Goal: Information Seeking & Learning: Learn about a topic

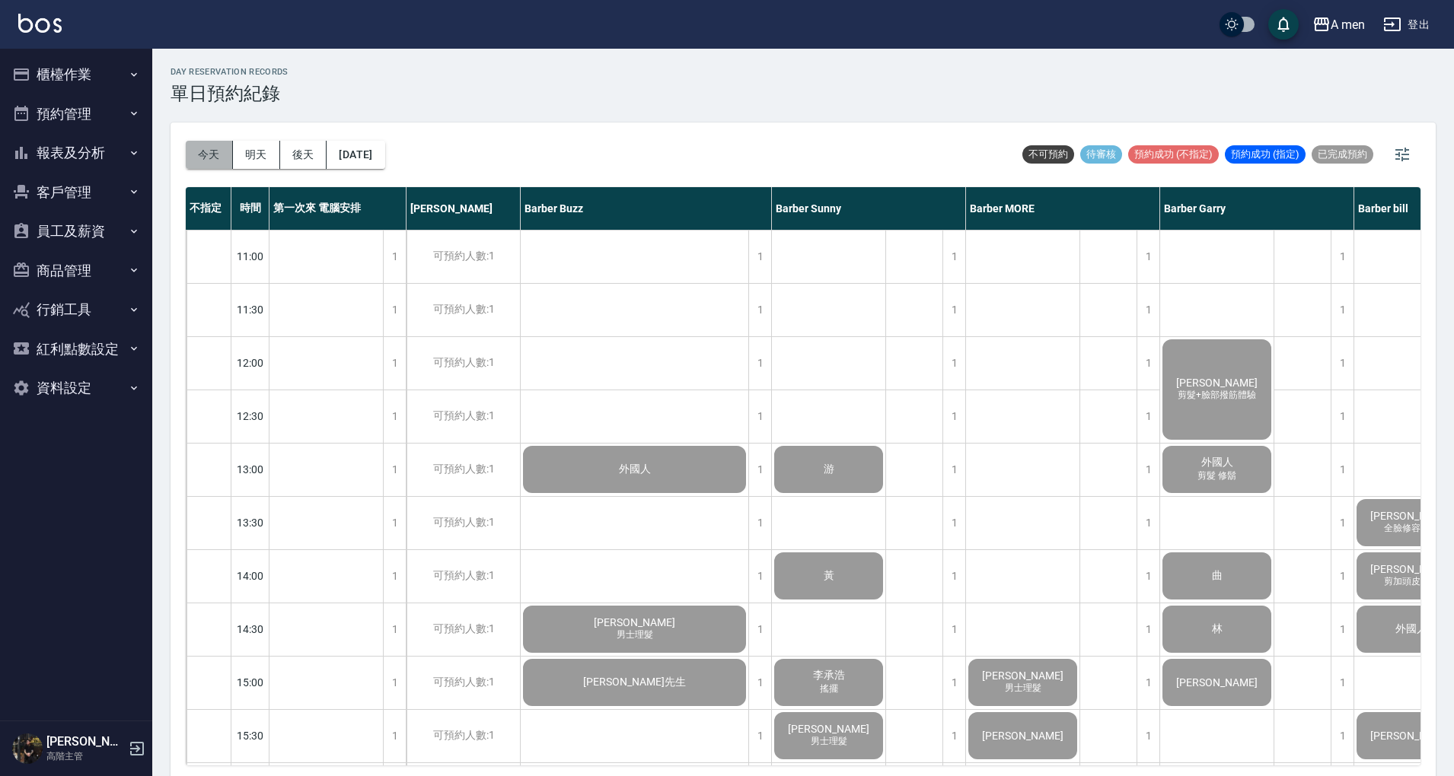
click at [210, 150] on button "今天" at bounding box center [209, 155] width 47 height 28
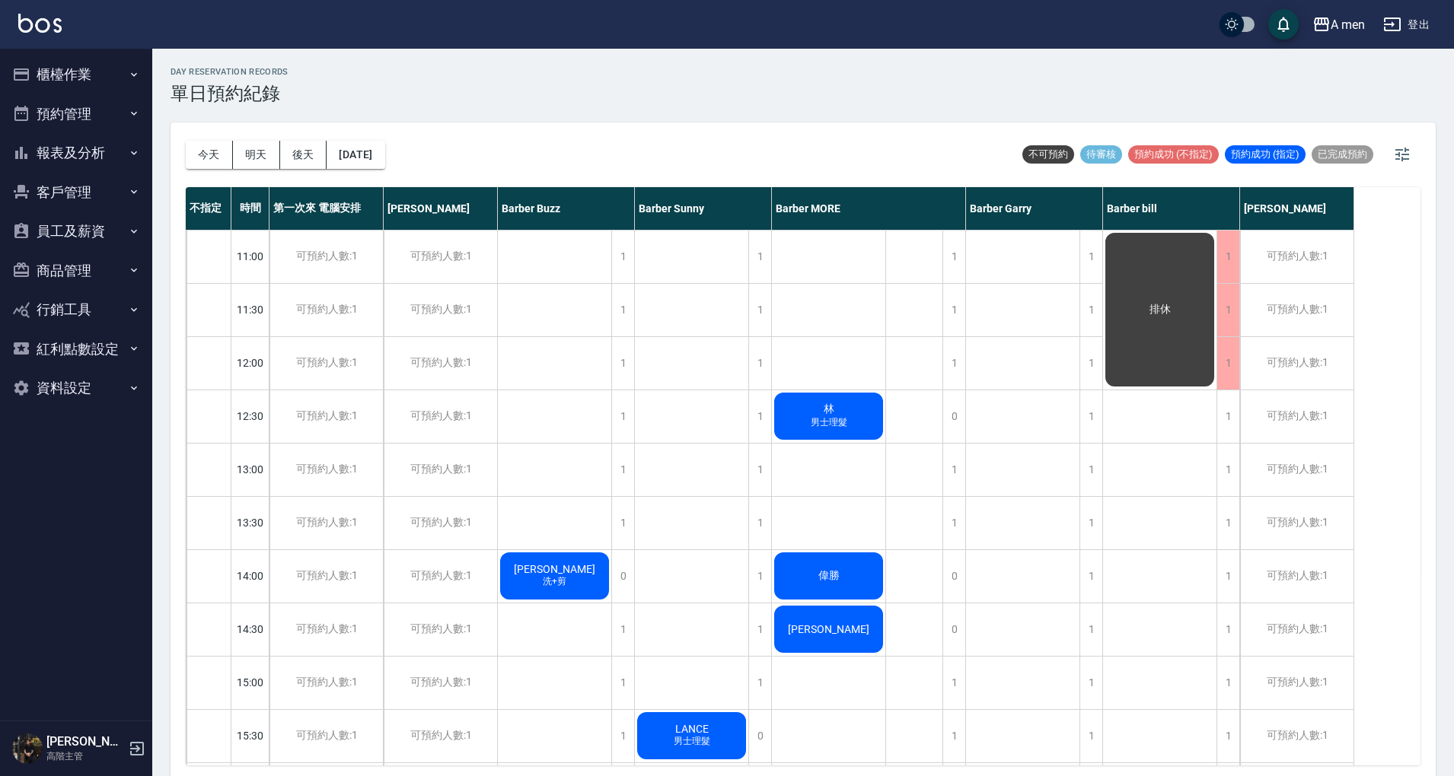
click at [95, 153] on button "報表及分析" at bounding box center [76, 153] width 140 height 40
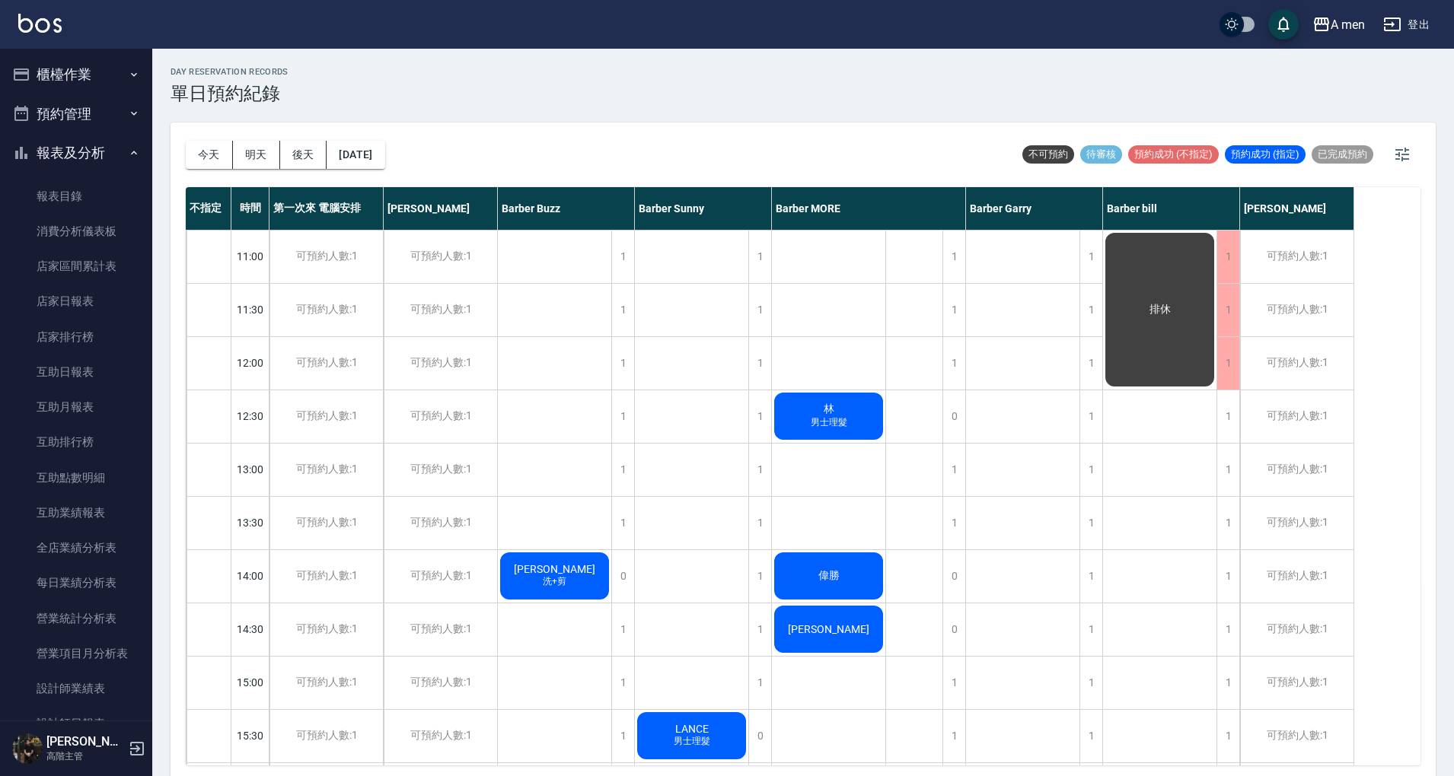
click at [97, 161] on button "報表及分析" at bounding box center [76, 153] width 140 height 40
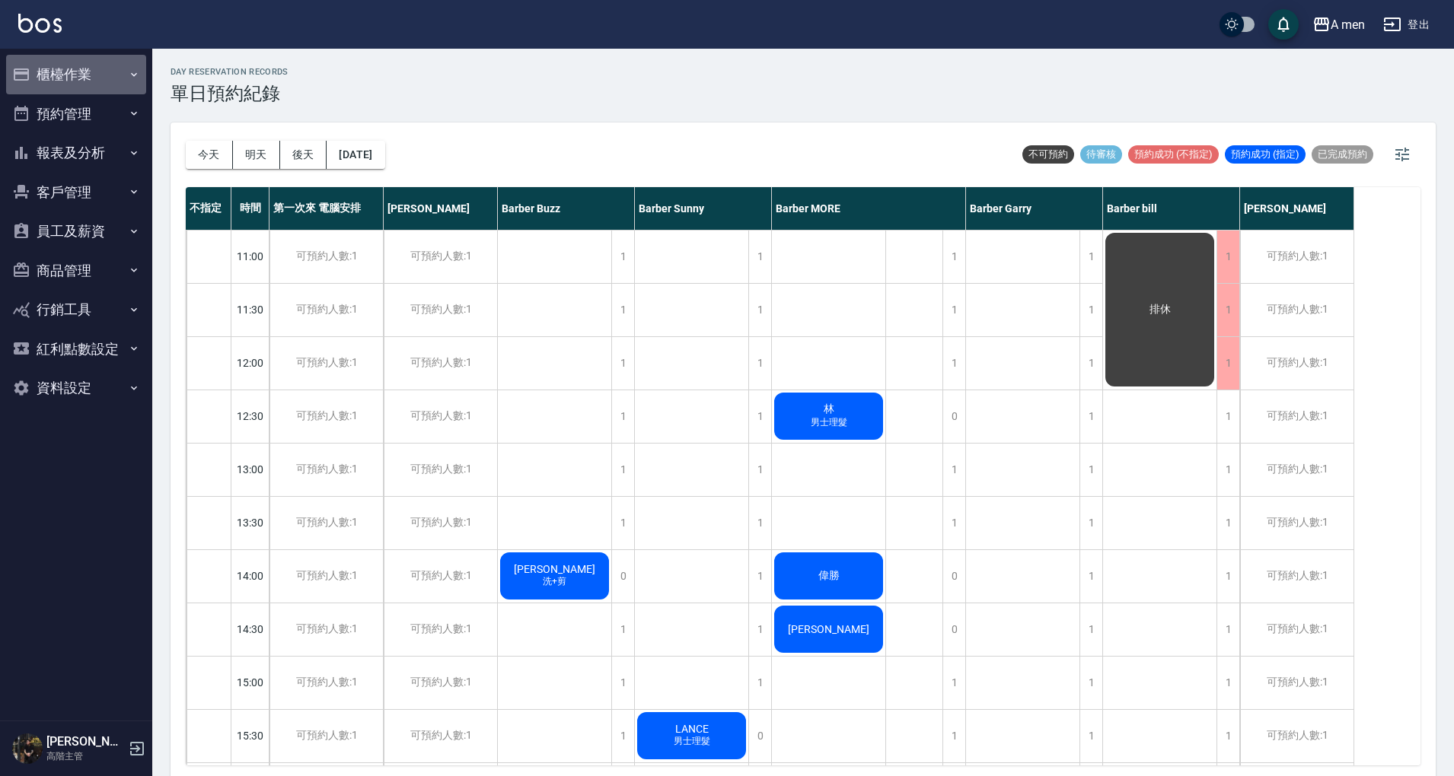
click at [105, 85] on button "櫃檯作業" at bounding box center [76, 75] width 140 height 40
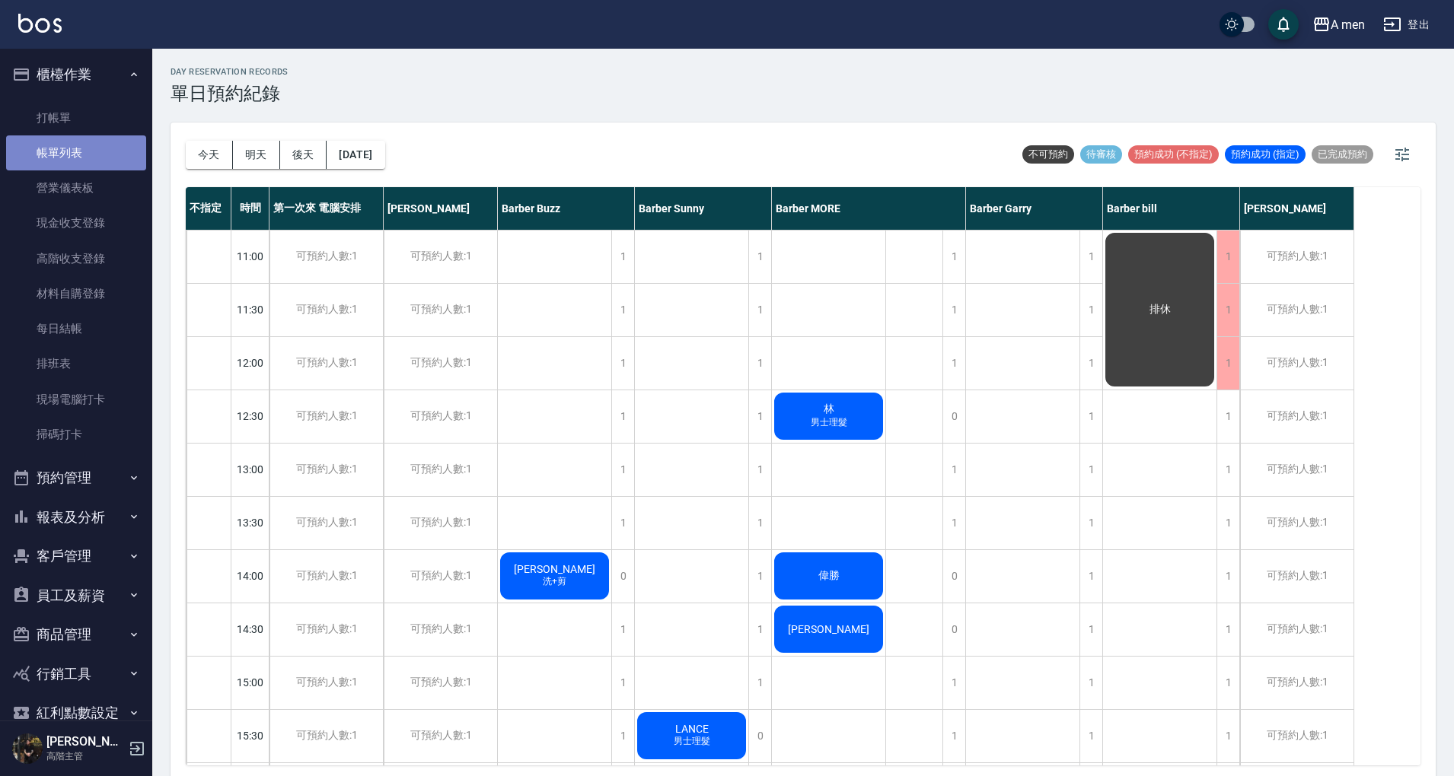
click at [91, 145] on link "帳單列表" at bounding box center [76, 152] width 140 height 35
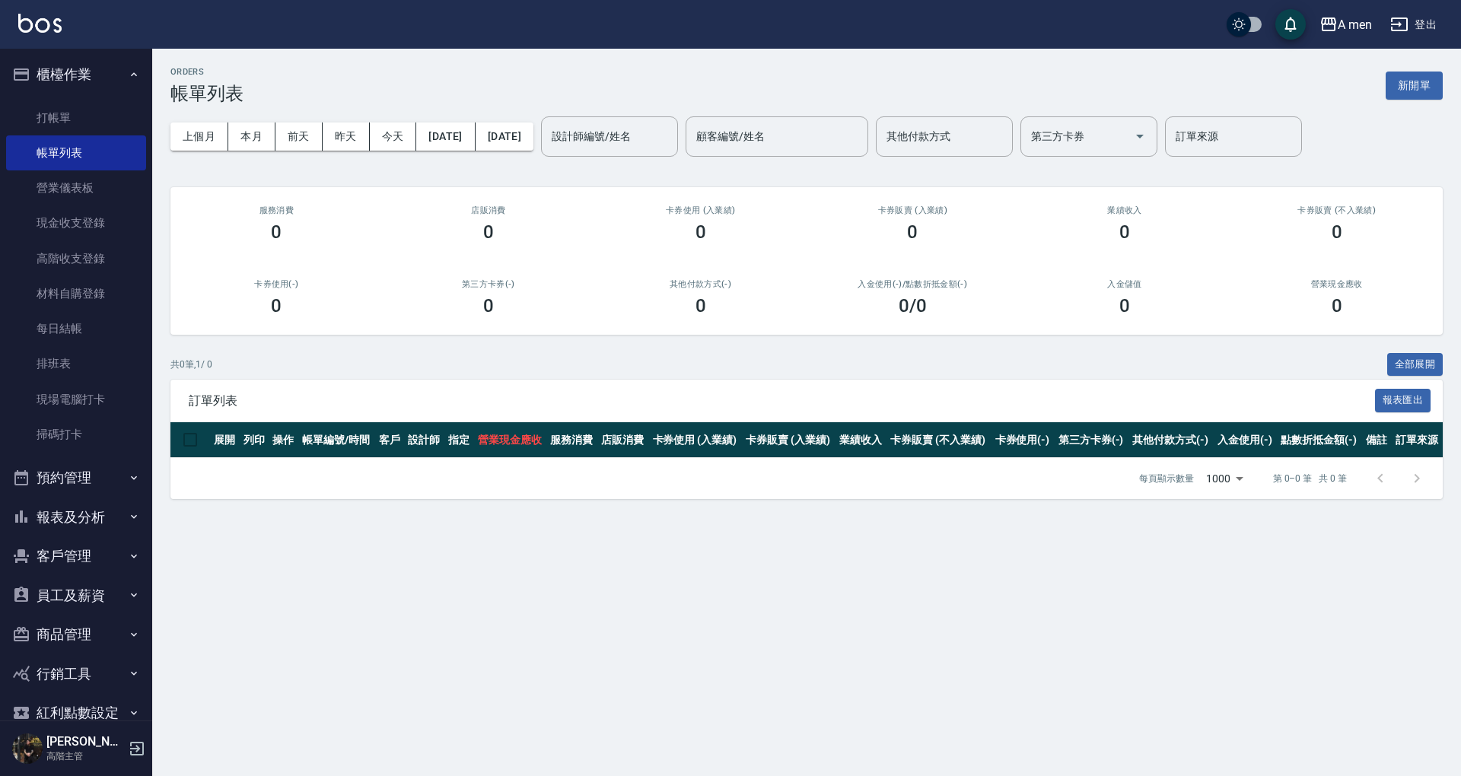
click at [106, 76] on button "櫃檯作業" at bounding box center [76, 75] width 140 height 40
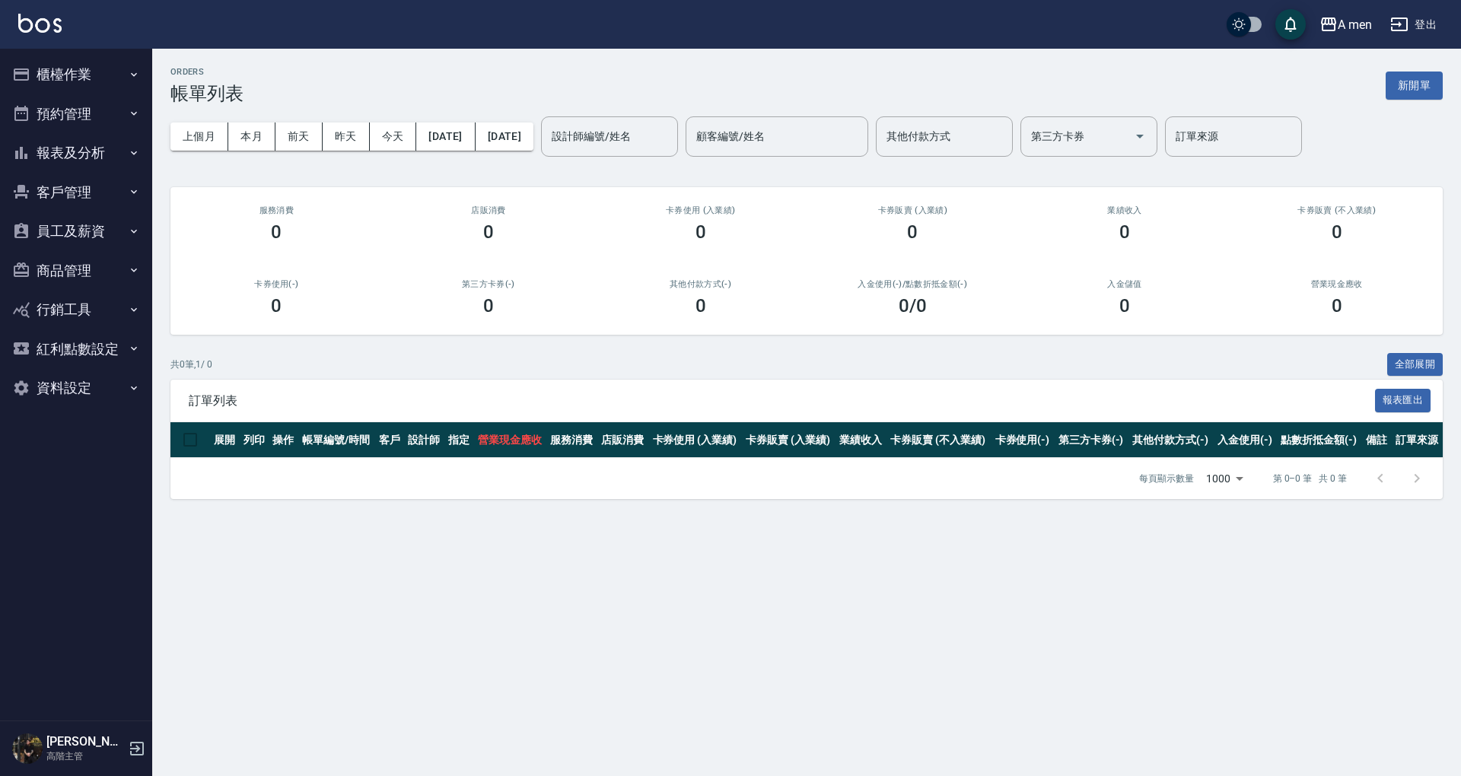
click at [86, 161] on button "報表及分析" at bounding box center [76, 153] width 140 height 40
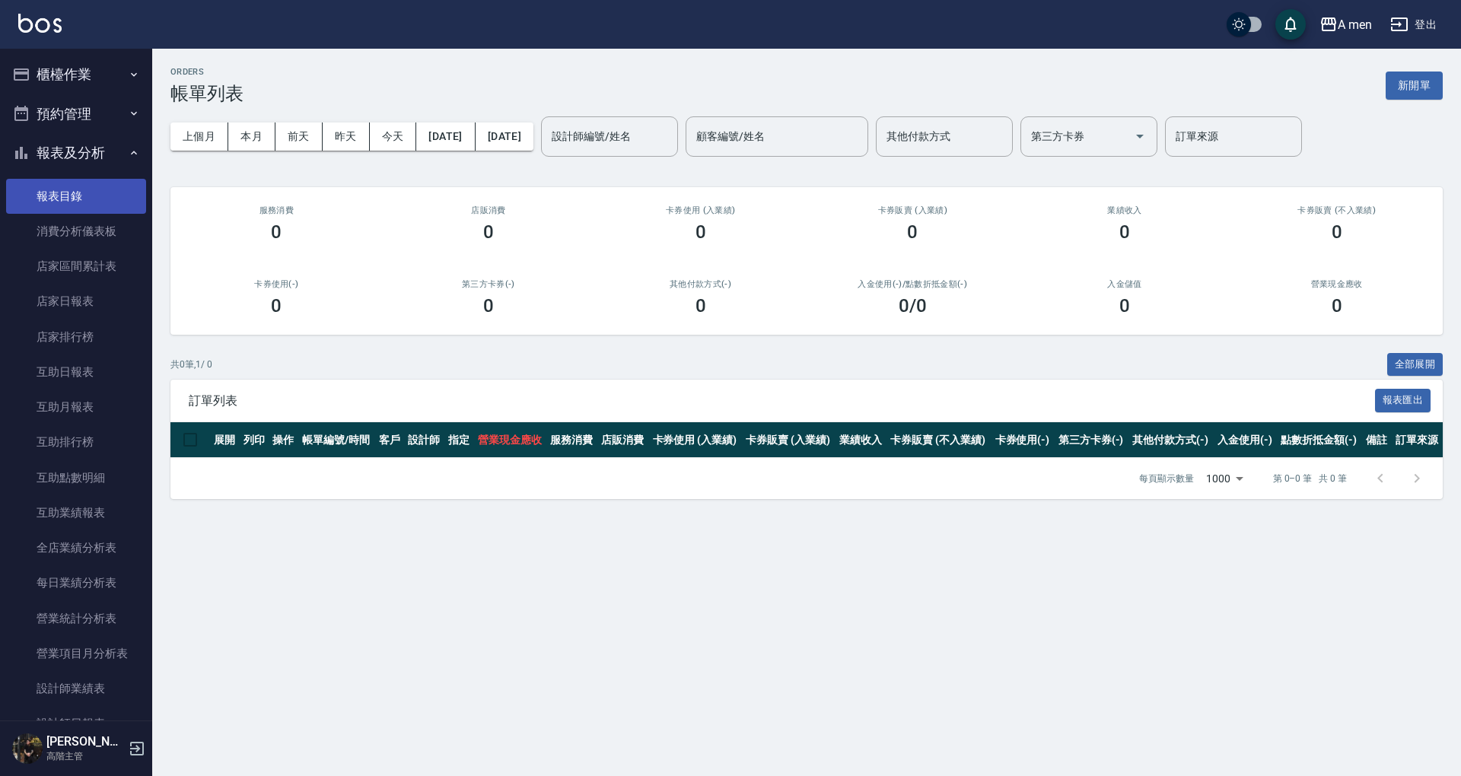
click at [82, 187] on link "報表目錄" at bounding box center [76, 196] width 140 height 35
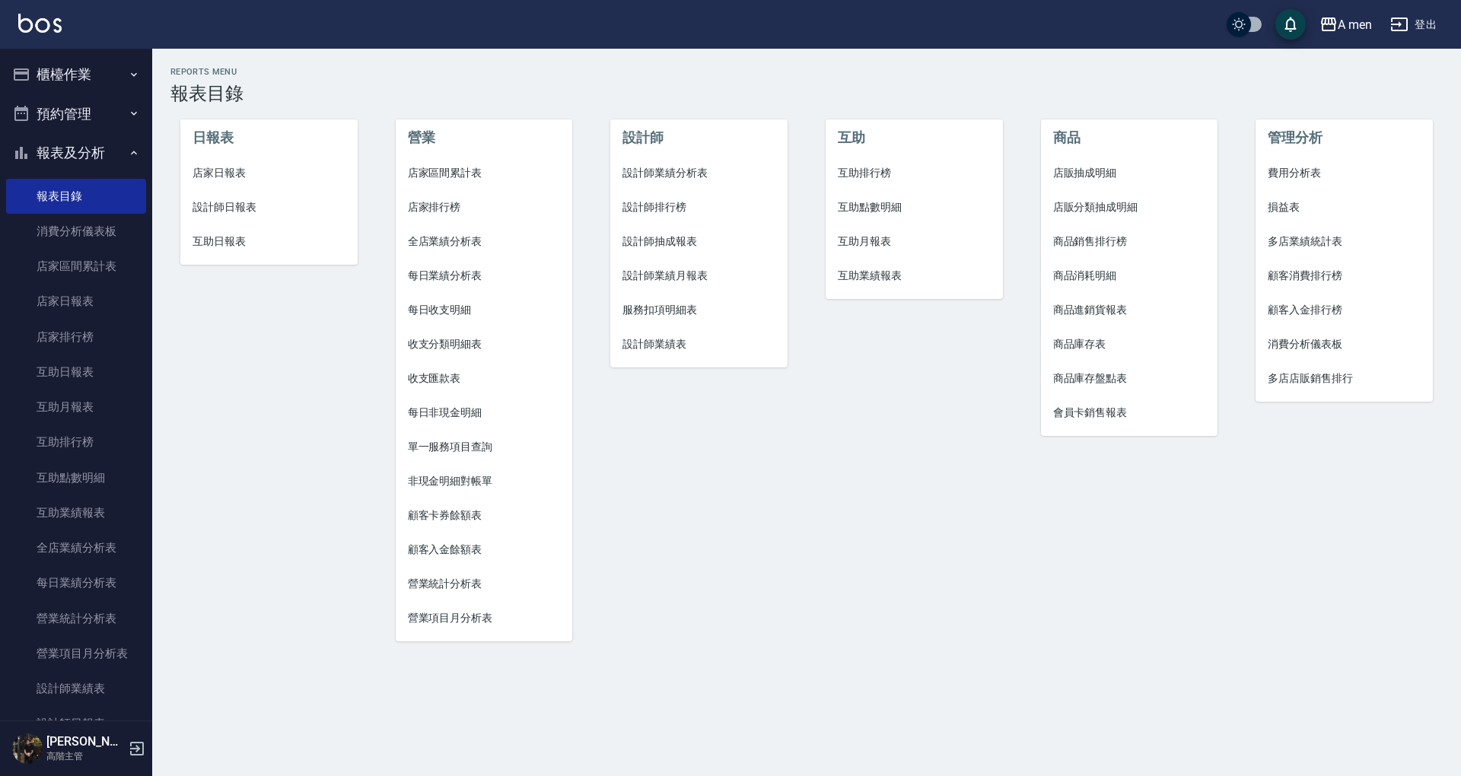
click at [432, 174] on span "店家區間累計表" at bounding box center [484, 173] width 153 height 16
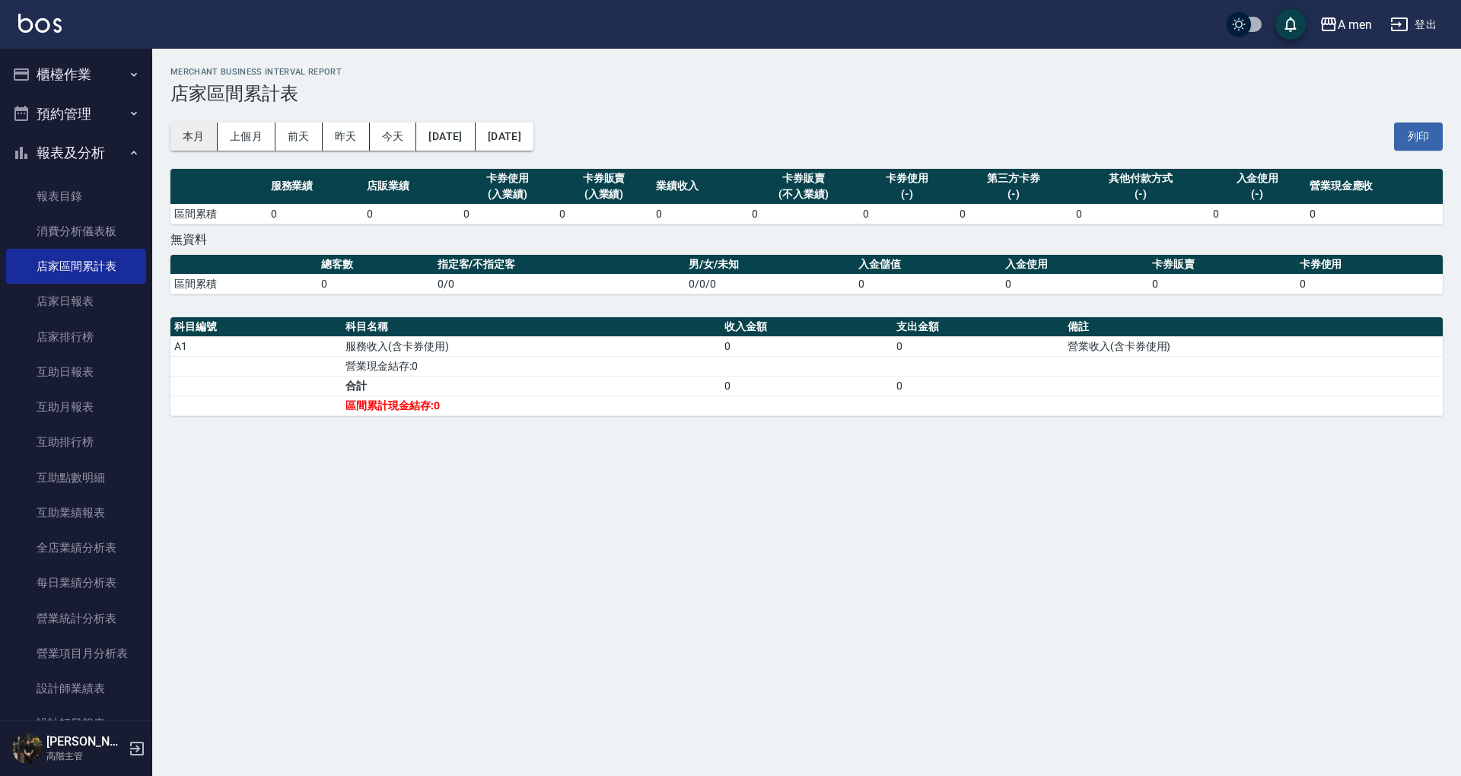
click at [195, 134] on button "本月" at bounding box center [194, 137] width 47 height 28
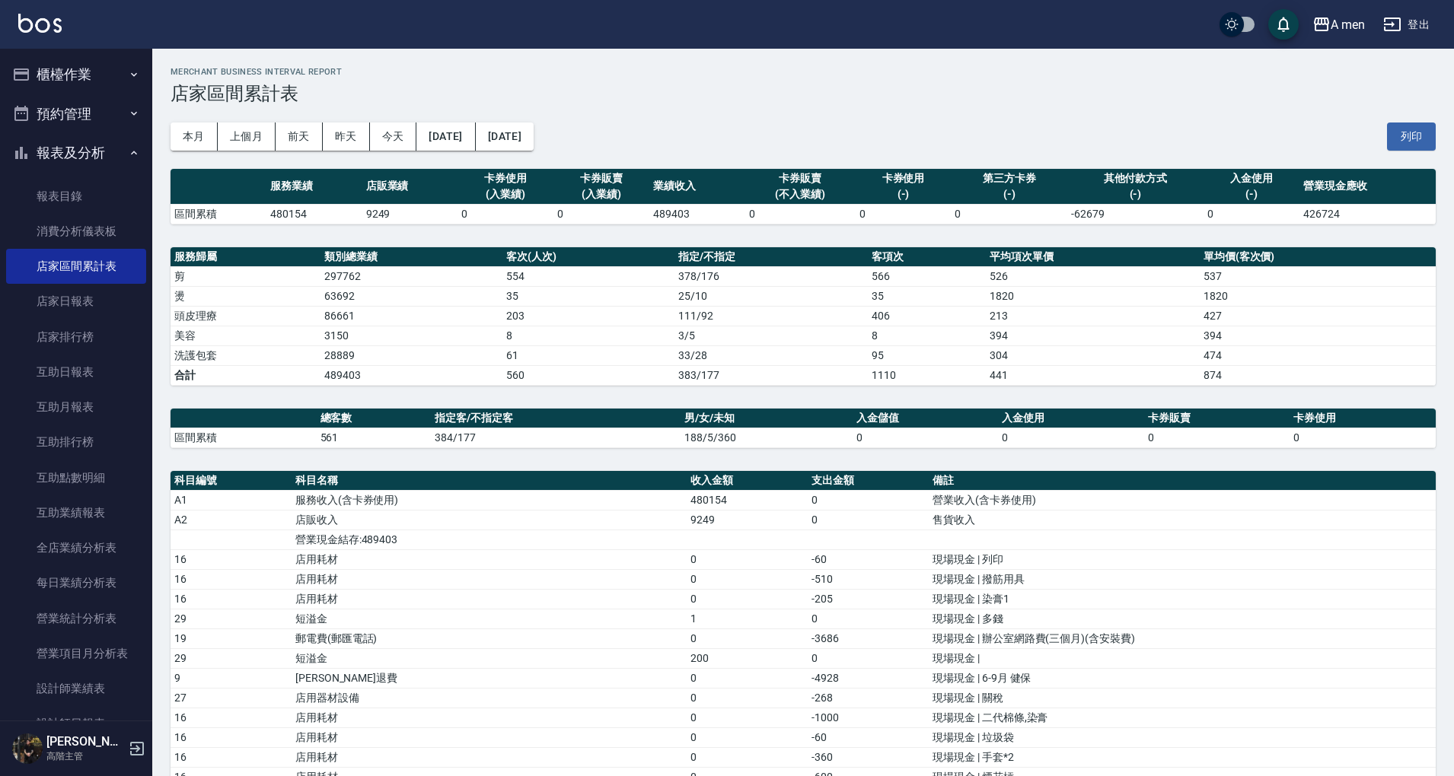
click at [99, 142] on button "報表及分析" at bounding box center [76, 153] width 140 height 40
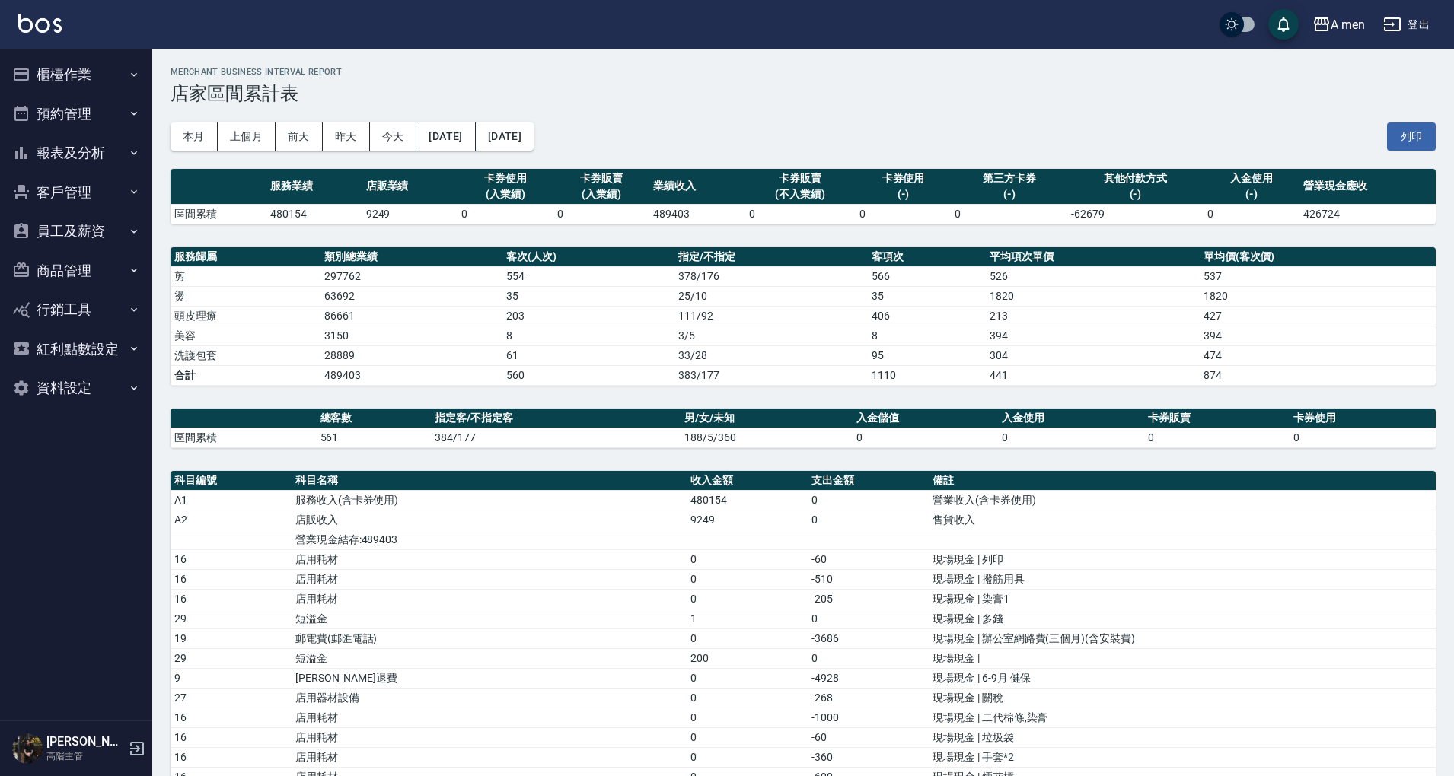
click at [108, 120] on button "預約管理" at bounding box center [76, 114] width 140 height 40
click at [131, 69] on icon "button" at bounding box center [134, 75] width 12 height 12
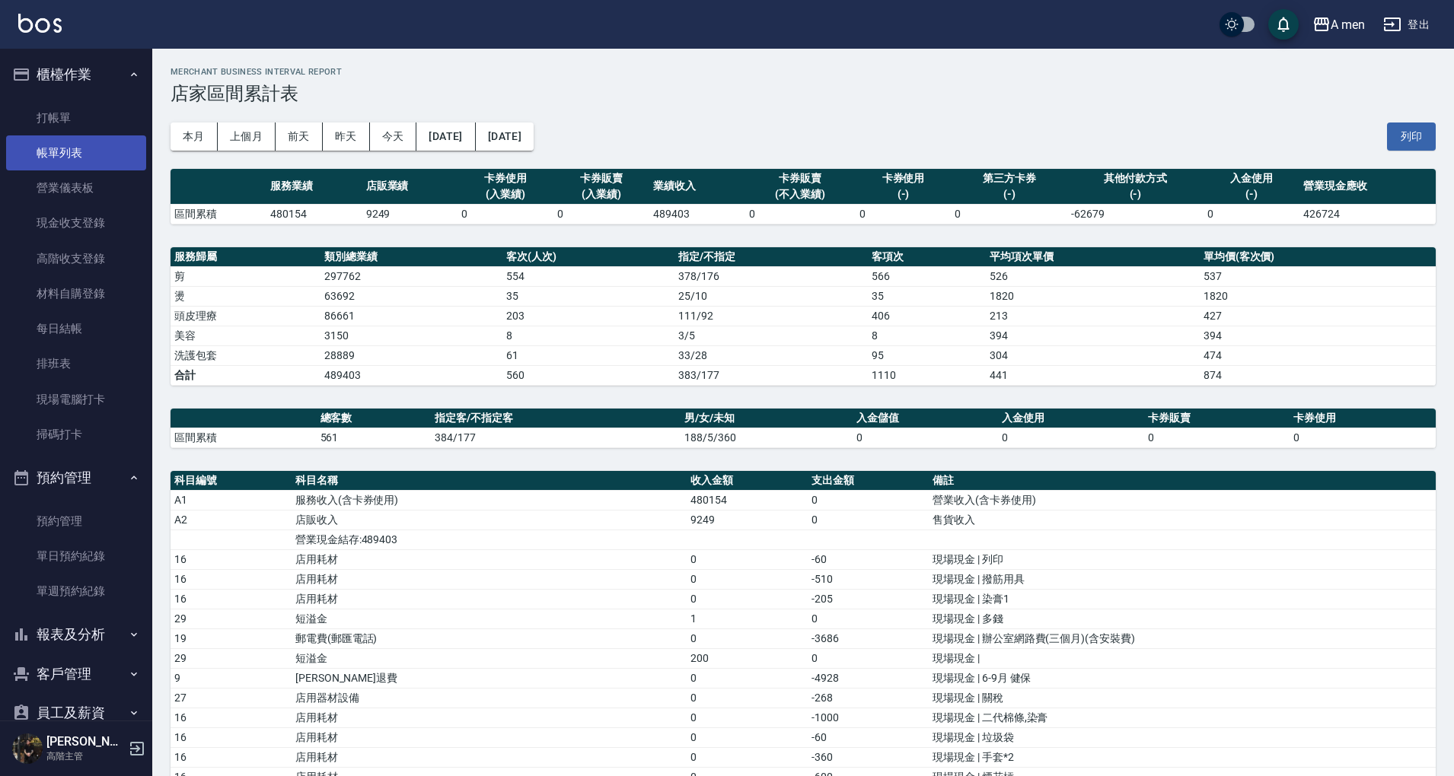
click at [105, 155] on link "帳單列表" at bounding box center [76, 152] width 140 height 35
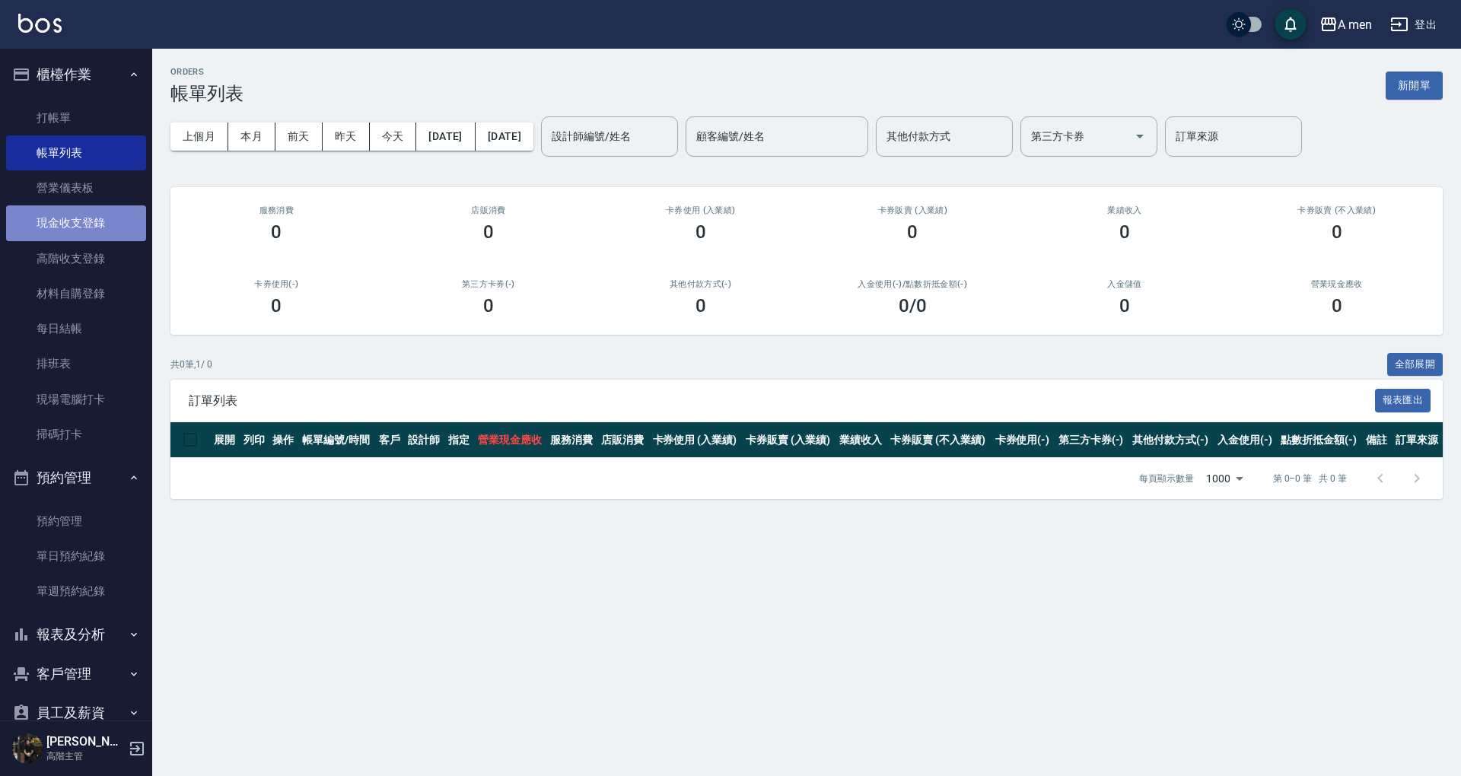
click at [92, 218] on link "現金收支登錄" at bounding box center [76, 223] width 140 height 35
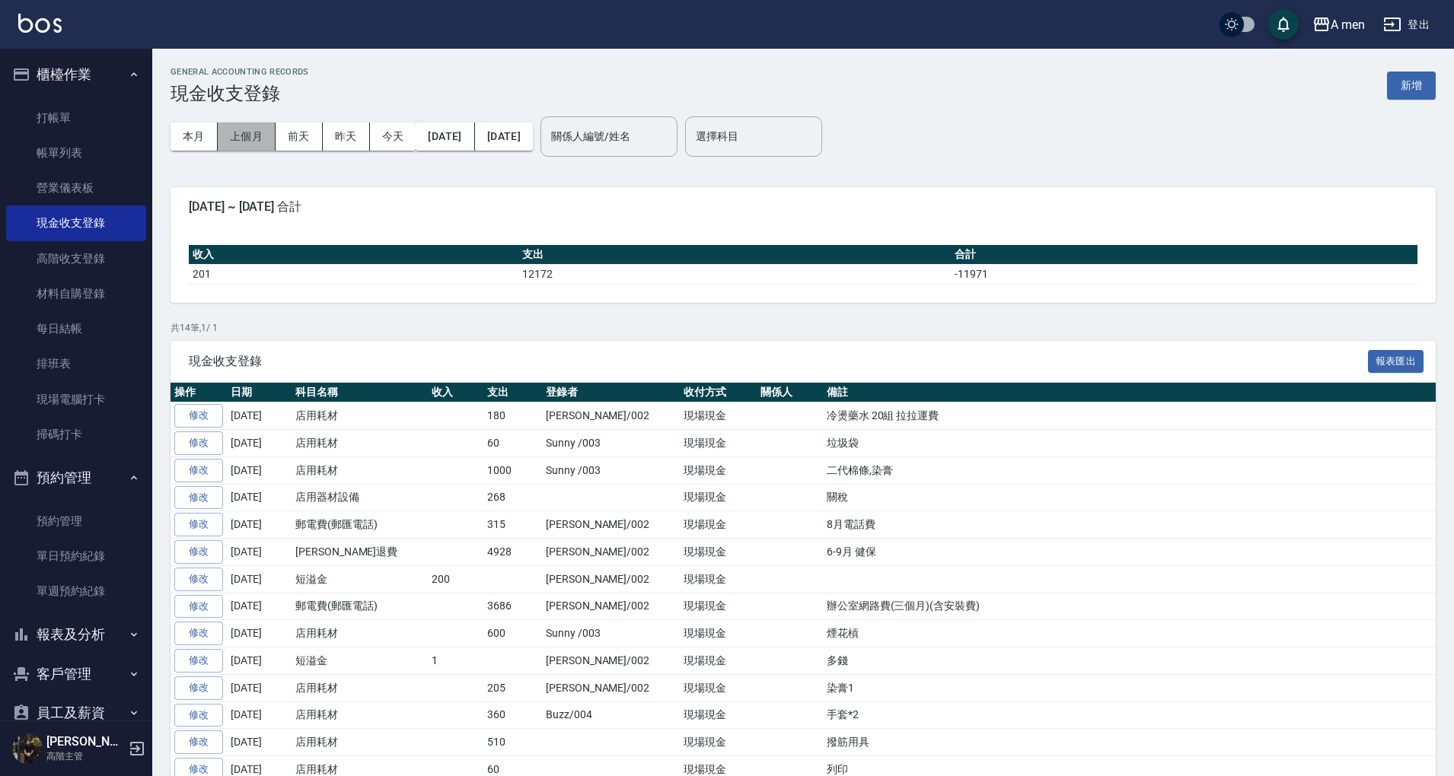
click at [236, 135] on button "上個月" at bounding box center [247, 137] width 58 height 28
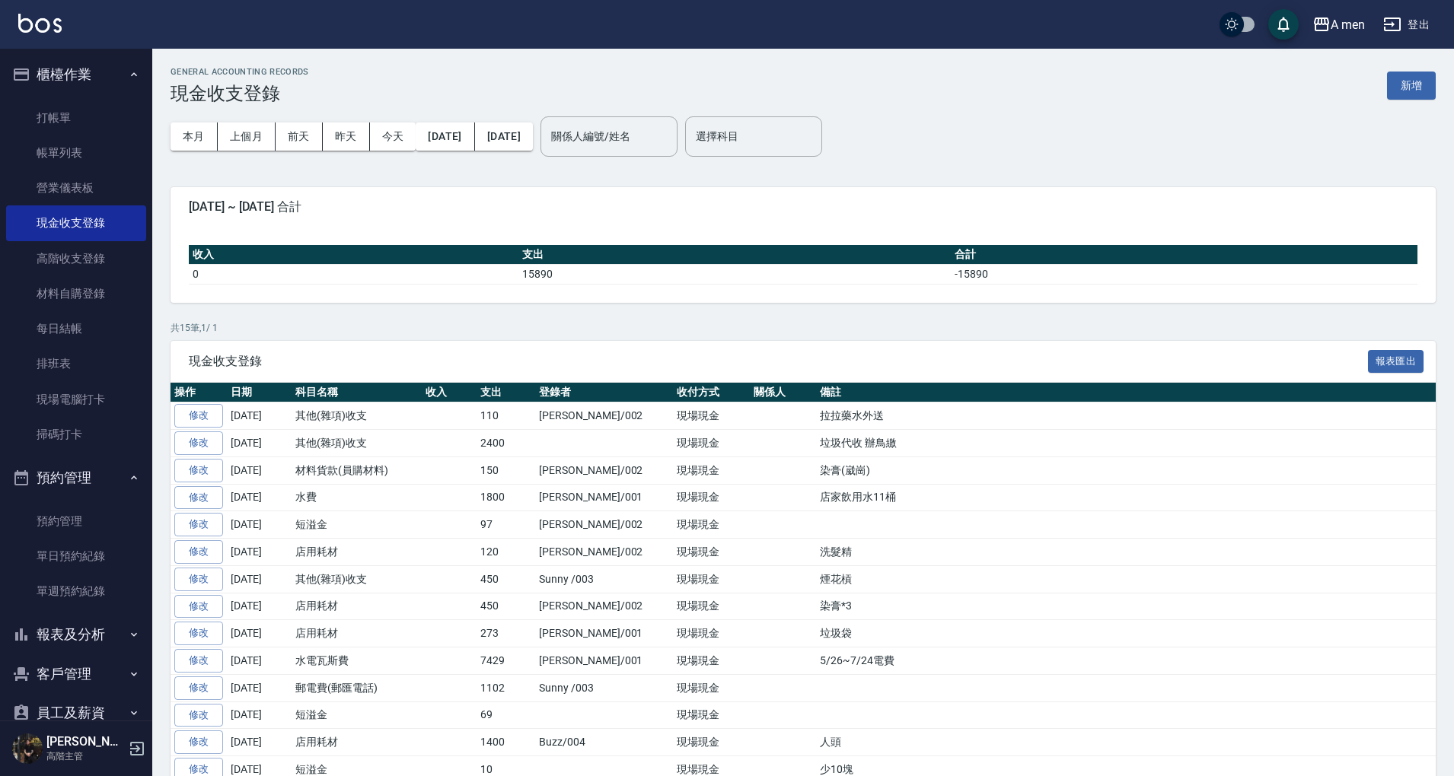
scroll to position [81, 0]
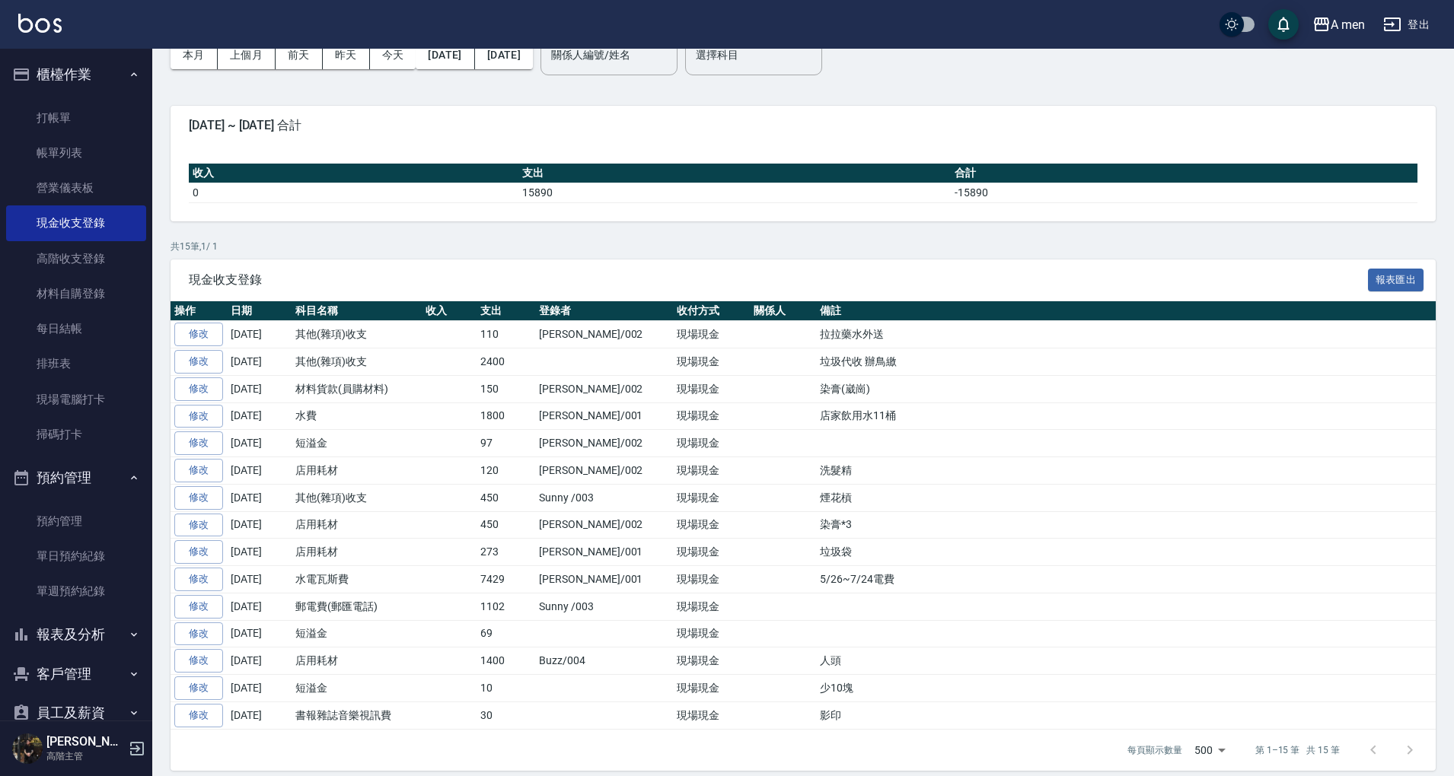
click at [1130, 260] on div "現金收支登錄 報表匯出" at bounding box center [803, 281] width 1265 height 42
click at [128, 79] on icon "button" at bounding box center [134, 75] width 12 height 12
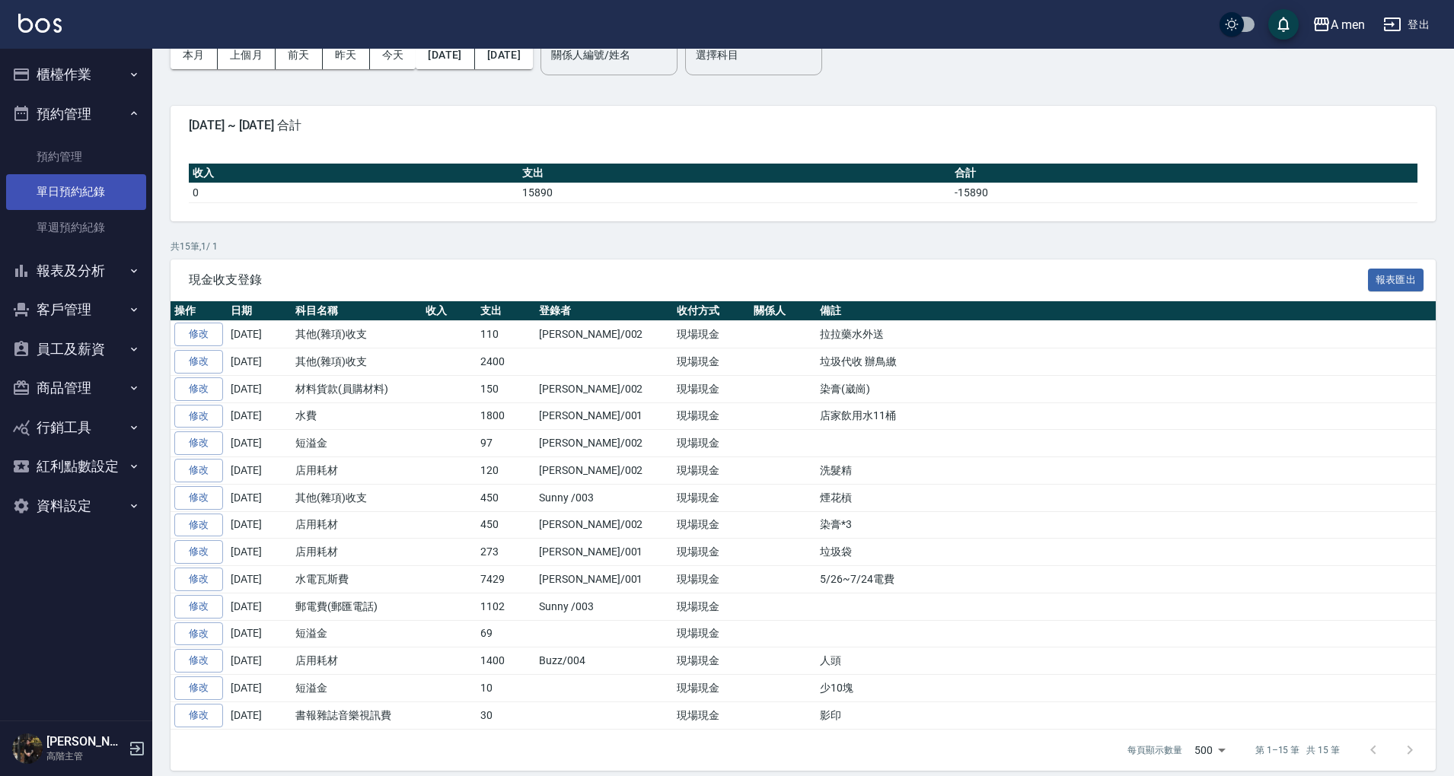
click at [94, 190] on link "單日預約紀錄" at bounding box center [76, 191] width 140 height 35
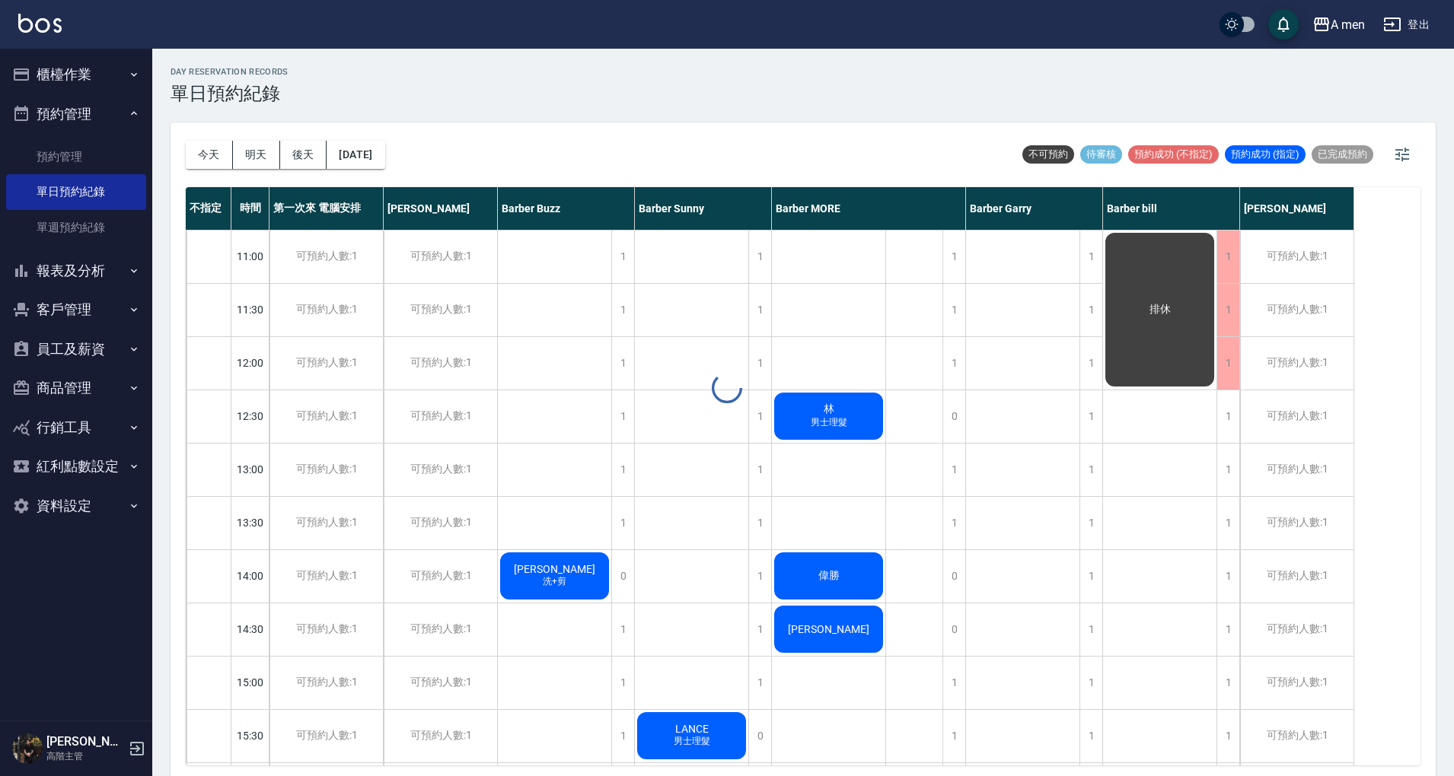
click at [207, 149] on div at bounding box center [727, 388] width 1454 height 776
click at [212, 160] on button "今天" at bounding box center [209, 155] width 47 height 28
click at [105, 73] on button "櫃檯作業" at bounding box center [76, 75] width 140 height 40
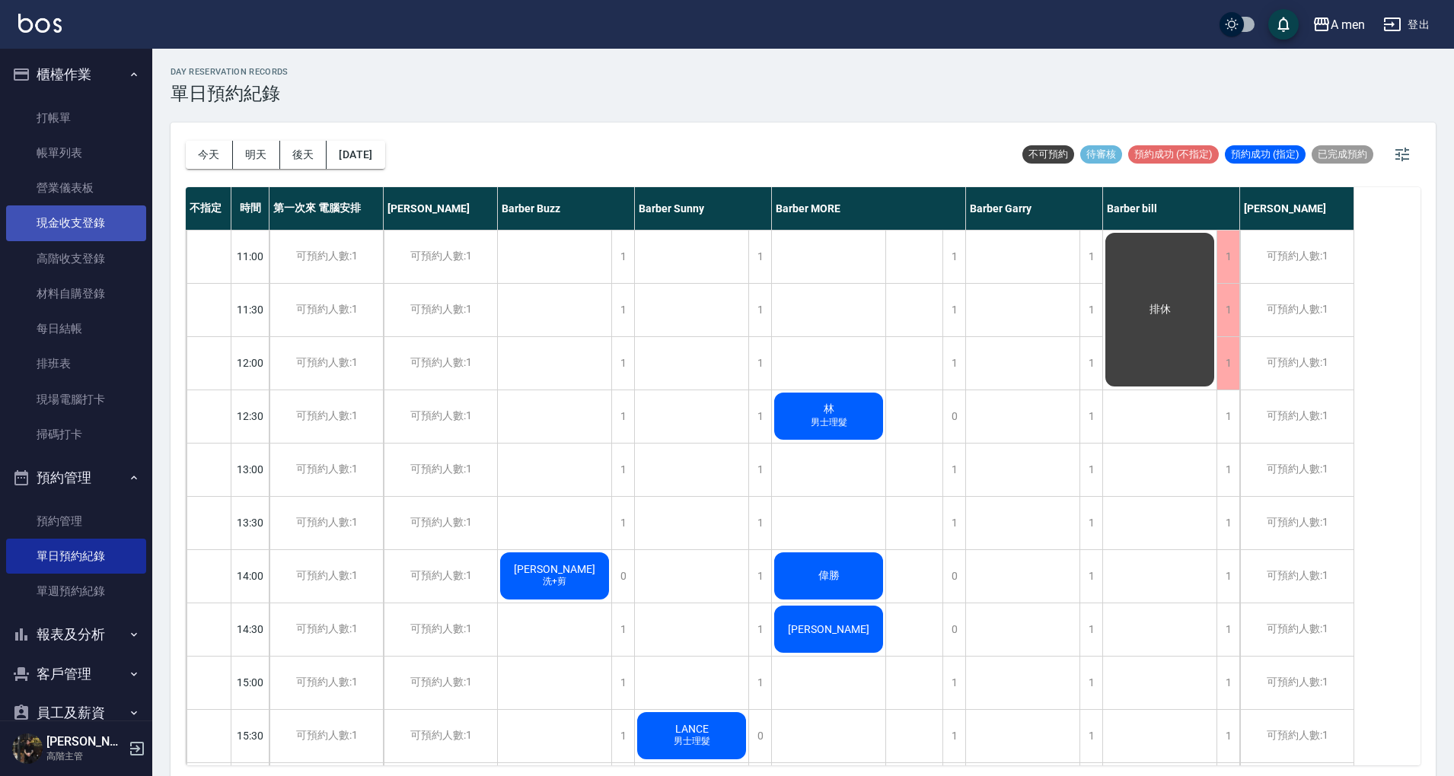
click at [87, 221] on link "現金收支登錄" at bounding box center [76, 223] width 140 height 35
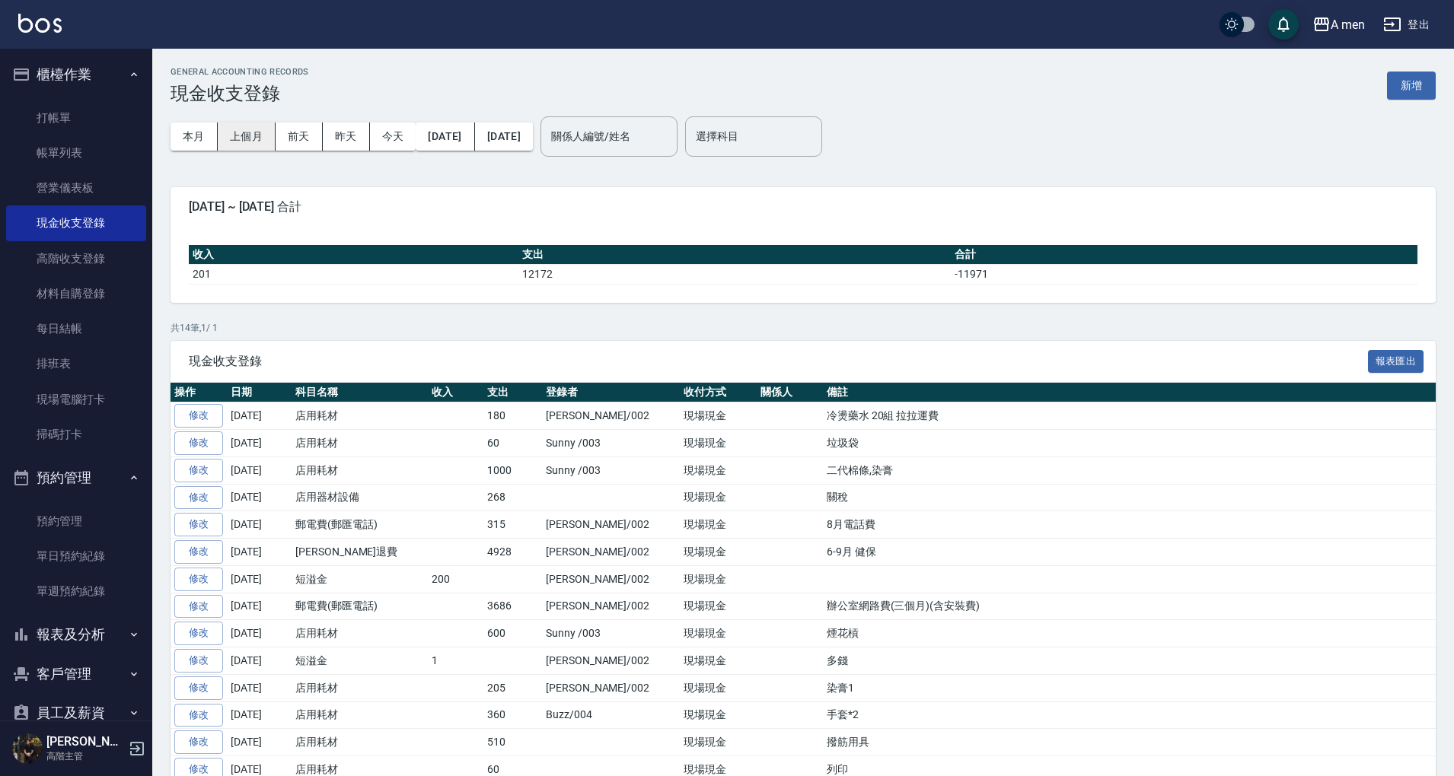
click at [253, 145] on button "上個月" at bounding box center [247, 137] width 58 height 28
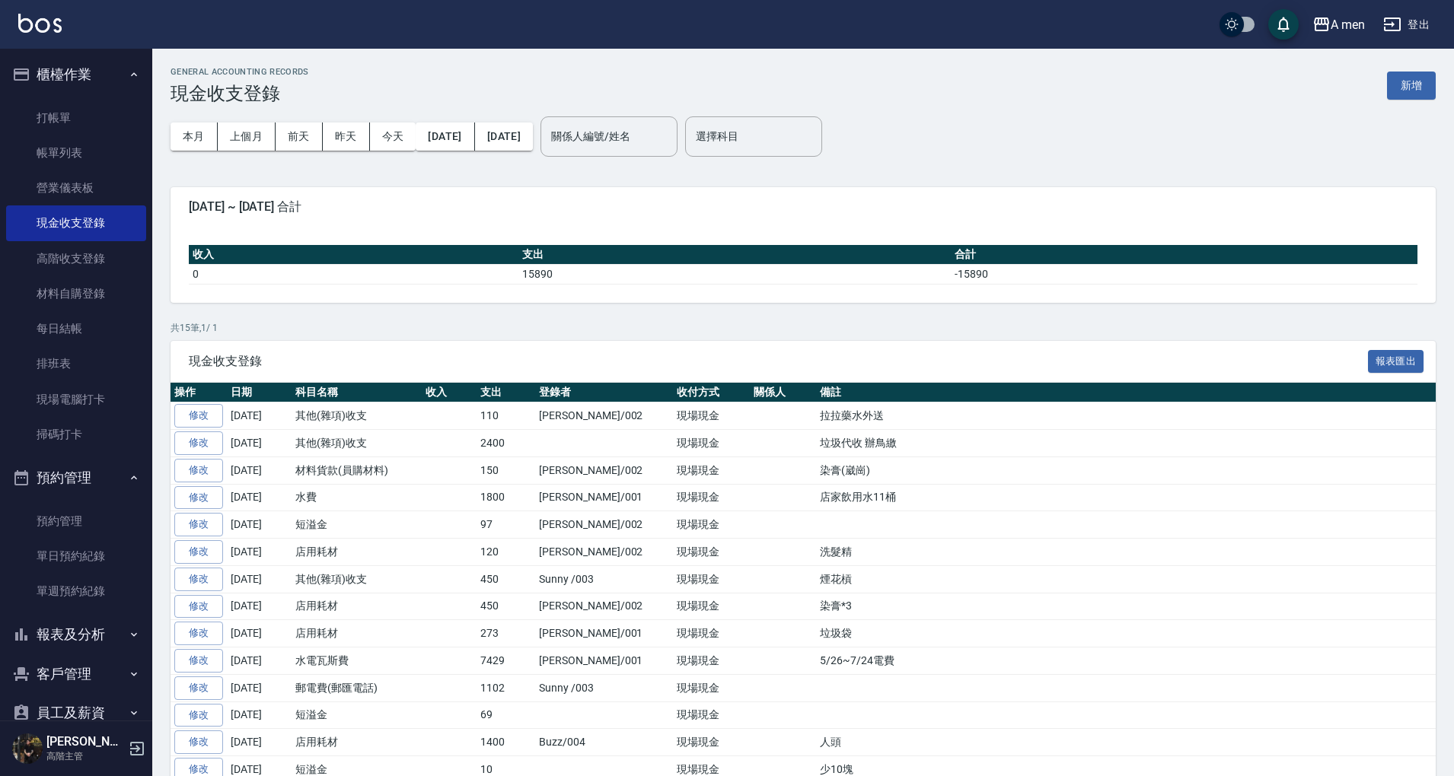
scroll to position [81, 0]
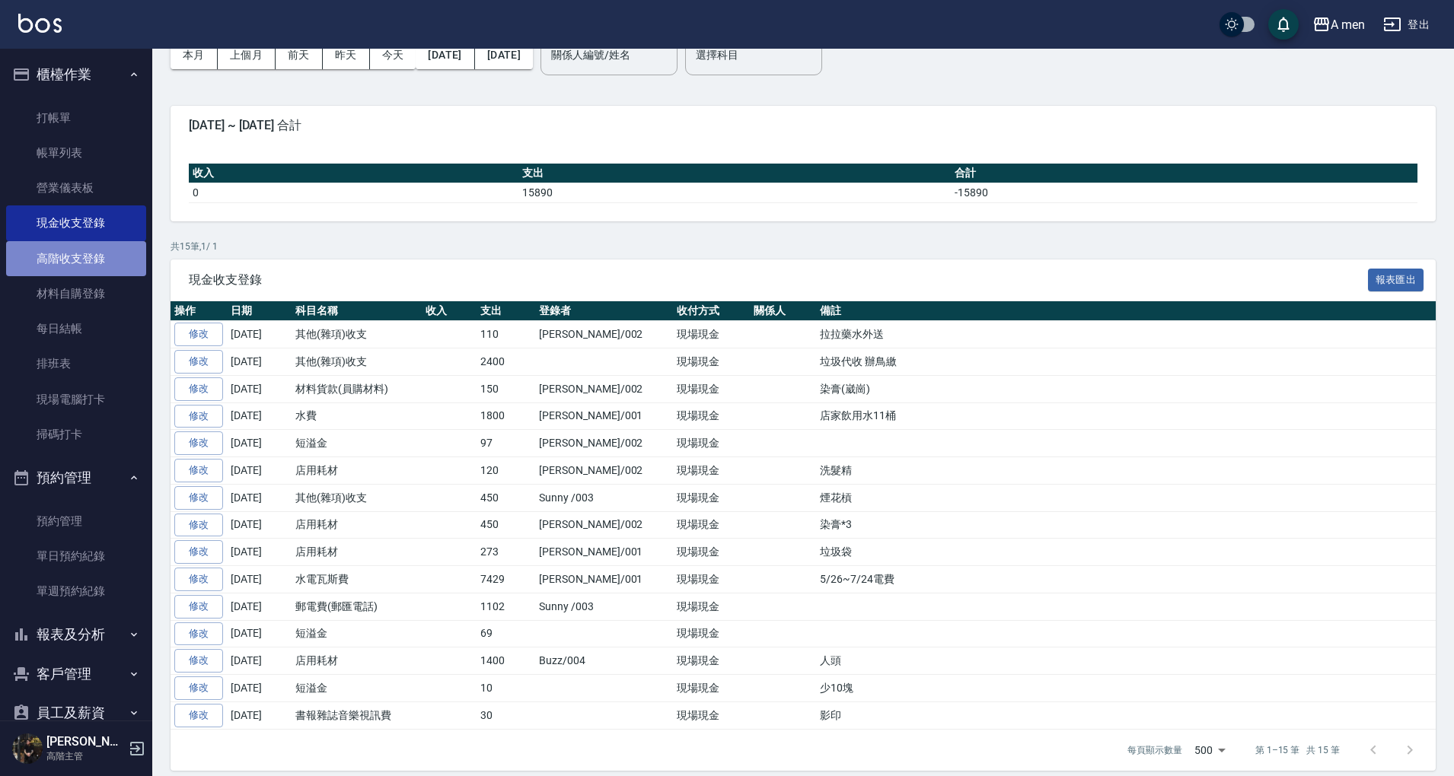
click at [108, 260] on link "高階收支登錄" at bounding box center [76, 258] width 140 height 35
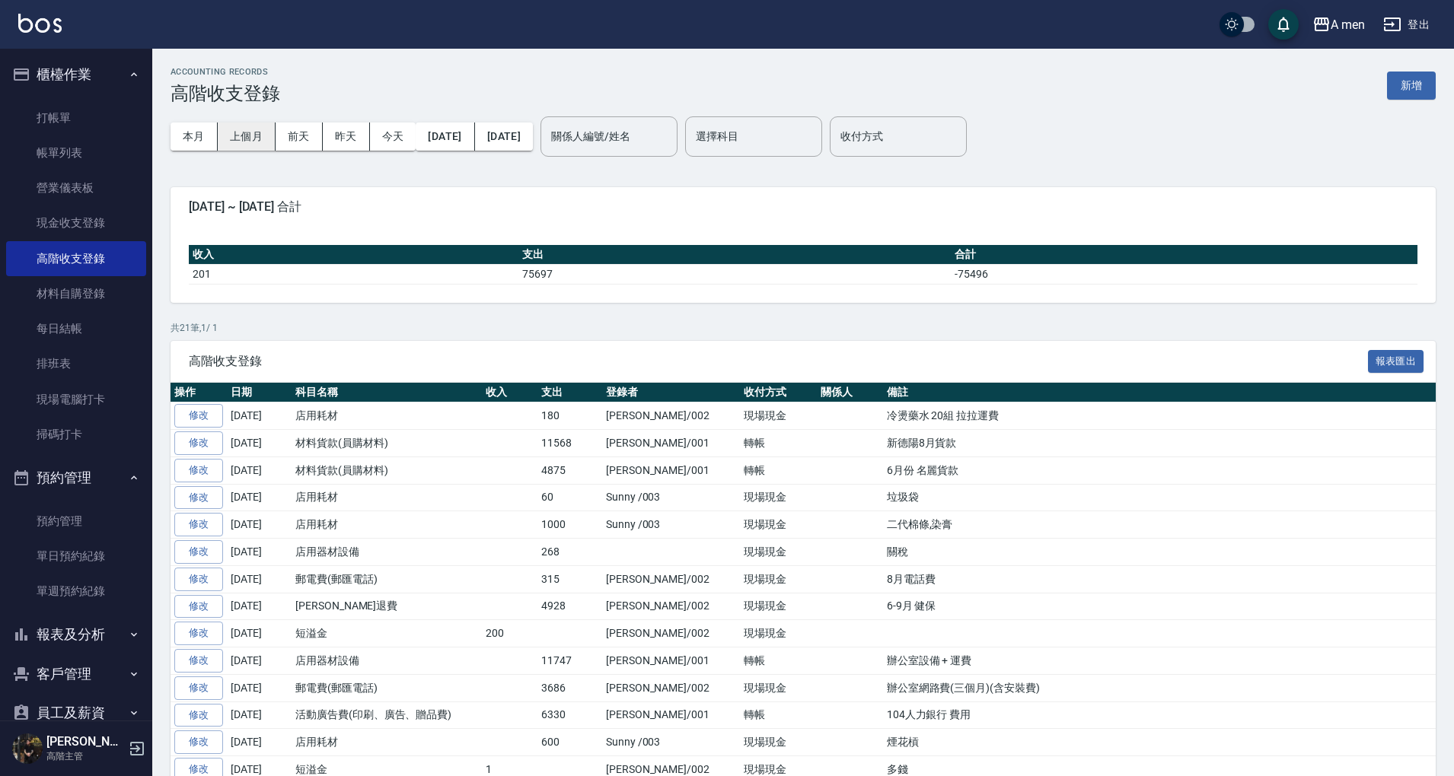
click at [228, 137] on button "上個月" at bounding box center [247, 137] width 58 height 28
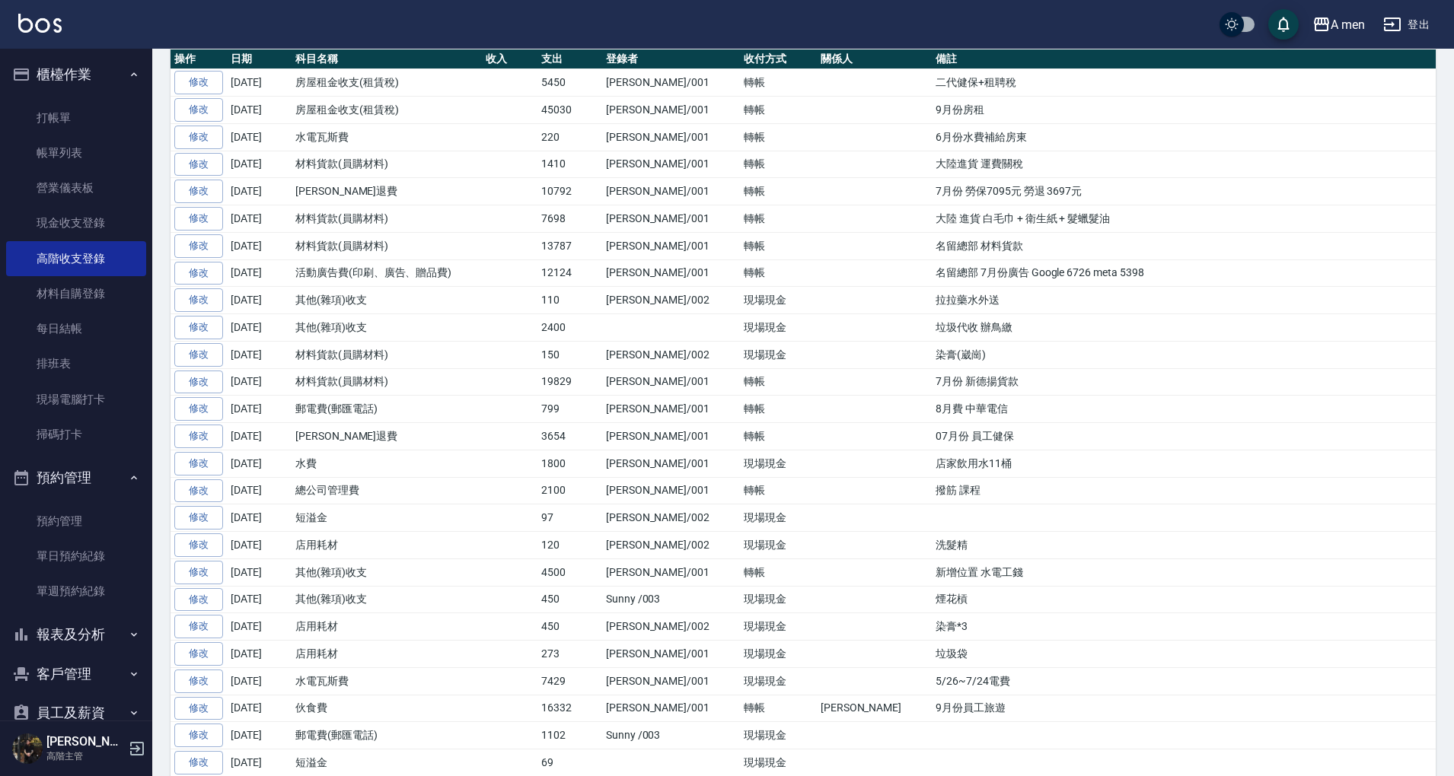
scroll to position [335, 0]
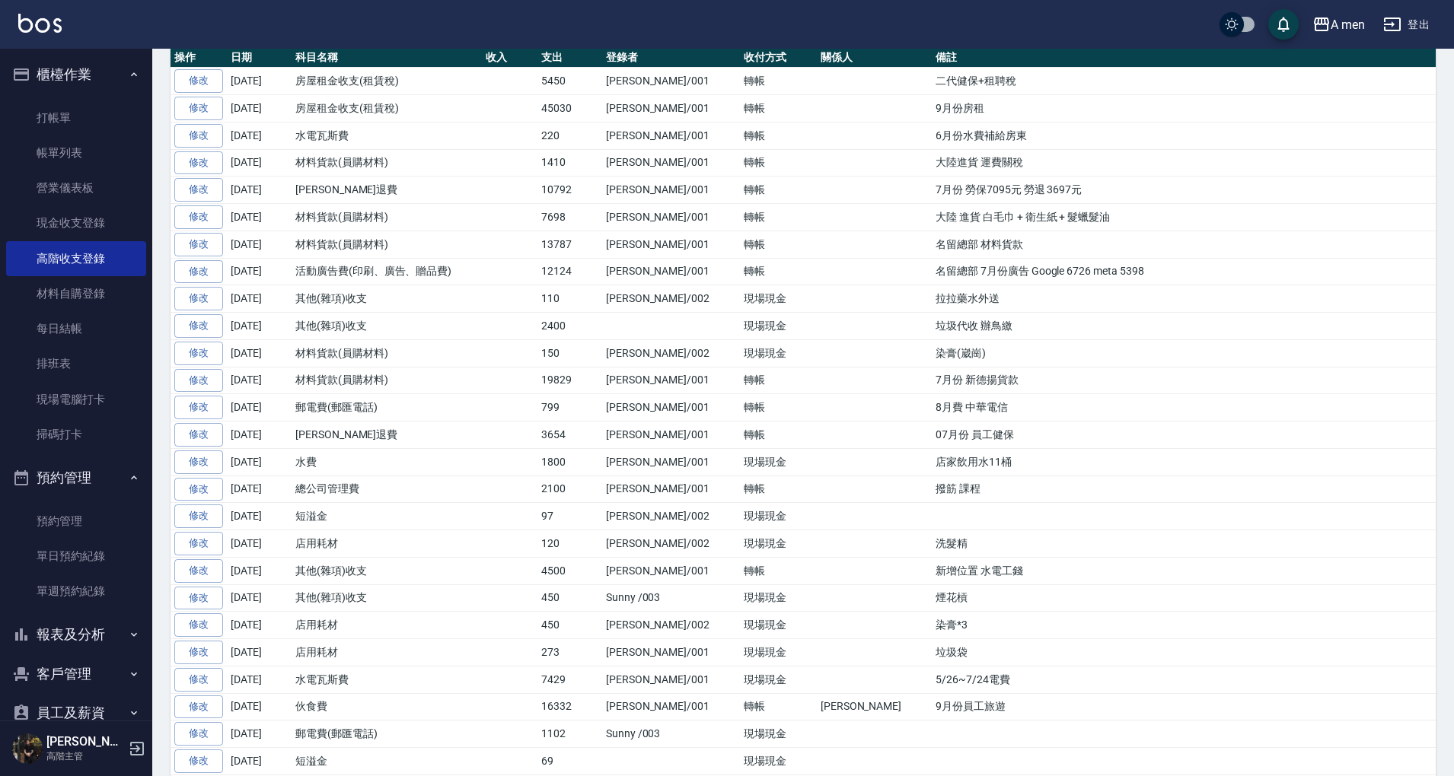
click at [93, 73] on button "櫃檯作業" at bounding box center [76, 75] width 140 height 40
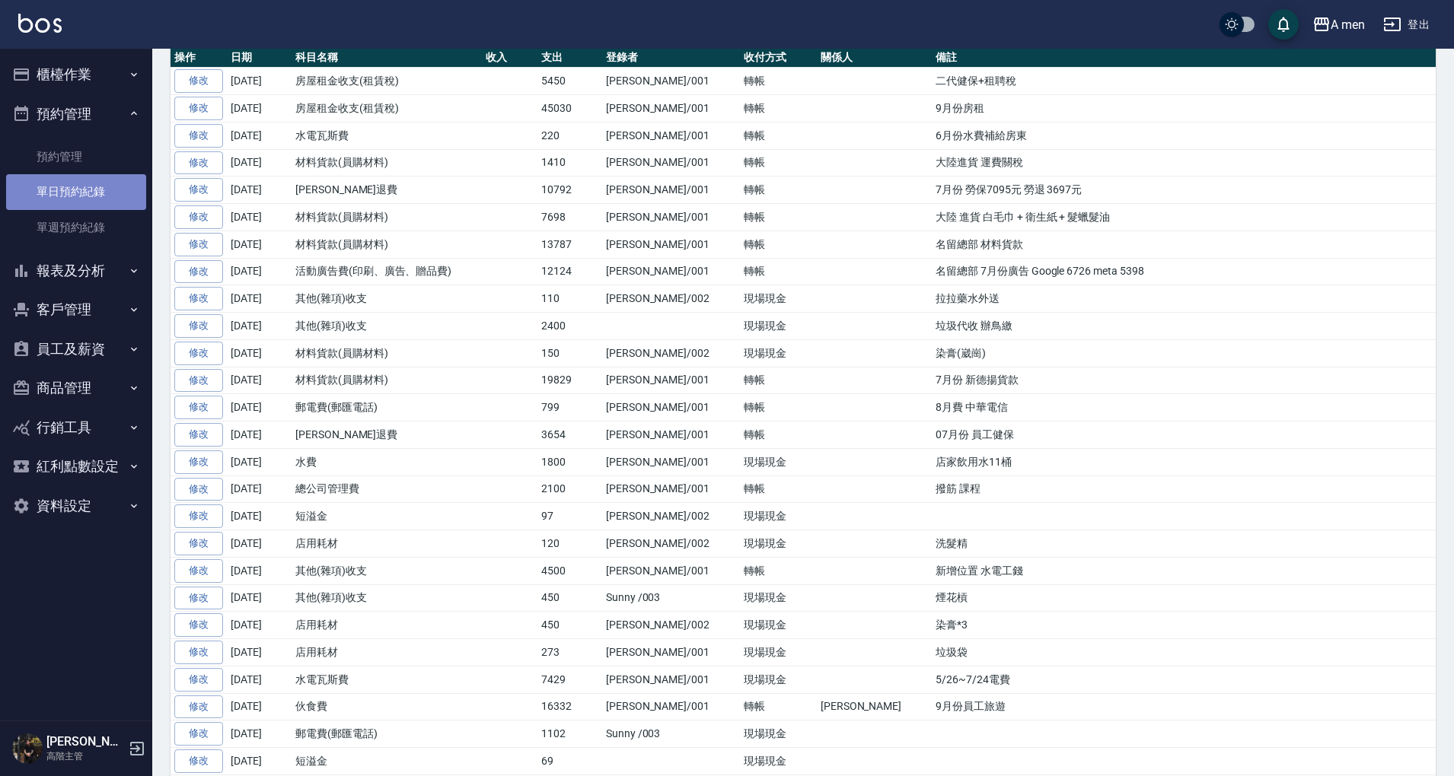
click at [105, 195] on link "單日預約紀錄" at bounding box center [76, 191] width 140 height 35
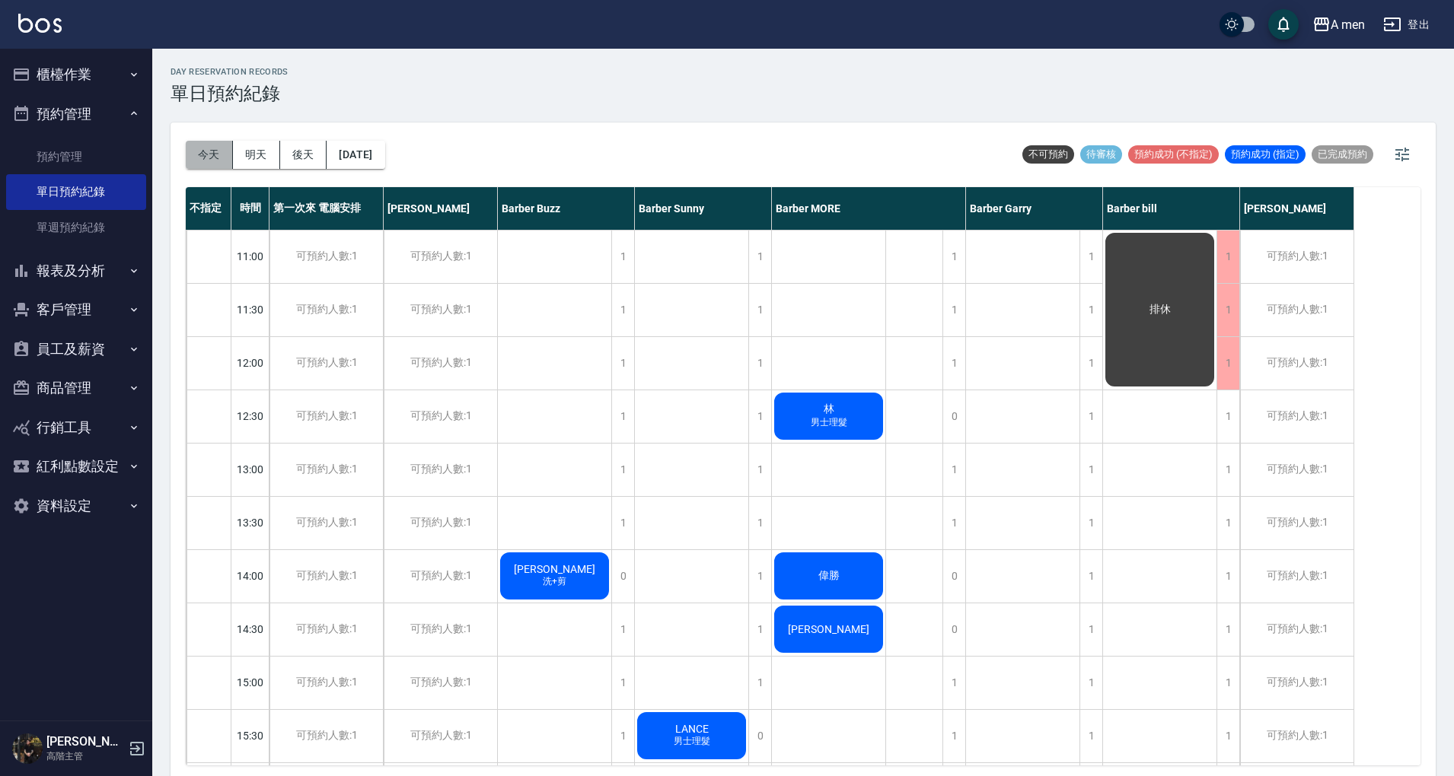
click at [225, 166] on button "今天" at bounding box center [209, 155] width 47 height 28
click at [1273, 105] on div "day Reservation records 單日預約紀錄 今天 明天 後天 2025/09/23 不可預約 待審核 預約成功 (不指定) 預約成功 (指定…" at bounding box center [803, 415] width 1302 height 732
click at [57, 101] on button "預約管理" at bounding box center [76, 114] width 140 height 40
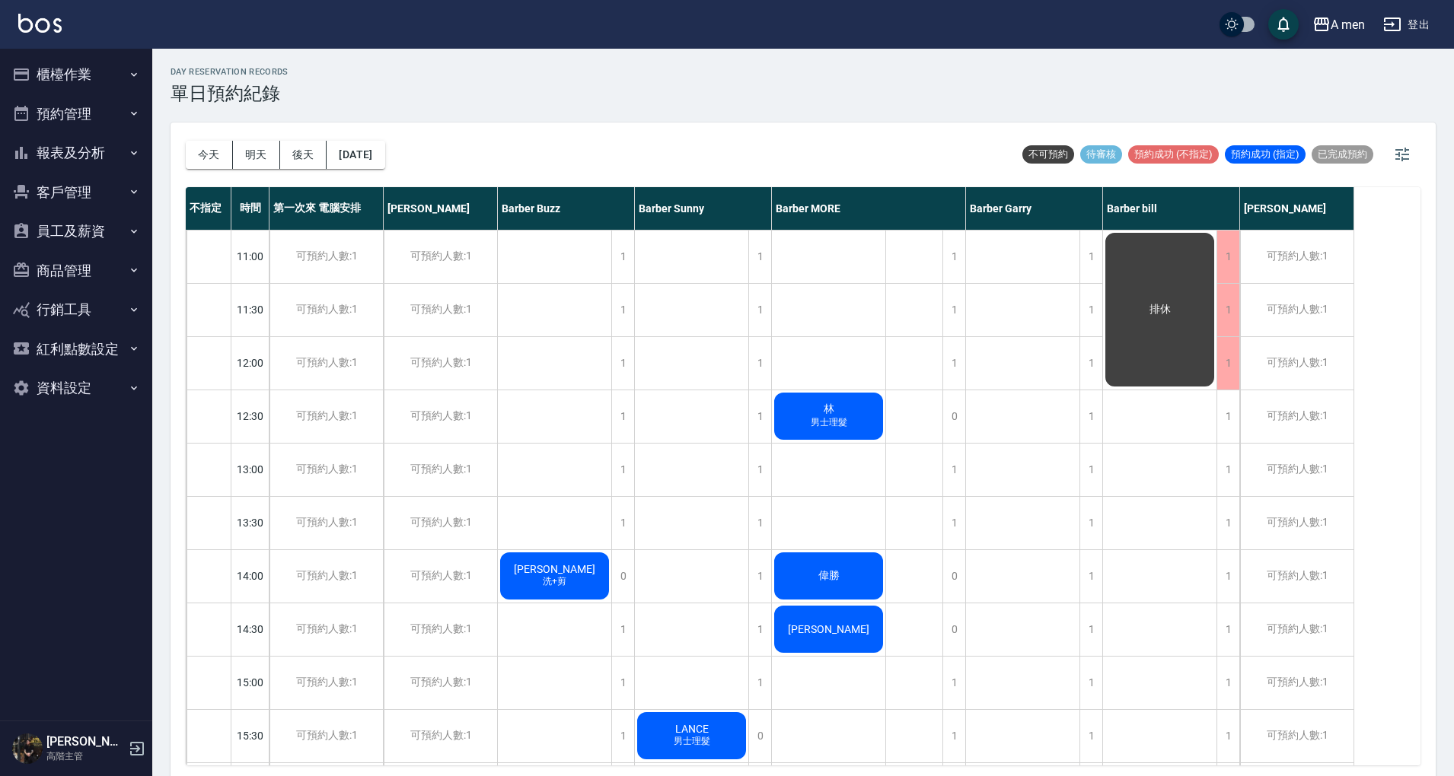
click at [62, 146] on button "報表及分析" at bounding box center [76, 153] width 140 height 40
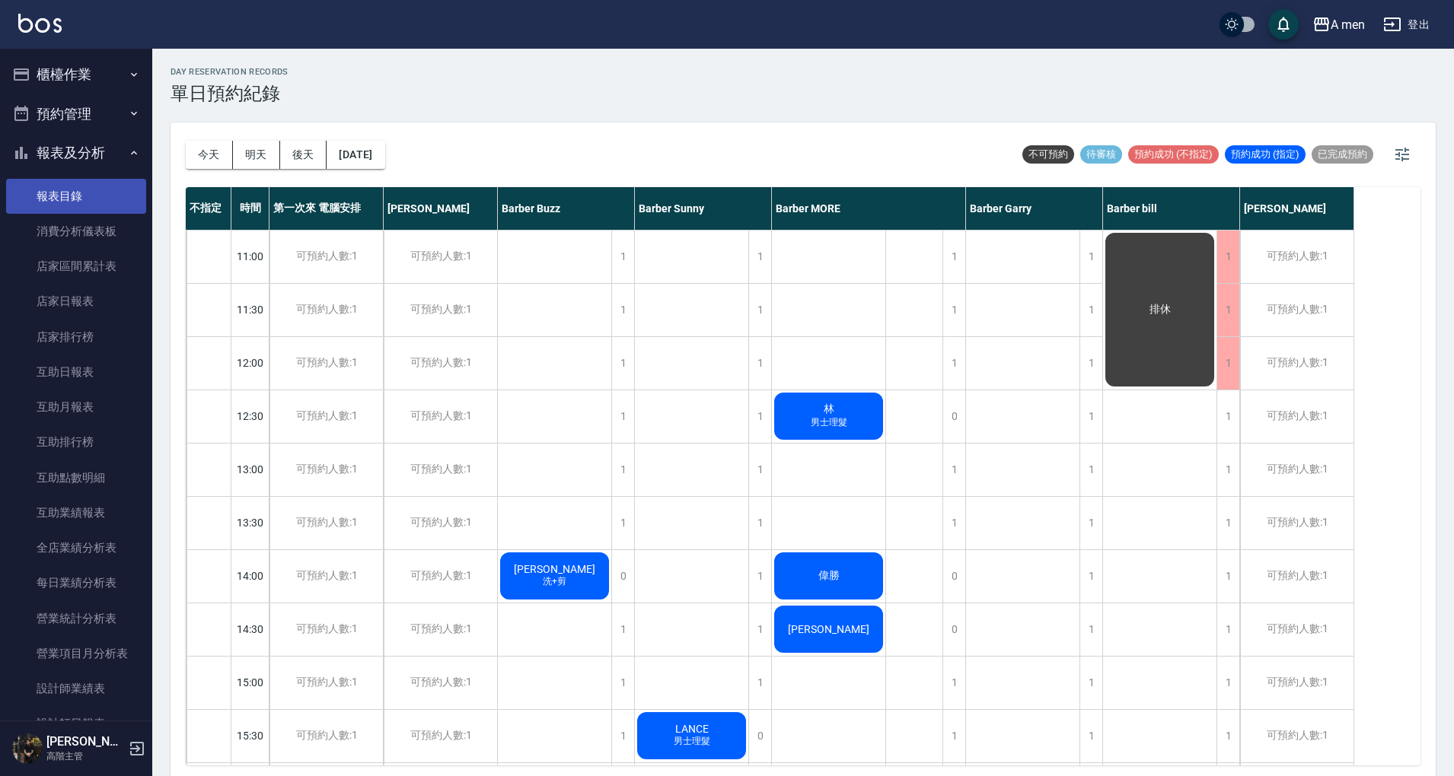
click at [90, 195] on link "報表目錄" at bounding box center [76, 196] width 140 height 35
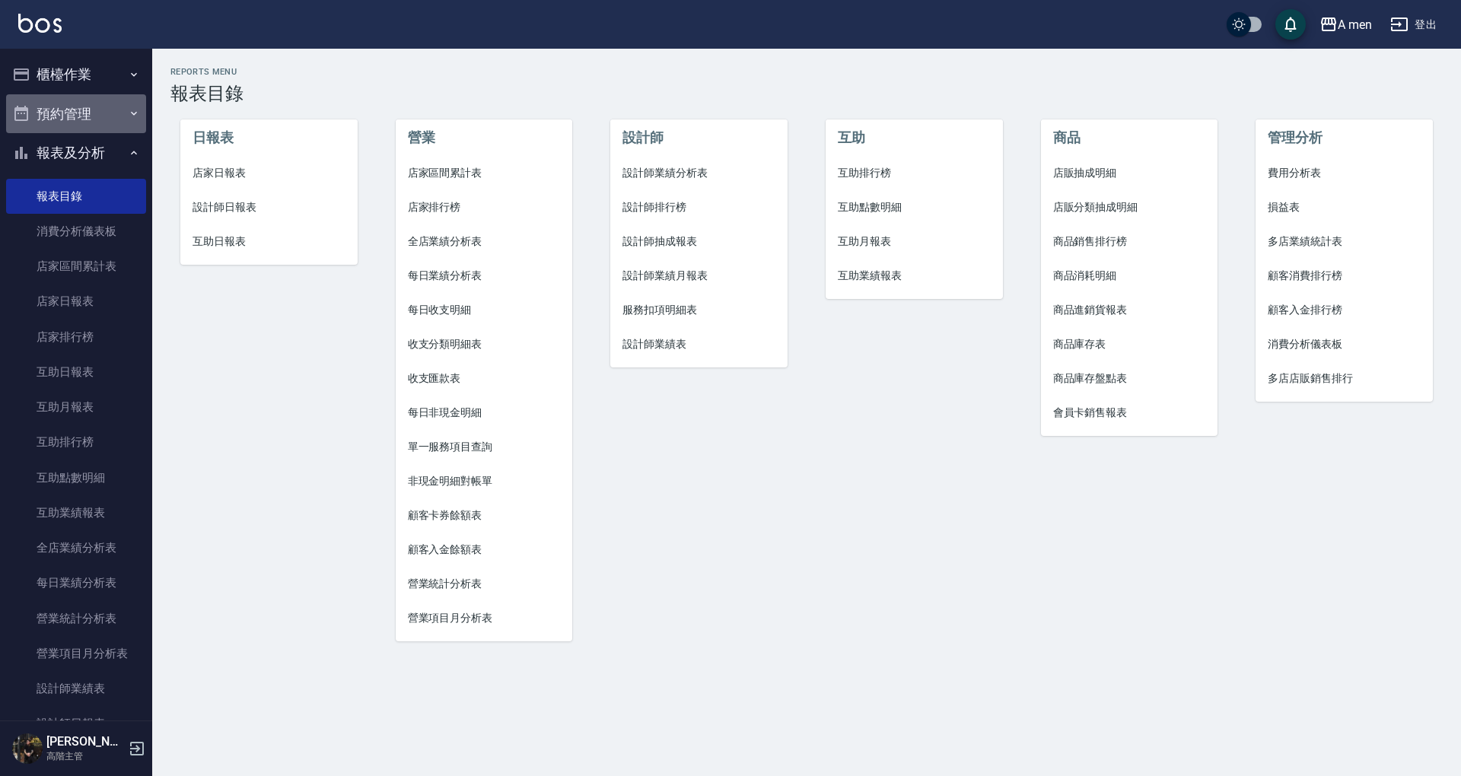
click at [76, 123] on button "預約管理" at bounding box center [76, 114] width 140 height 40
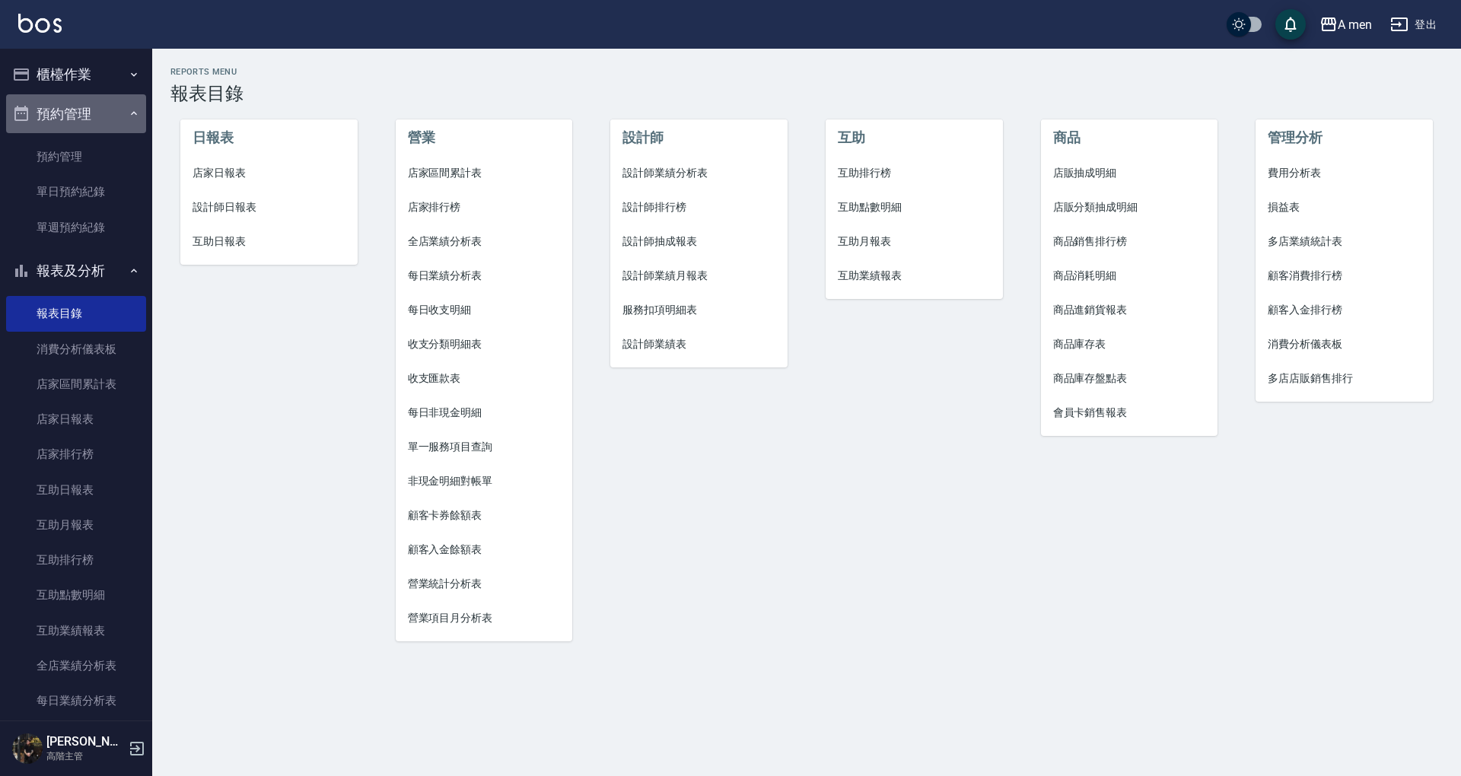
click at [114, 120] on button "預約管理" at bounding box center [76, 114] width 140 height 40
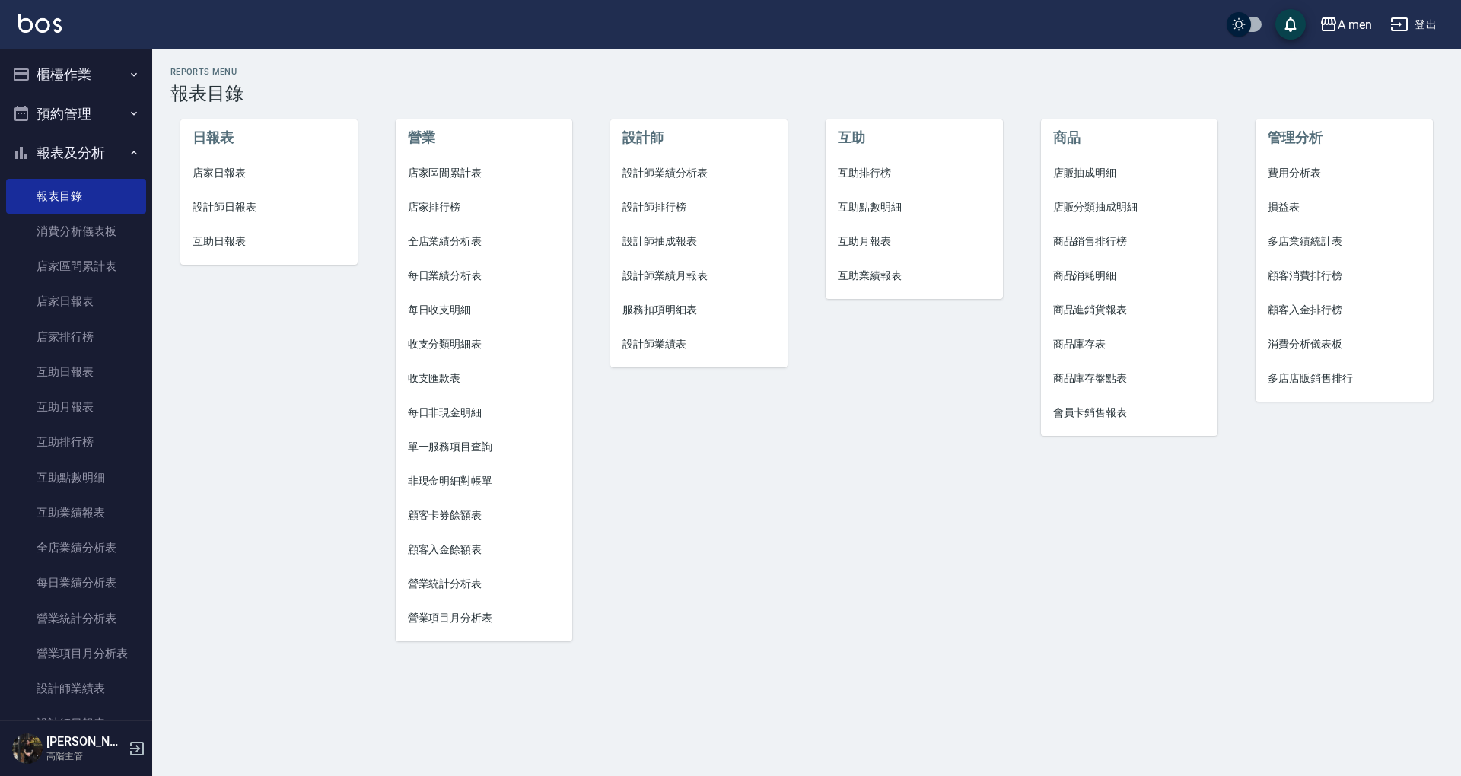
click at [114, 145] on button "報表及分析" at bounding box center [76, 153] width 140 height 40
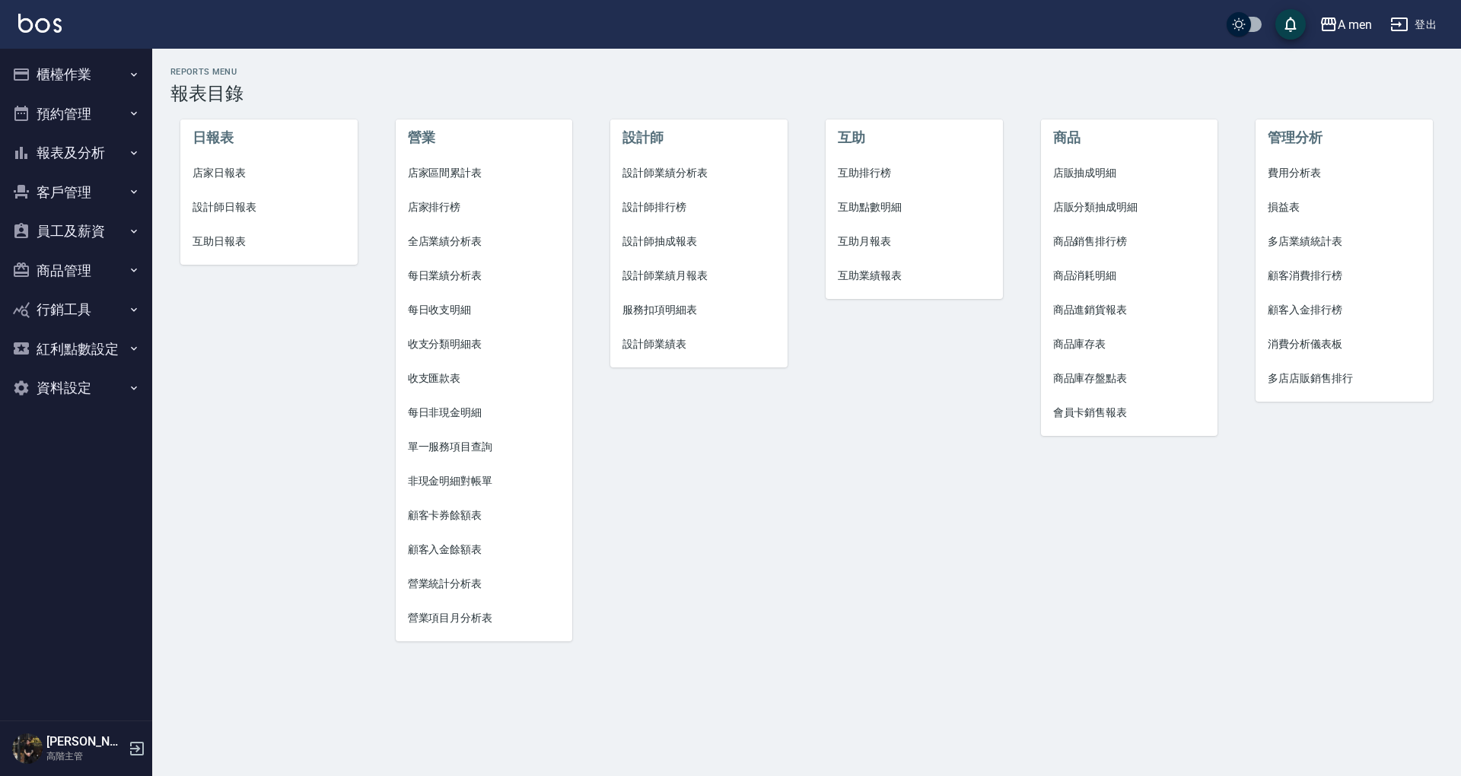
click at [93, 199] on button "客戶管理" at bounding box center [76, 193] width 140 height 40
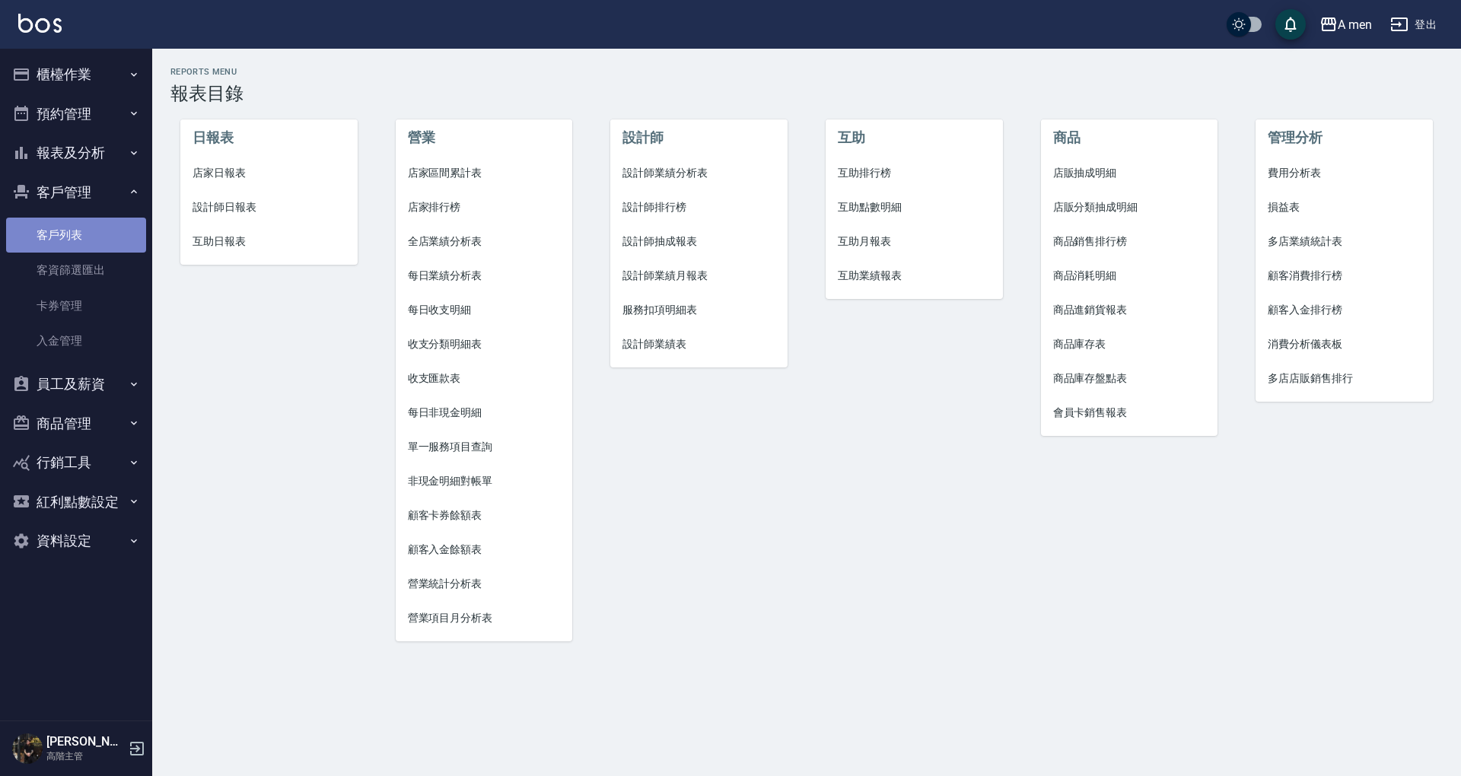
click at [88, 230] on link "客戶列表" at bounding box center [76, 235] width 140 height 35
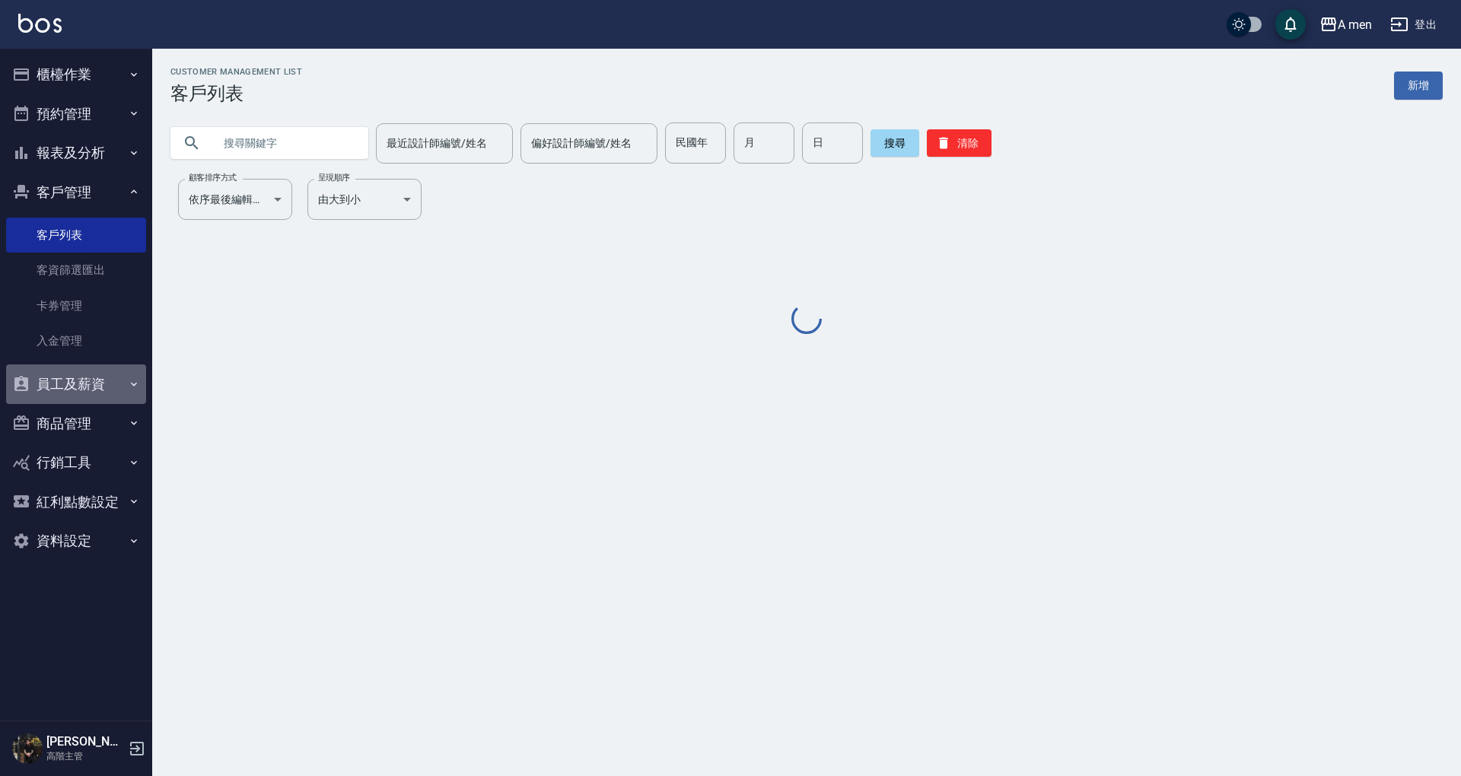
click at [112, 387] on button "員工及薪資" at bounding box center [76, 385] width 140 height 40
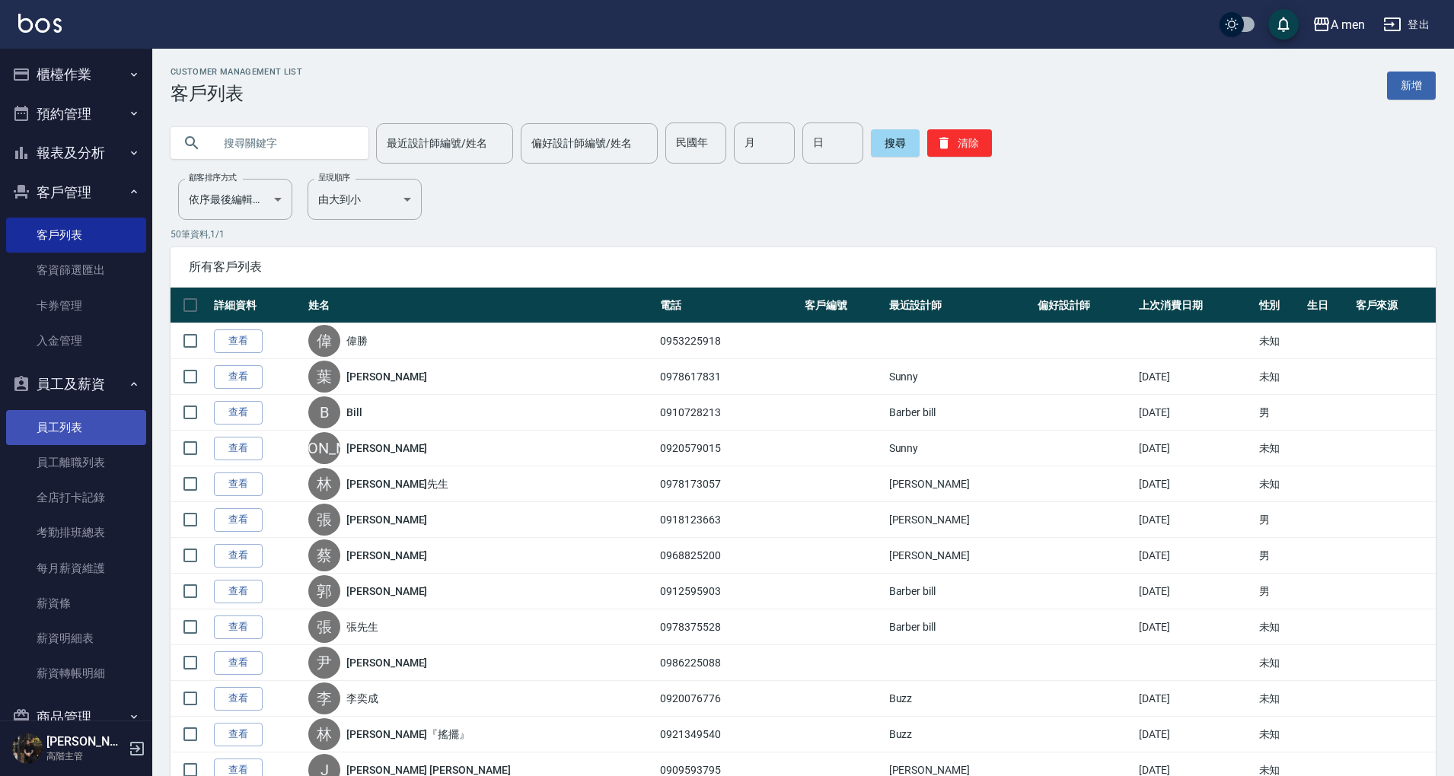
click at [105, 429] on link "員工列表" at bounding box center [76, 427] width 140 height 35
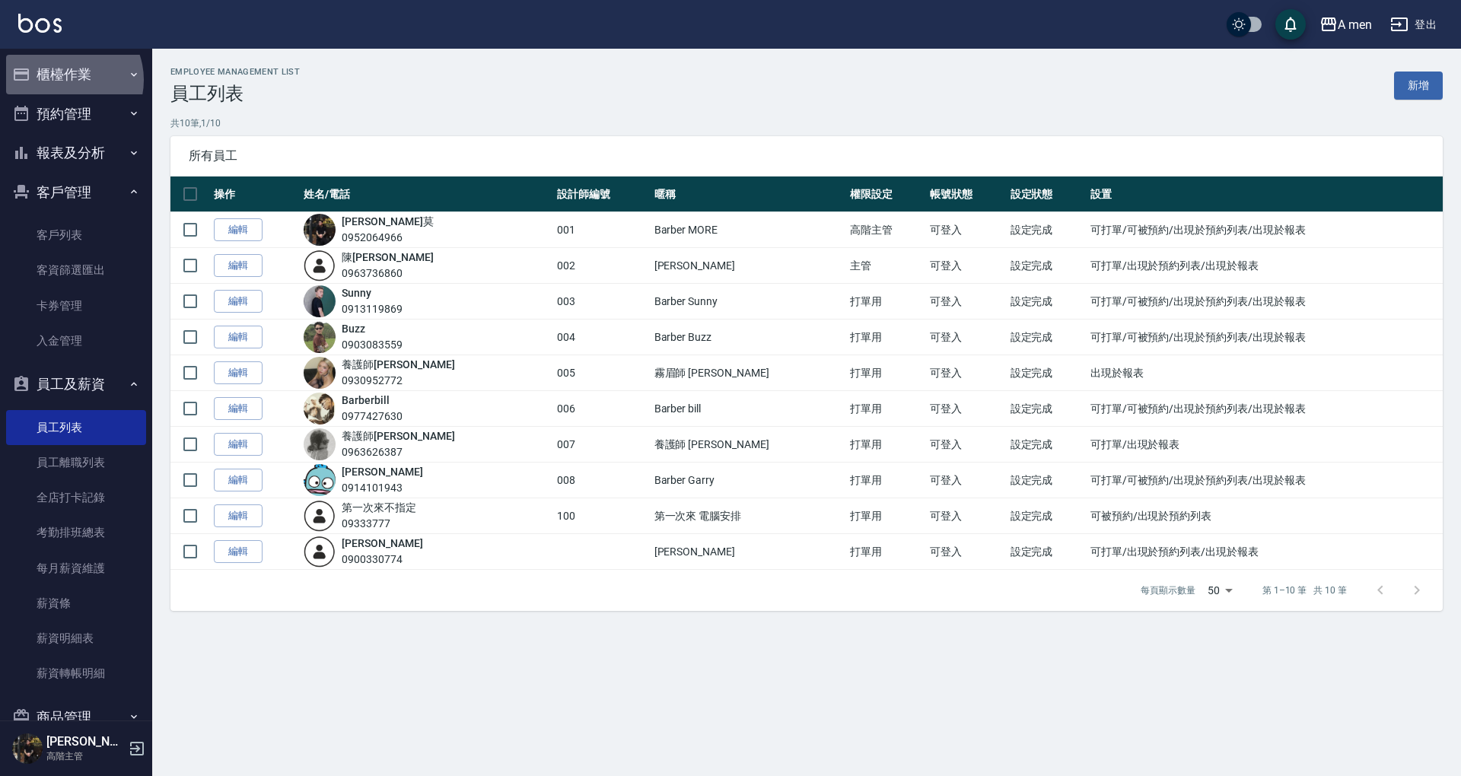
click at [65, 80] on button "櫃檯作業" at bounding box center [76, 75] width 140 height 40
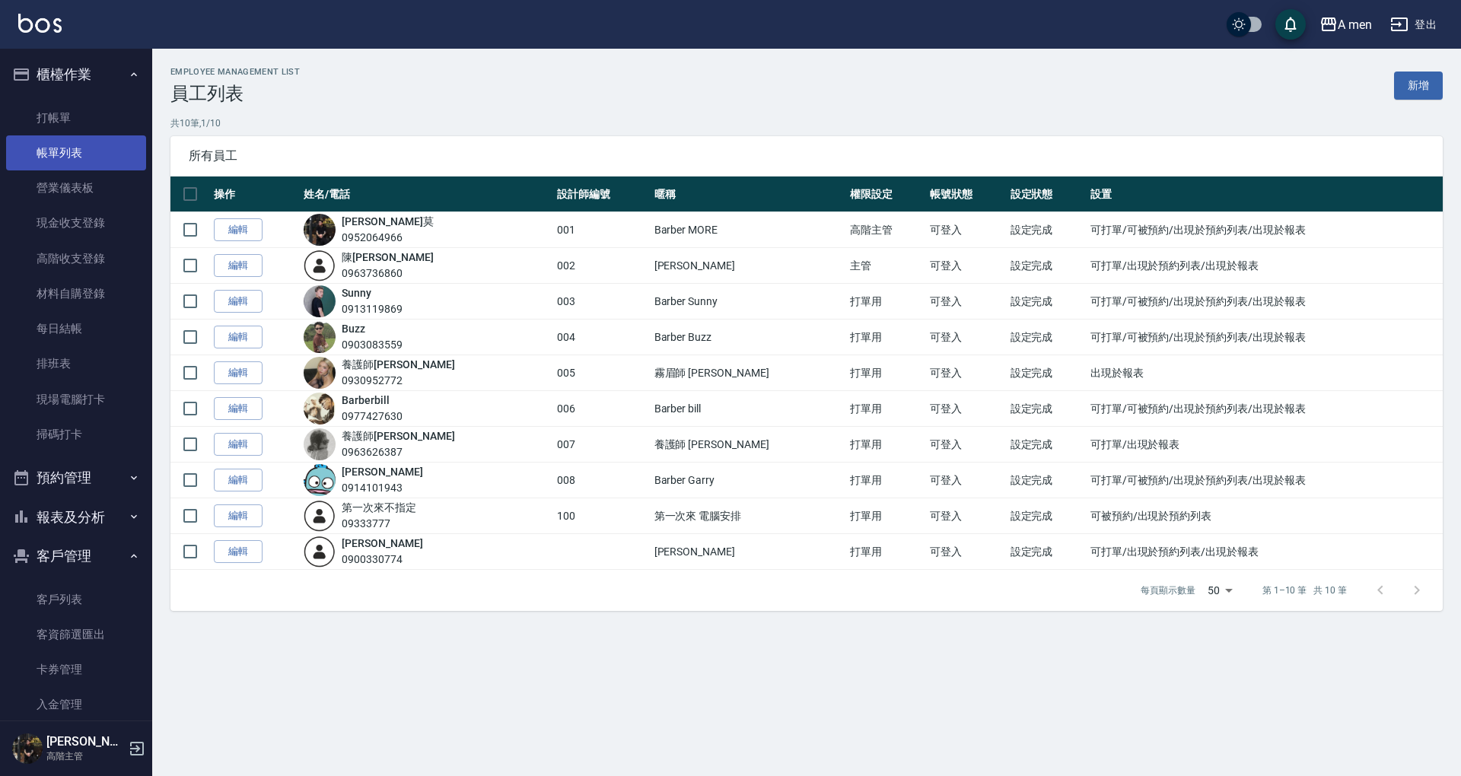
click at [78, 148] on link "帳單列表" at bounding box center [76, 152] width 140 height 35
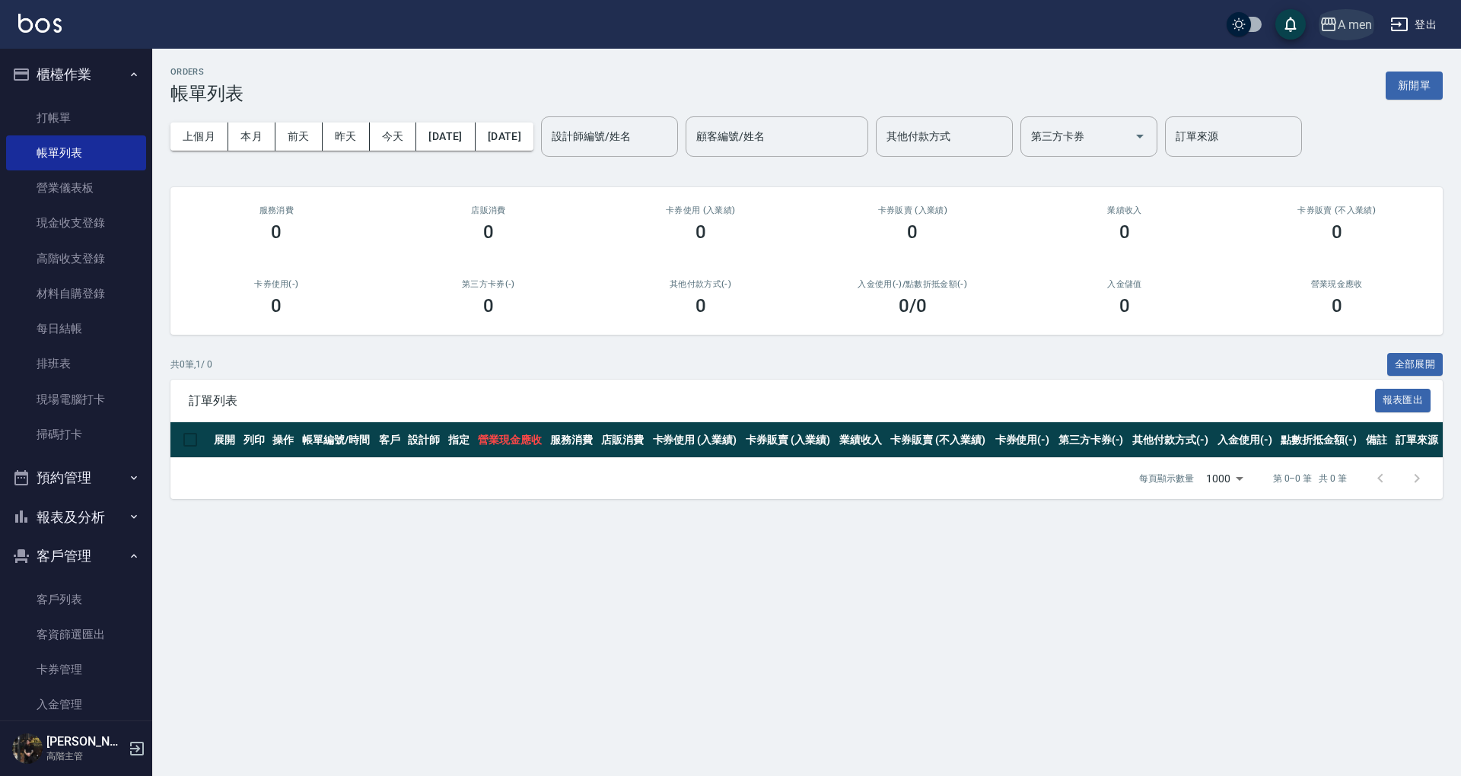
click at [1341, 29] on div "A men" at bounding box center [1355, 24] width 34 height 19
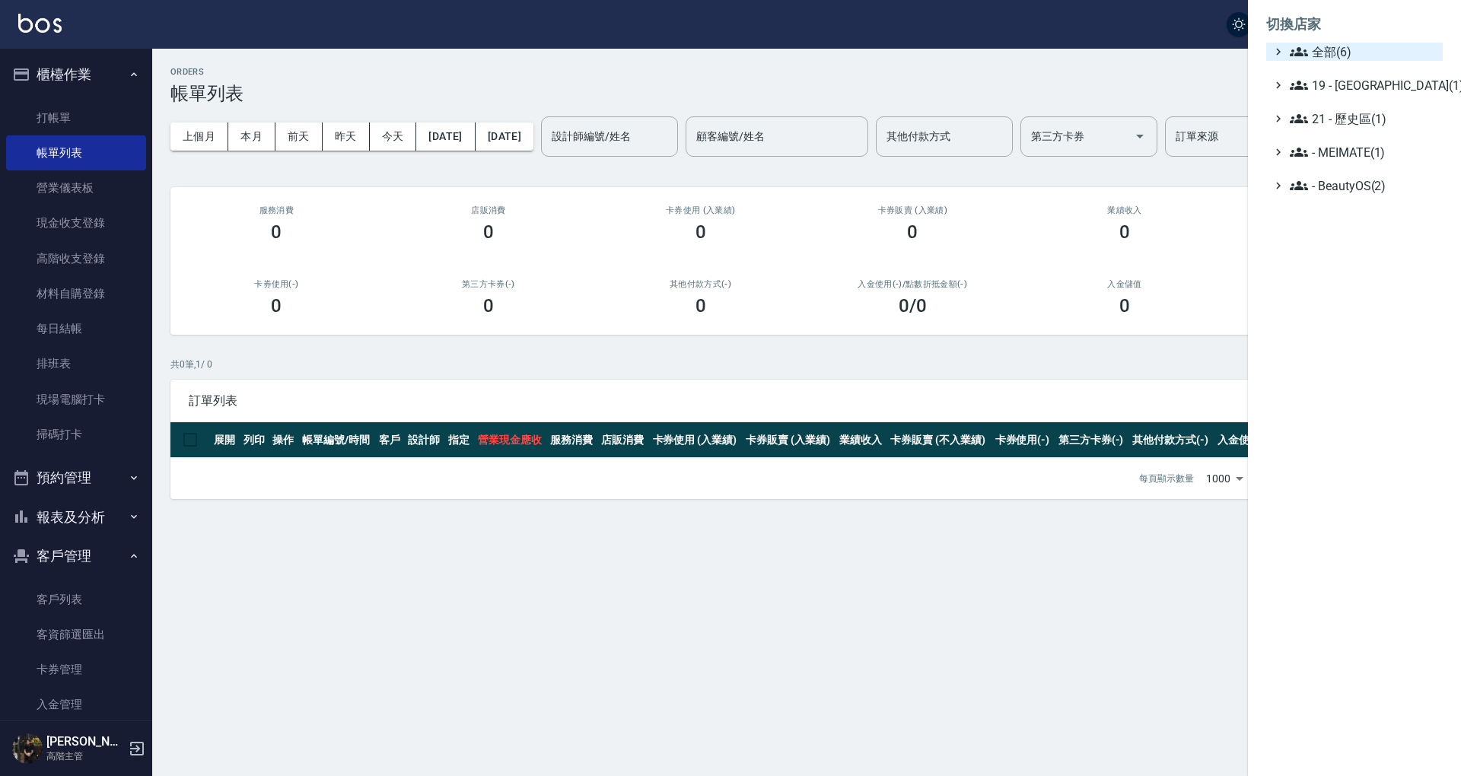
click at [1331, 49] on span "全部(6)" at bounding box center [1363, 52] width 147 height 18
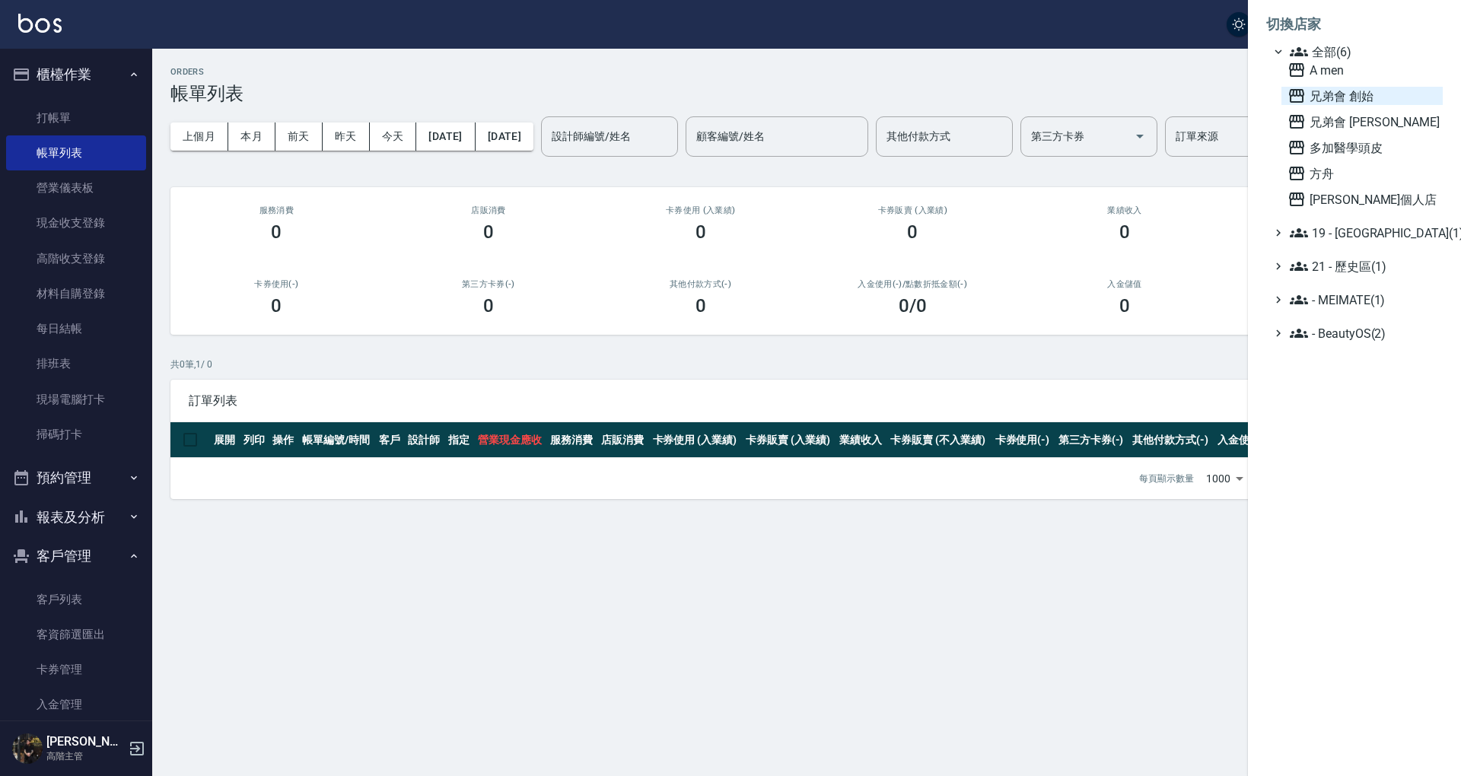
click at [1329, 94] on span "兄弟會 創始" at bounding box center [1362, 96] width 149 height 18
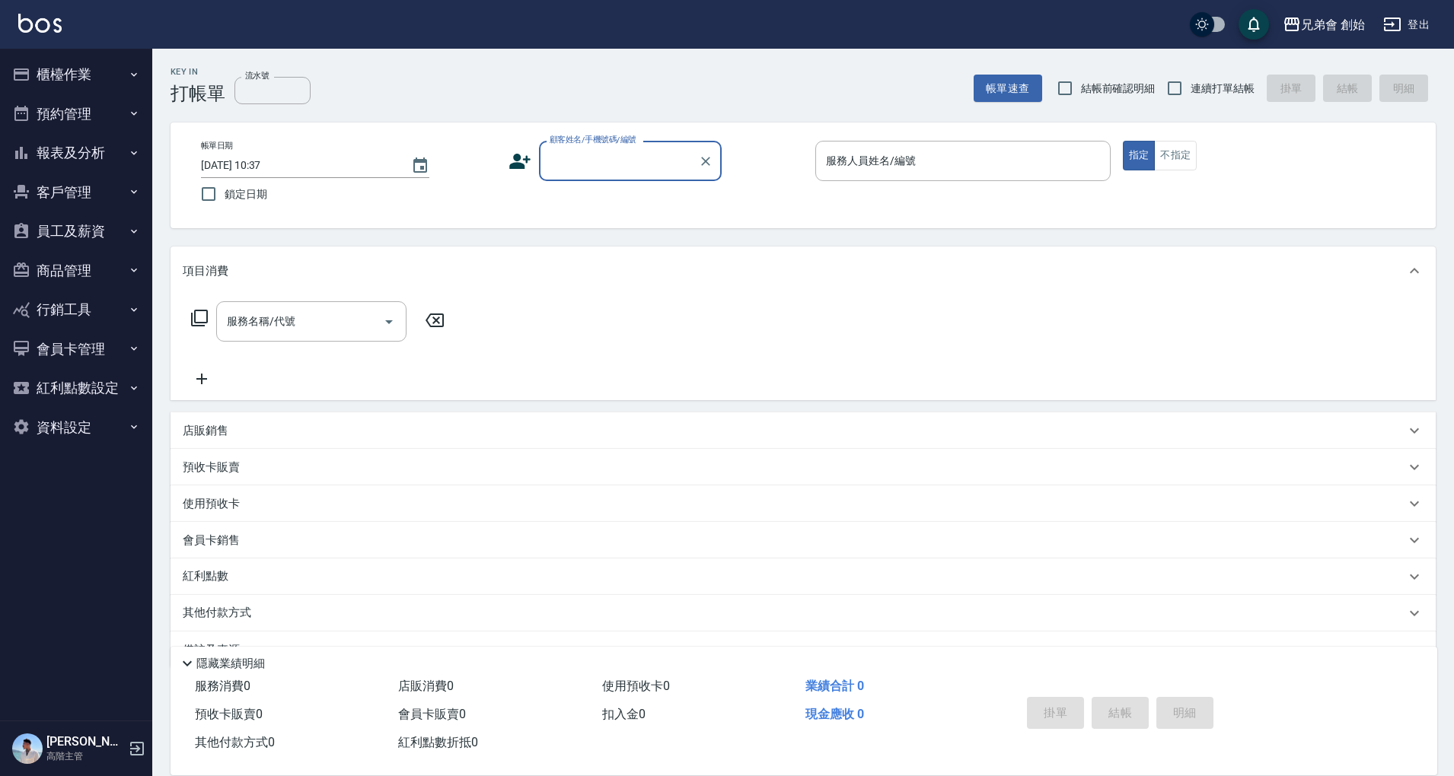
click at [100, 242] on button "員工及薪資" at bounding box center [76, 232] width 140 height 40
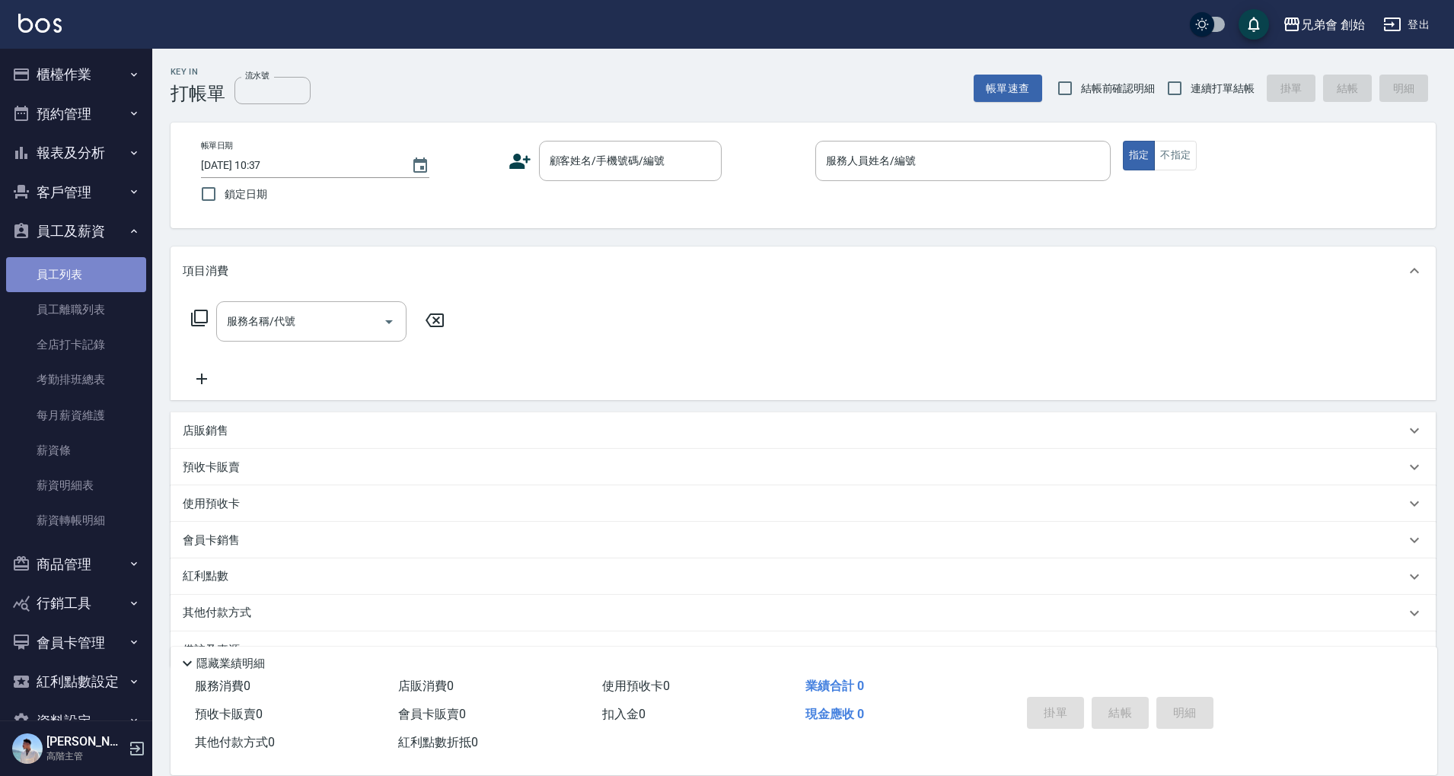
click at [91, 273] on link "員工列表" at bounding box center [76, 274] width 140 height 35
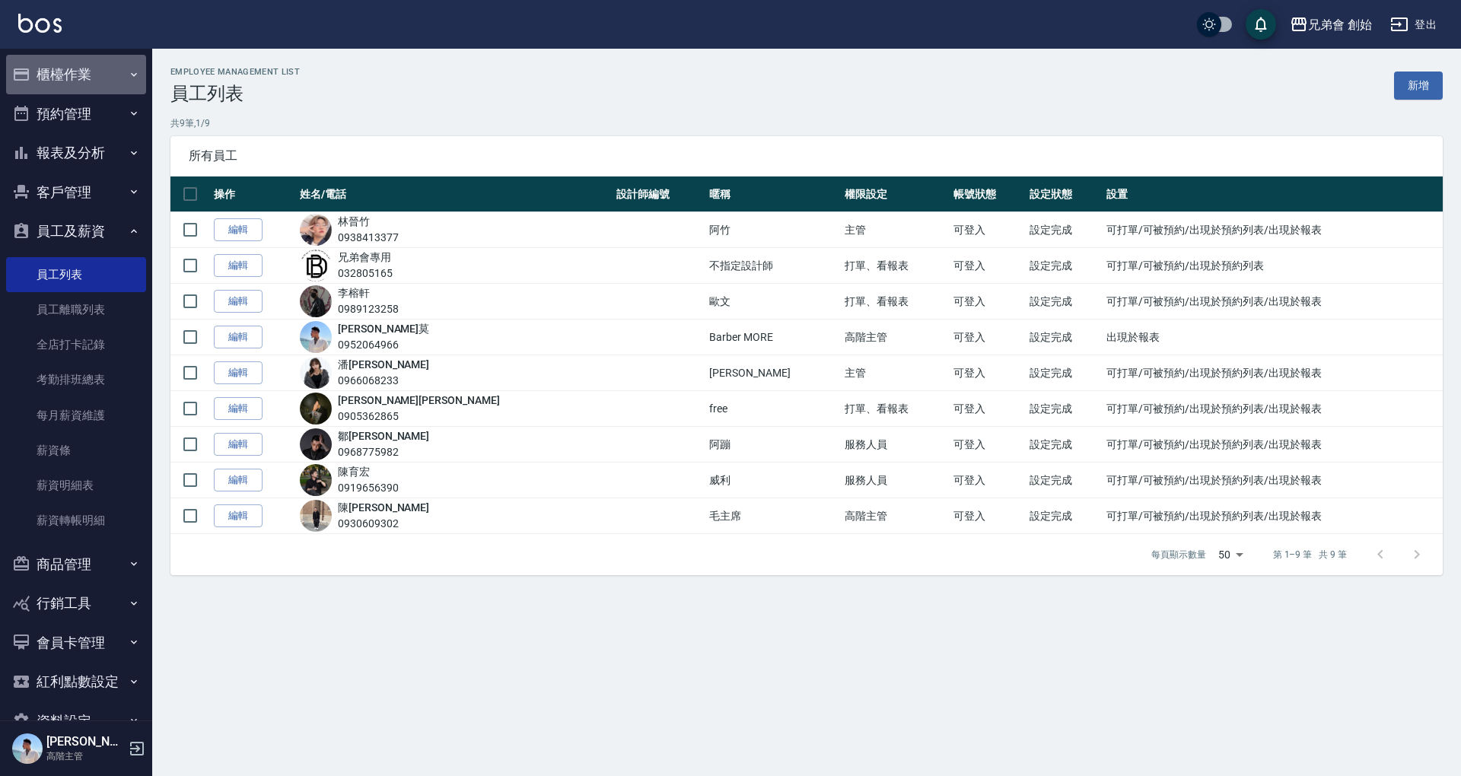
click at [79, 72] on button "櫃檯作業" at bounding box center [76, 75] width 140 height 40
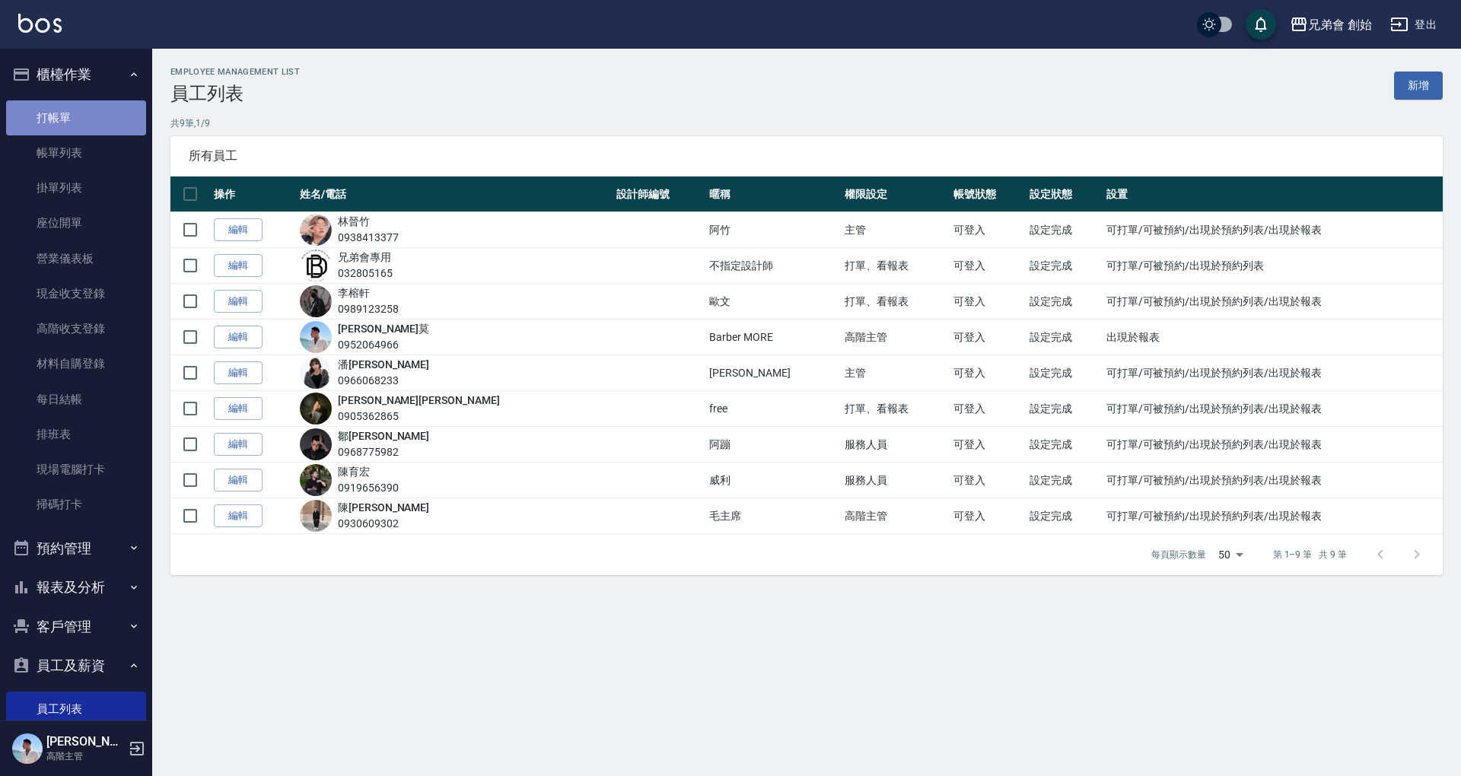
click at [76, 108] on link "打帳單" at bounding box center [76, 117] width 140 height 35
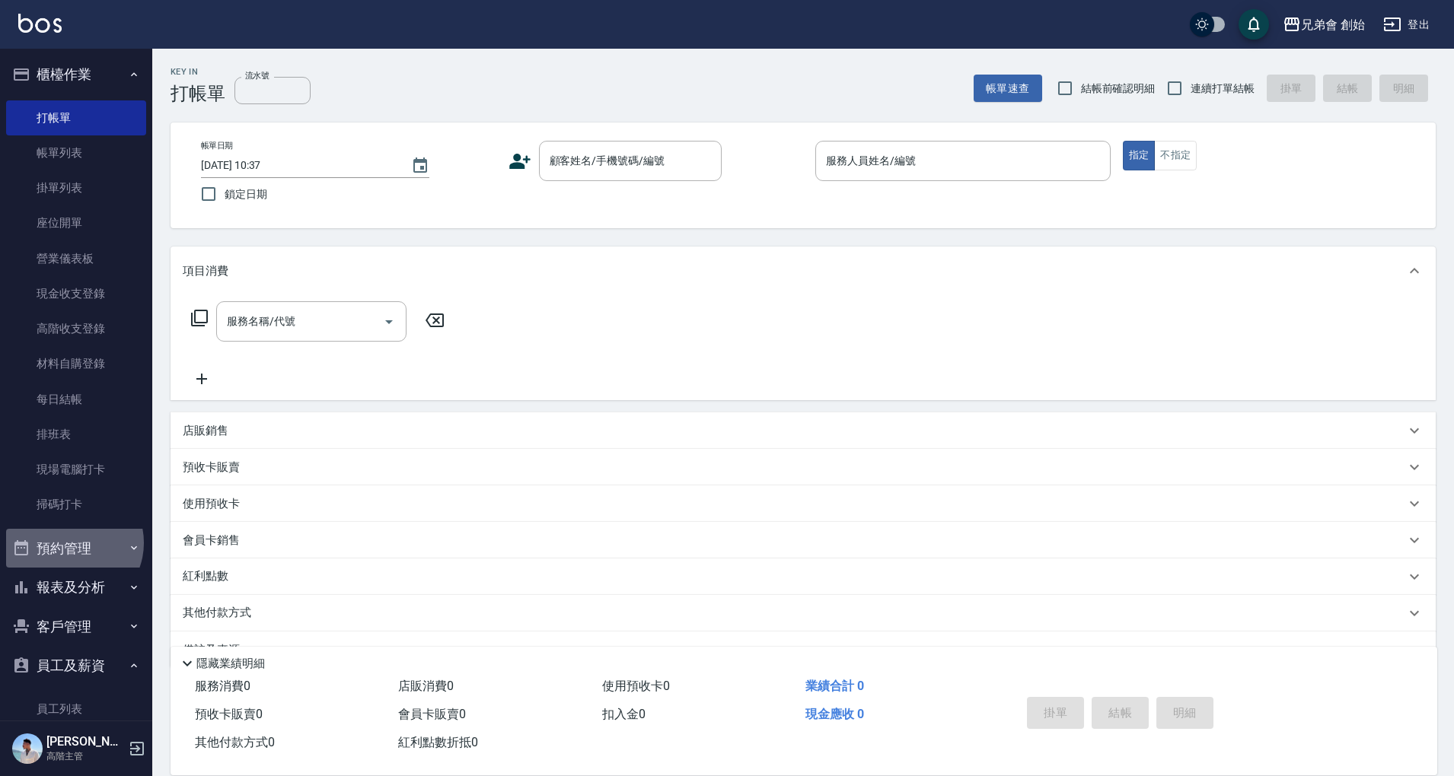
click at [72, 543] on button "預約管理" at bounding box center [76, 549] width 140 height 40
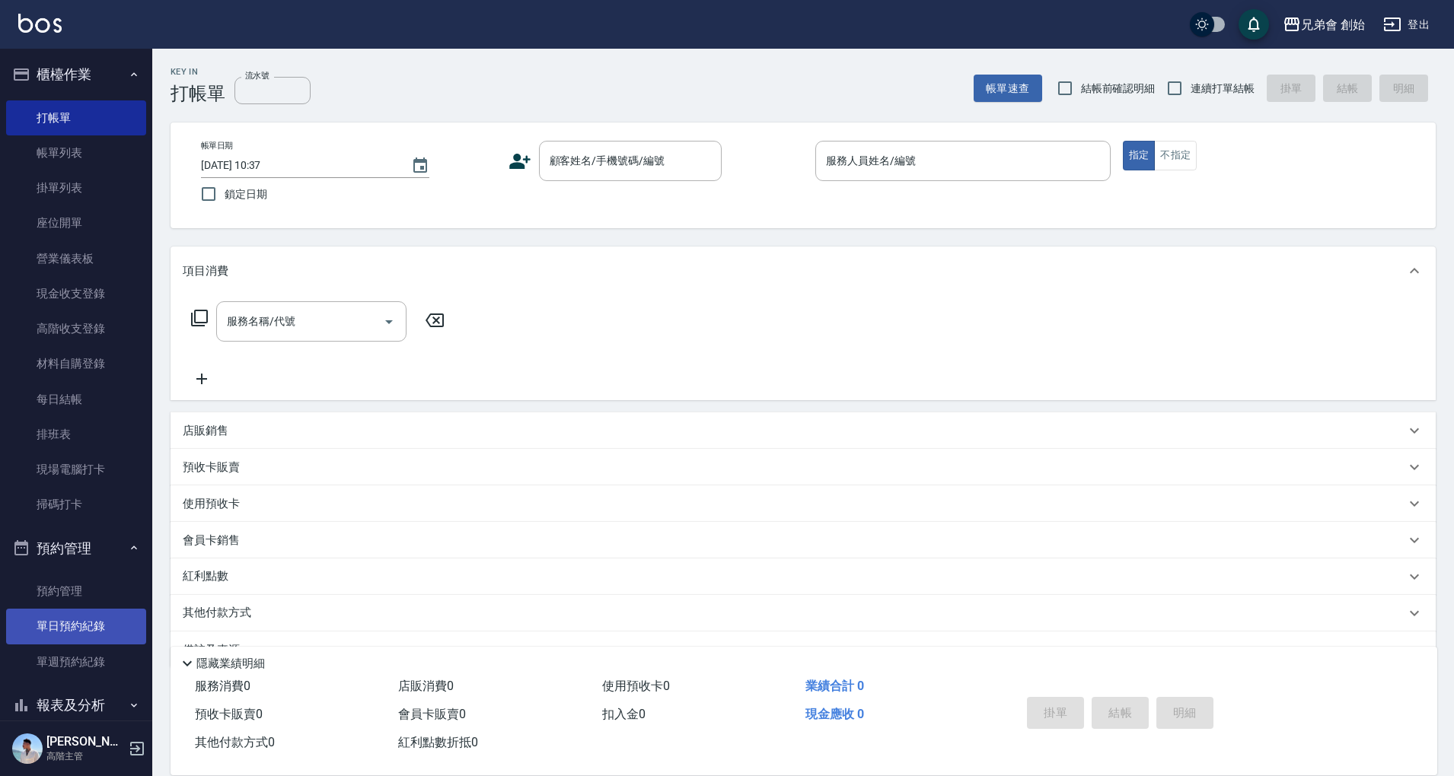
click at [73, 614] on link "單日預約紀錄" at bounding box center [76, 626] width 140 height 35
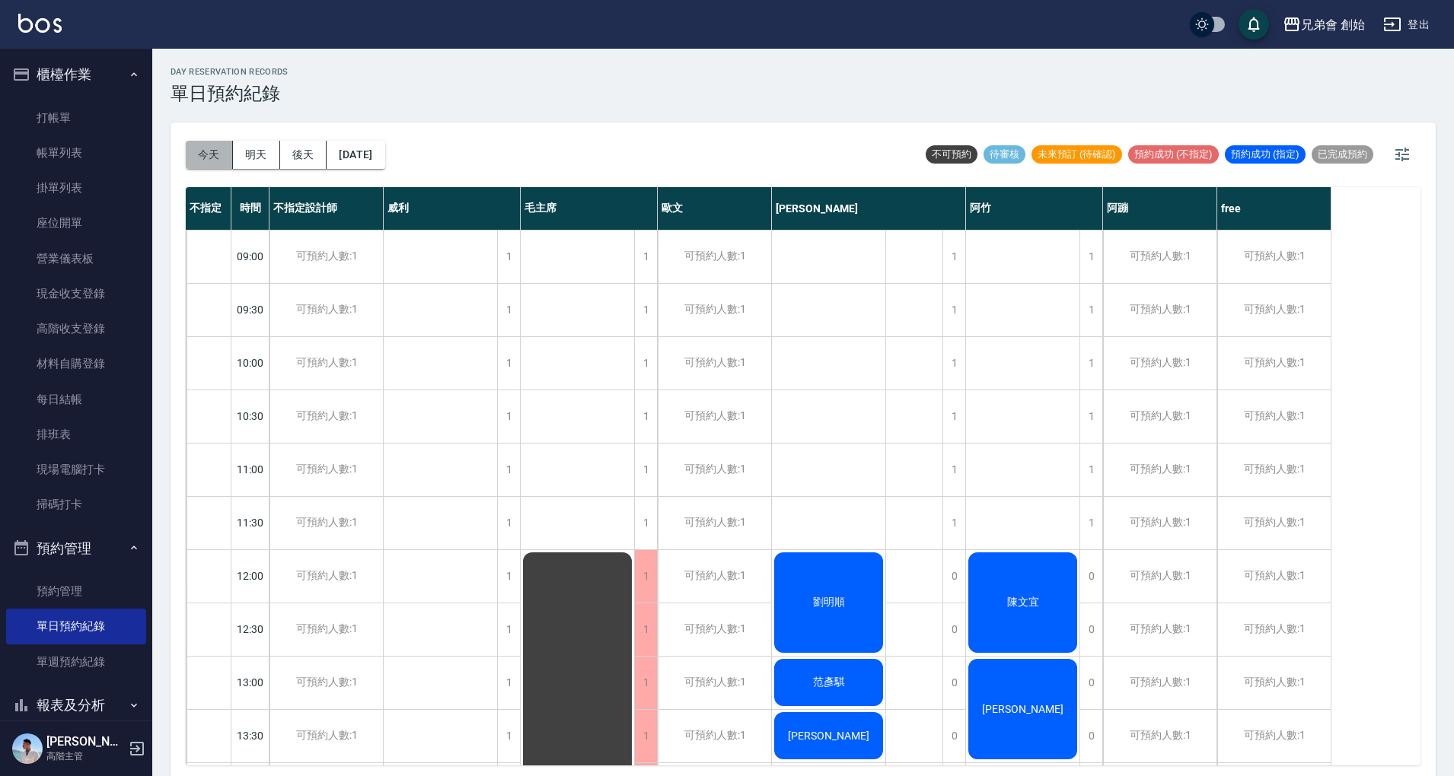
click at [210, 154] on button "今天" at bounding box center [209, 155] width 47 height 28
drag, startPoint x: 1411, startPoint y: 284, endPoint x: 1417, endPoint y: 355, distance: 71.8
drag, startPoint x: 1417, startPoint y: 355, endPoint x: 1423, endPoint y: 274, distance: 81.7
click at [1423, 274] on div "今天 明天 後天 2025/09/23 不可預約 待審核 未來預訂 (待確認) 預約成功 (不指定) 預約成功 (指定) 已完成預約 不指定 時間 不指定設計…" at bounding box center [803, 452] width 1265 height 658
click at [1314, 32] on div "兄弟會 創始" at bounding box center [1333, 24] width 64 height 19
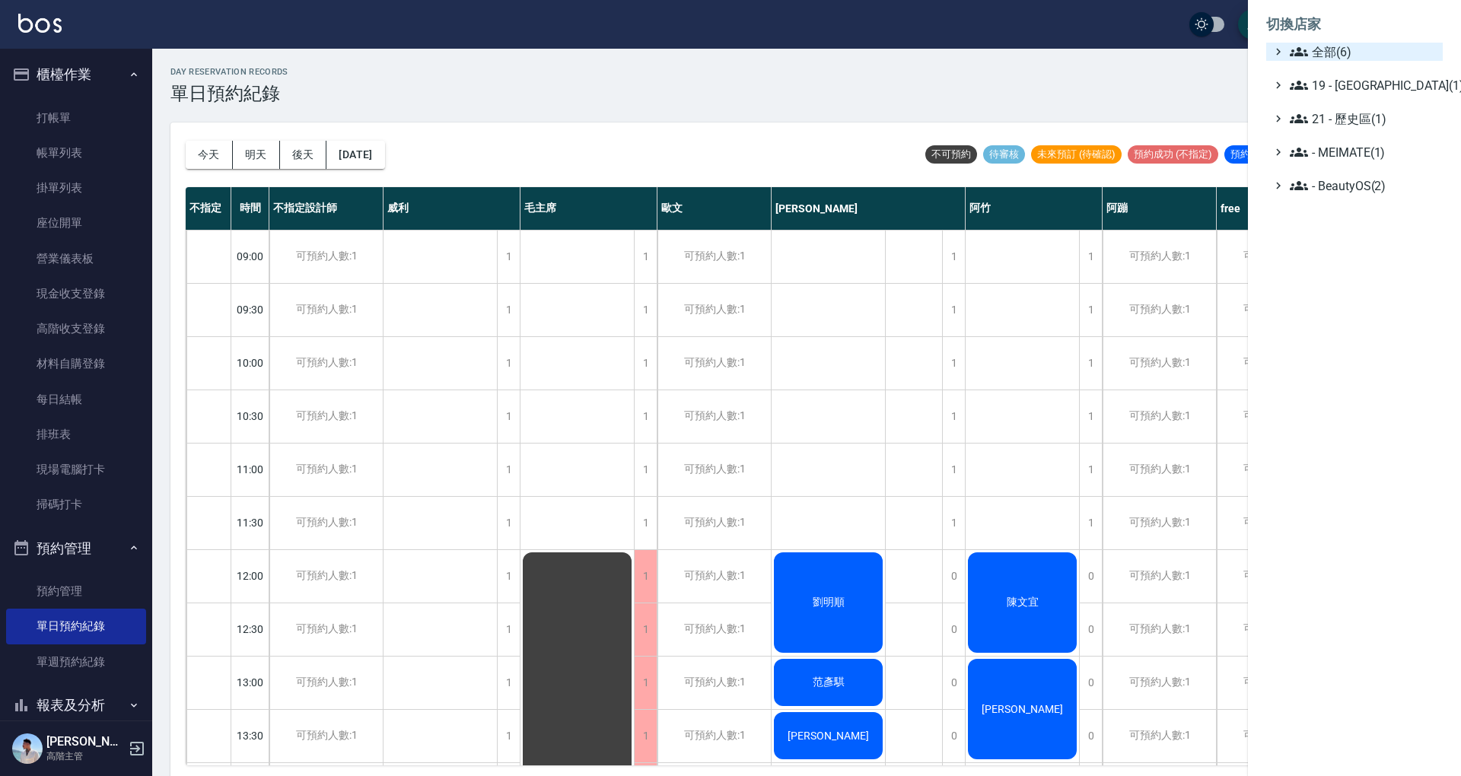
click at [1321, 56] on span "全部(6)" at bounding box center [1363, 52] width 147 height 18
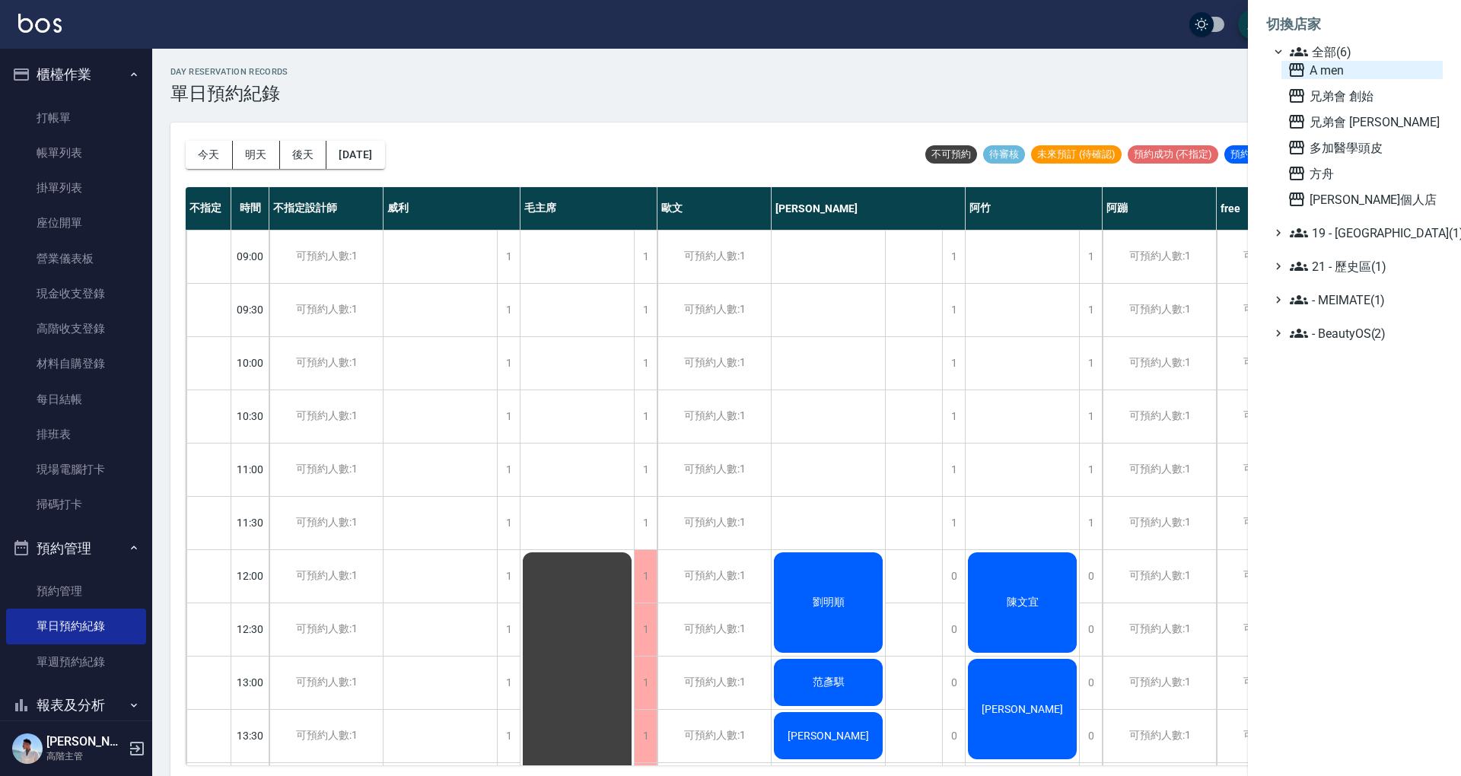
click at [1334, 75] on span "A men" at bounding box center [1362, 70] width 149 height 18
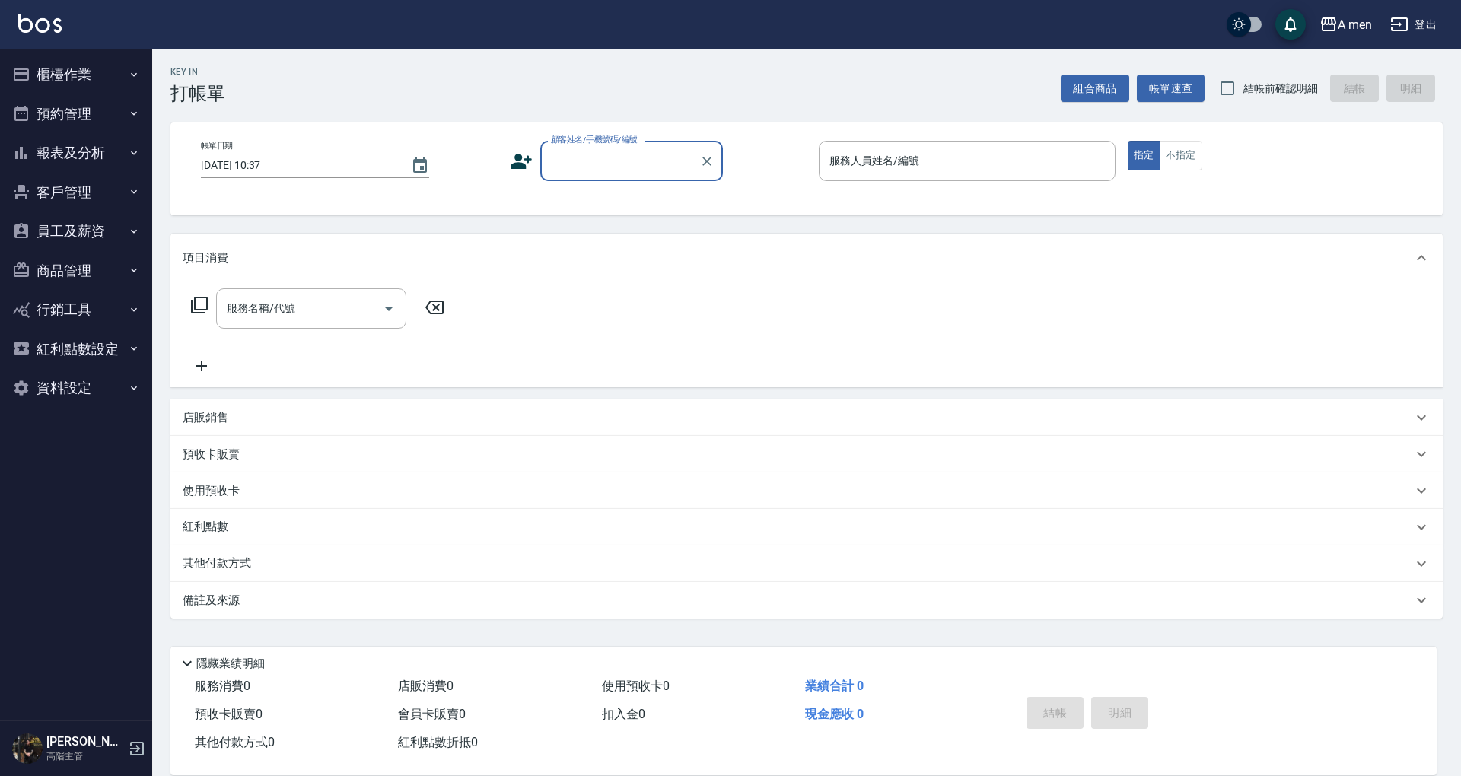
click at [72, 70] on button "櫃檯作業" at bounding box center [76, 75] width 140 height 40
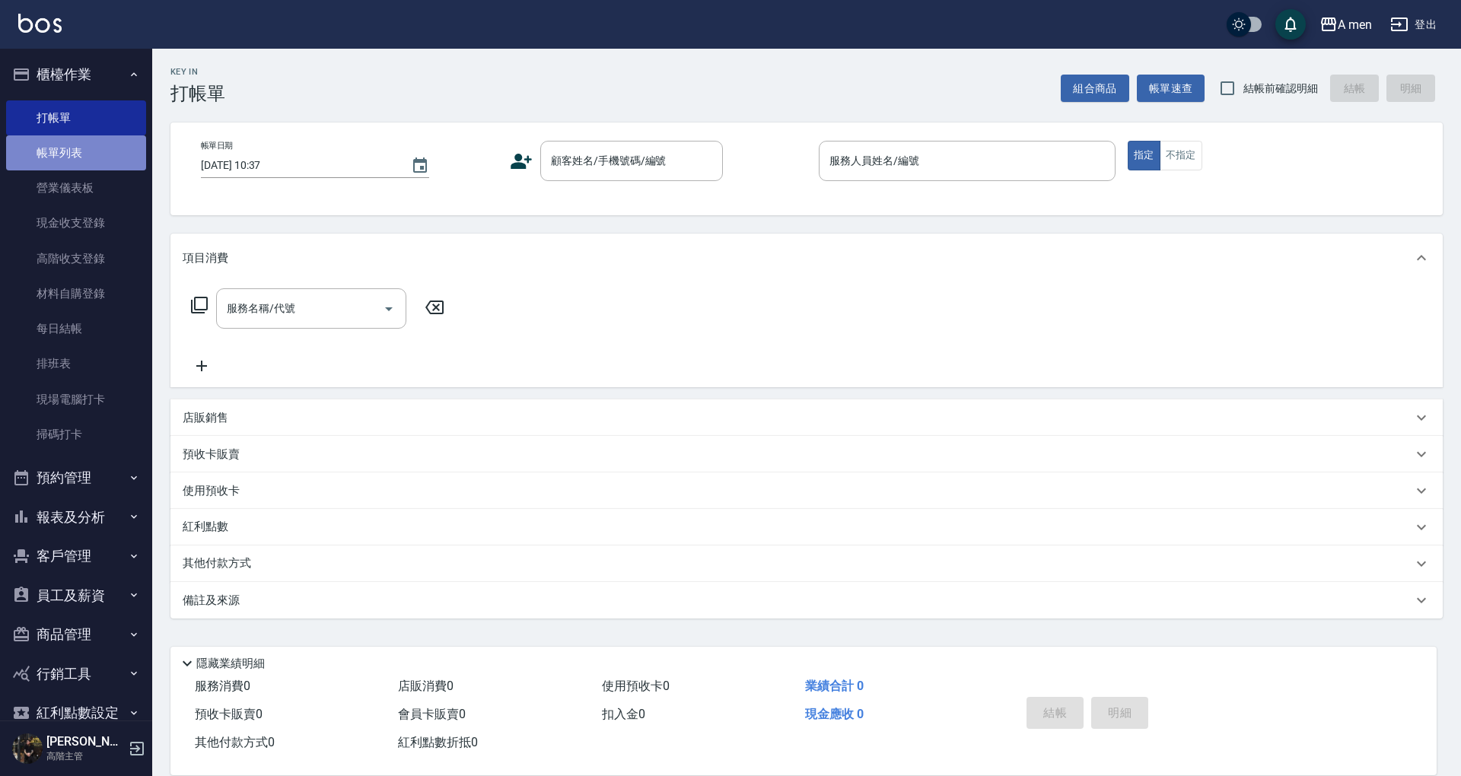
click at [83, 163] on link "帳單列表" at bounding box center [76, 152] width 140 height 35
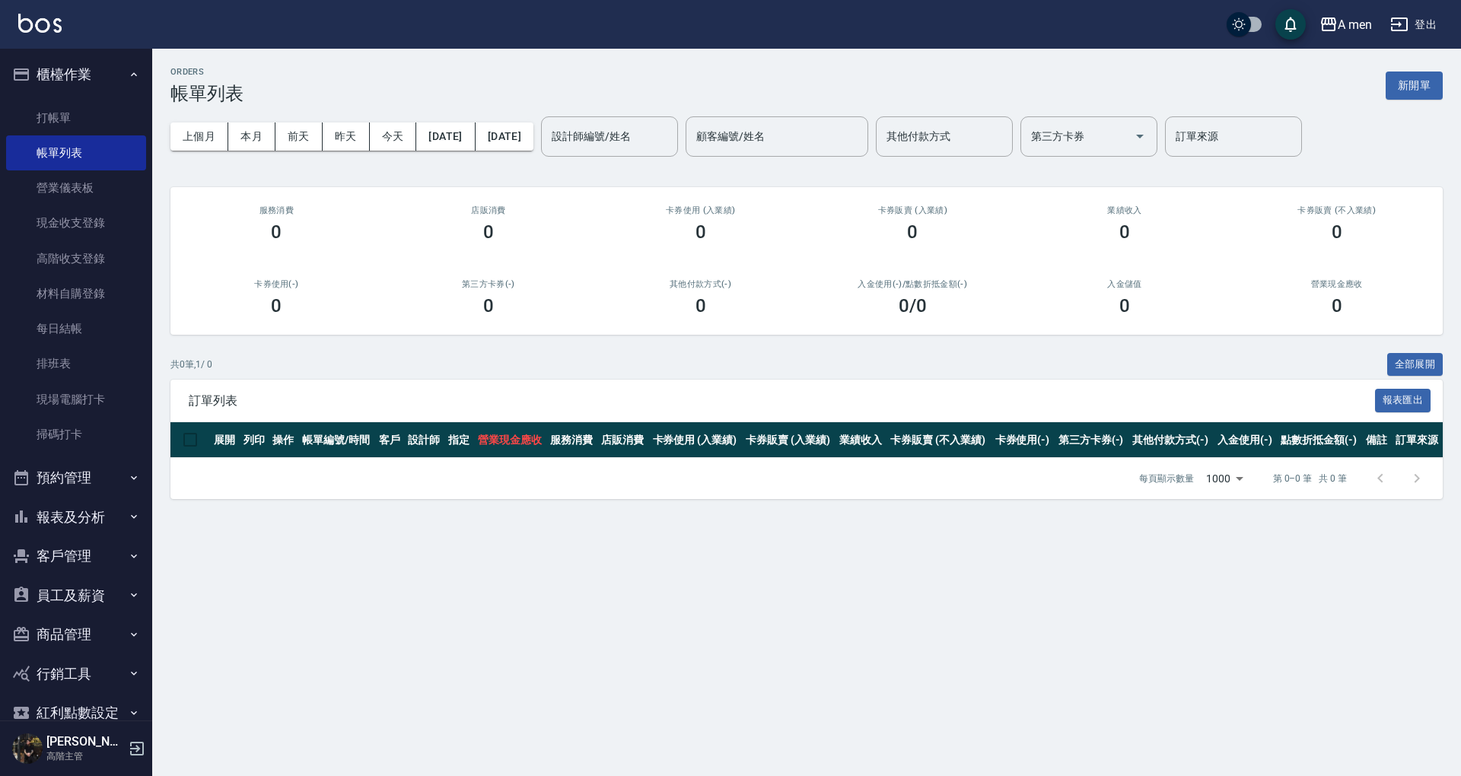
click at [118, 483] on button "預約管理" at bounding box center [76, 478] width 140 height 40
click at [105, 554] on link "單日預約紀錄" at bounding box center [76, 556] width 140 height 35
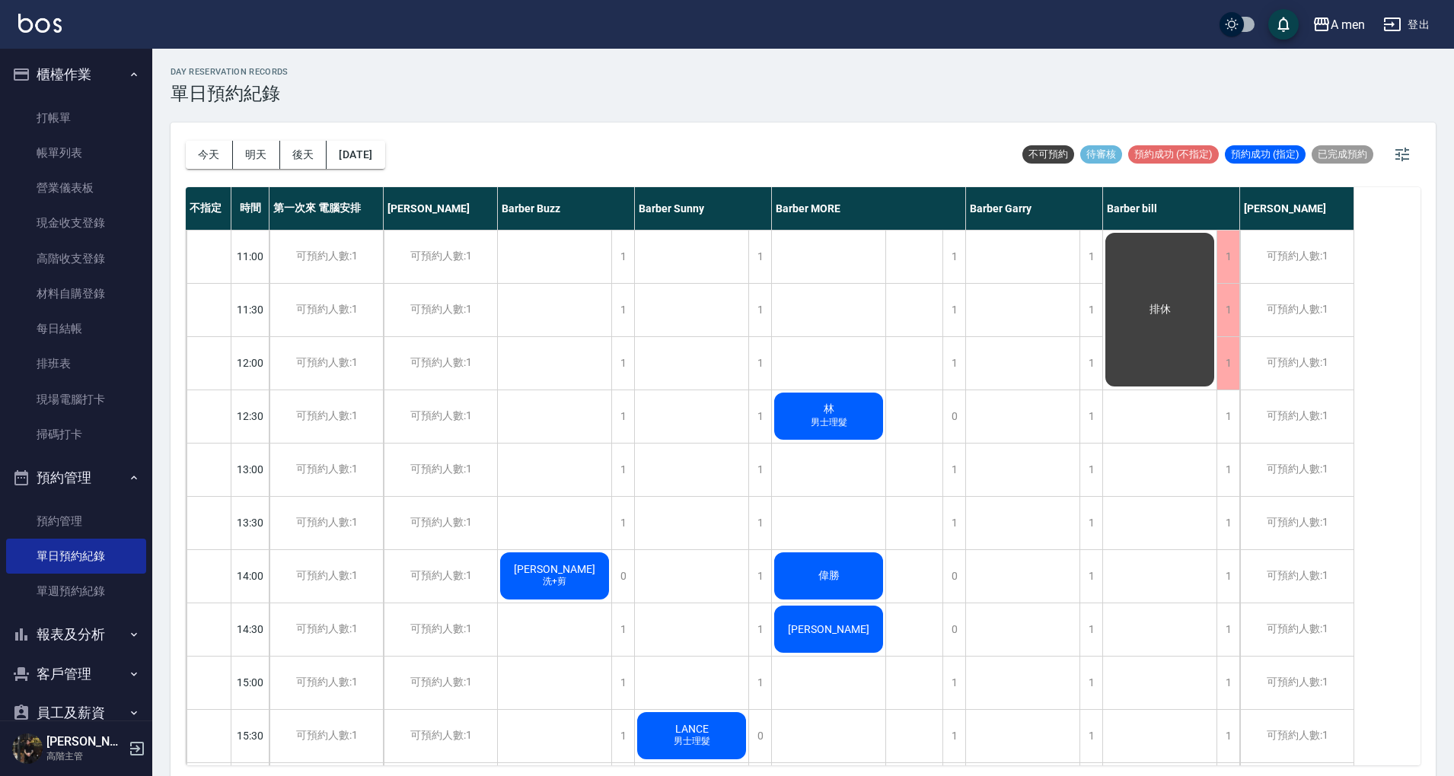
click at [1276, 142] on div "不可預約 待審核 預約成功 (不指定) 預約成功 (指定) 已完成預約" at bounding box center [1197, 154] width 357 height 24
drag, startPoint x: 1230, startPoint y: 157, endPoint x: 1289, endPoint y: 163, distance: 58.9
click at [1289, 163] on div "預約成功 (指定)" at bounding box center [1265, 154] width 81 height 18
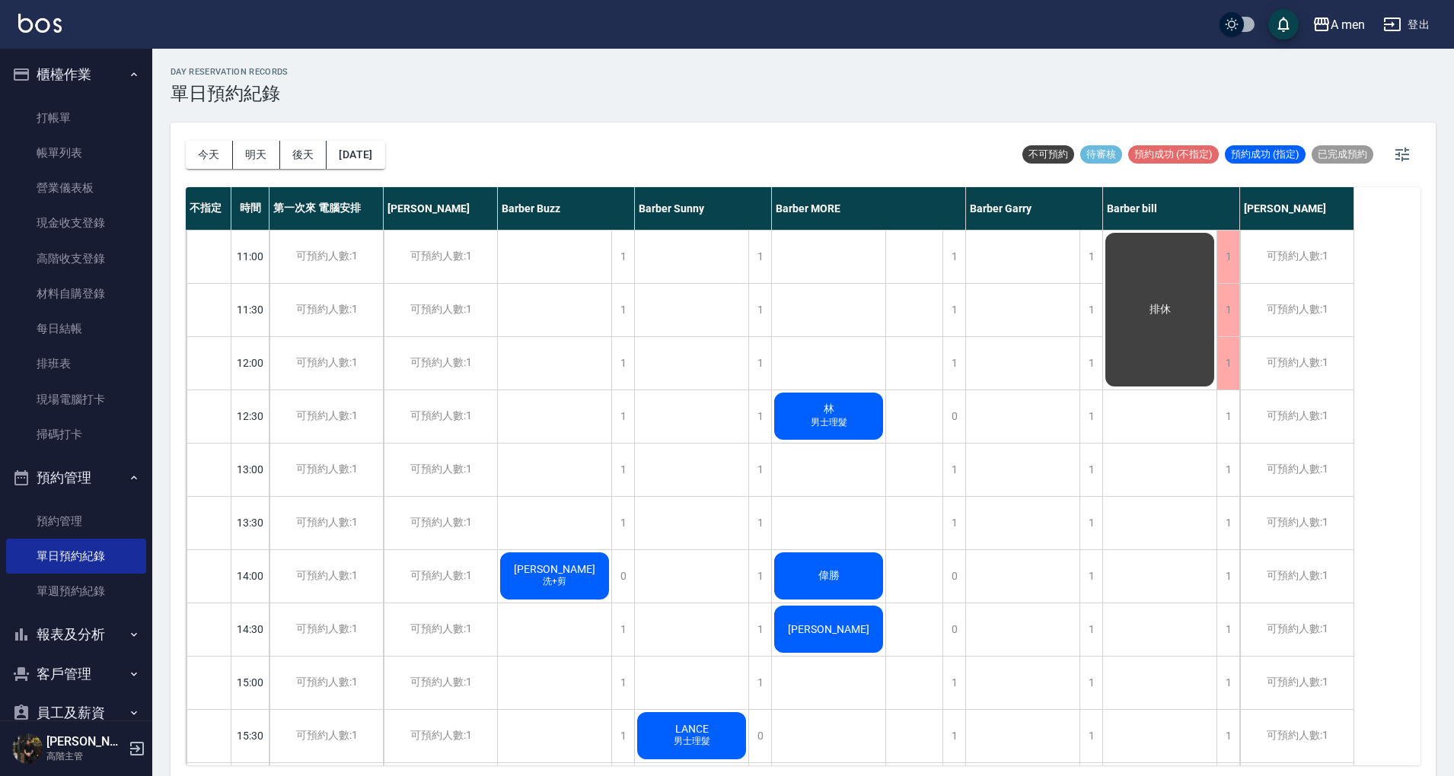
click at [821, 413] on span "林" at bounding box center [829, 410] width 17 height 14
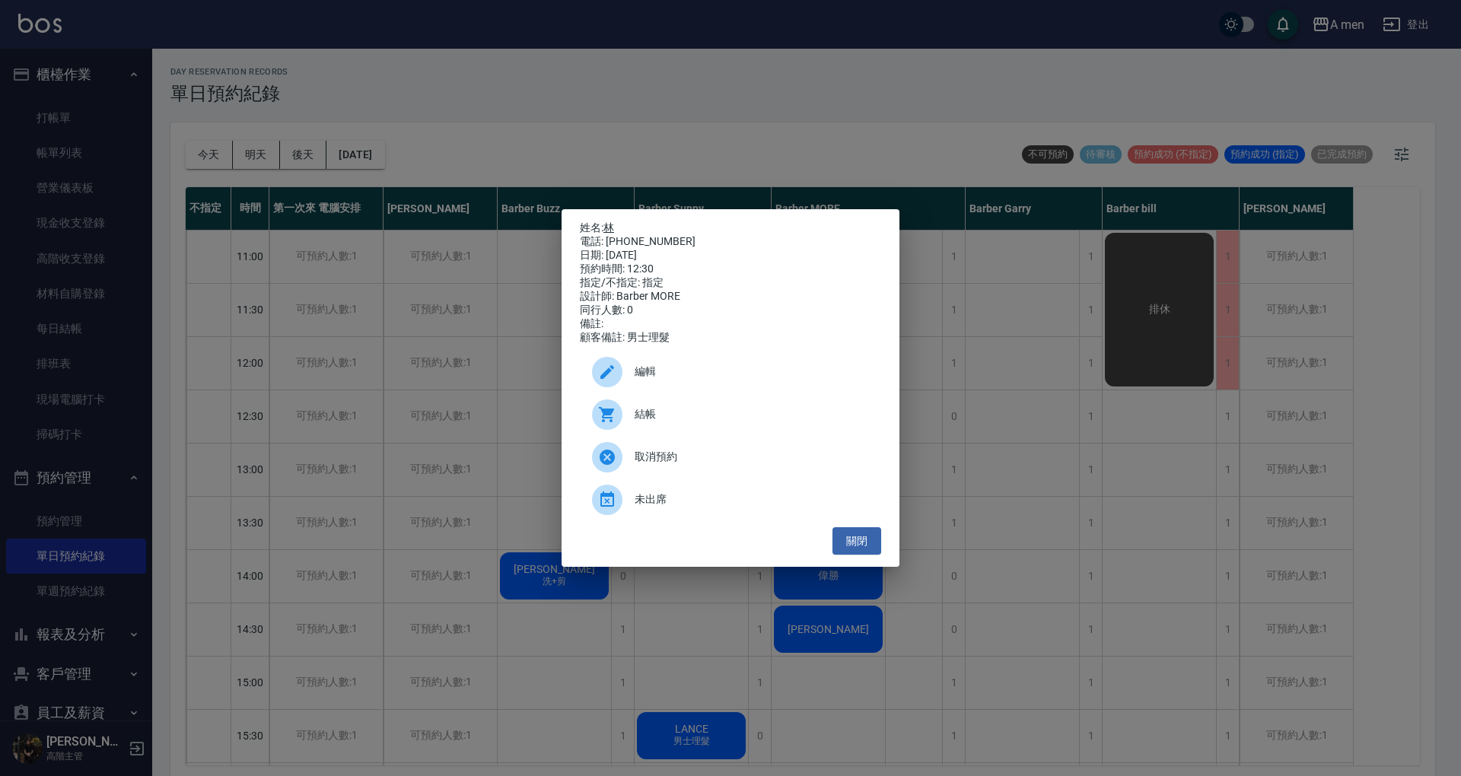
click at [614, 222] on link "林" at bounding box center [609, 228] width 11 height 12
click at [865, 543] on button "關閉" at bounding box center [857, 541] width 49 height 28
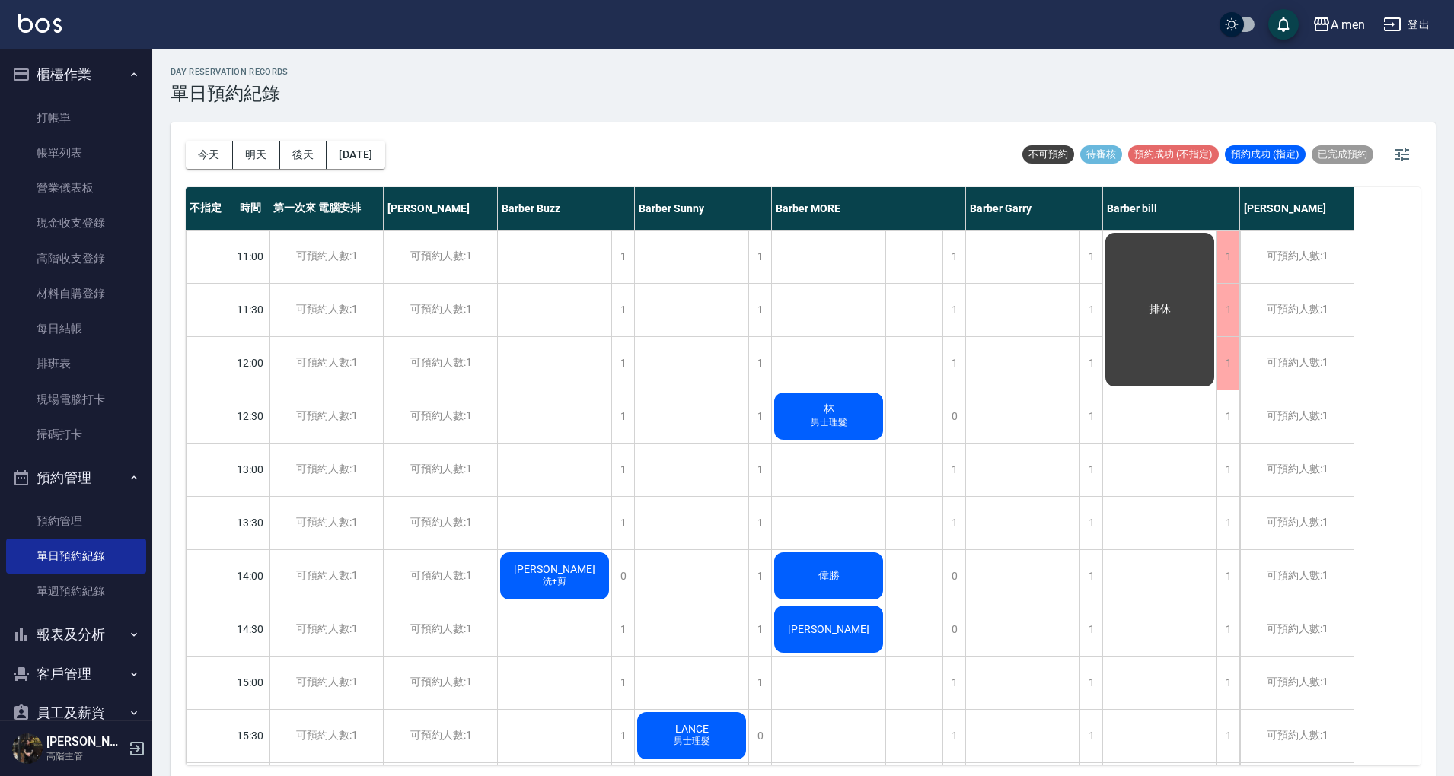
click at [582, 574] on div "Leo 洗+剪" at bounding box center [554, 576] width 113 height 52
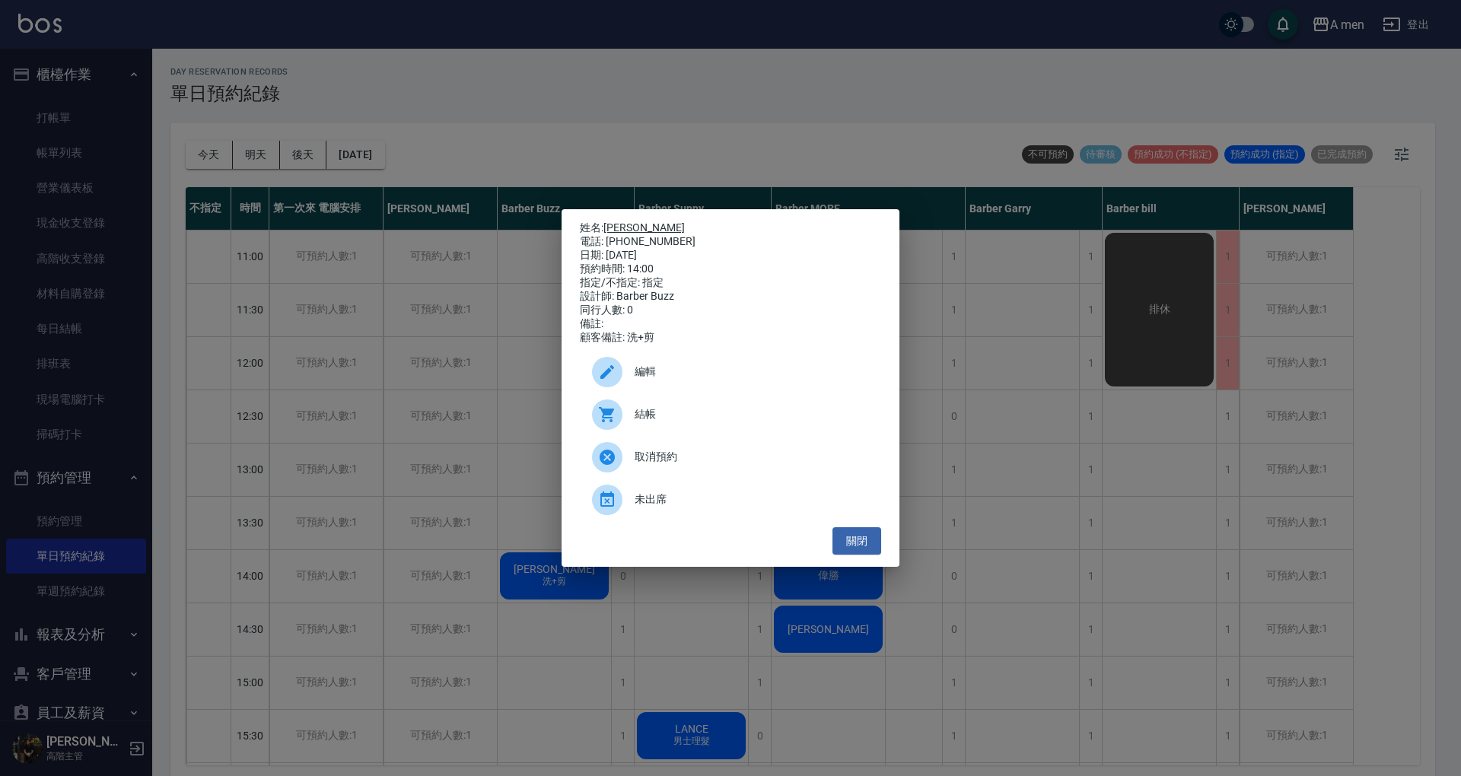
click at [606, 222] on link "[PERSON_NAME]" at bounding box center [644, 228] width 81 height 12
click at [869, 550] on button "關閉" at bounding box center [857, 541] width 49 height 28
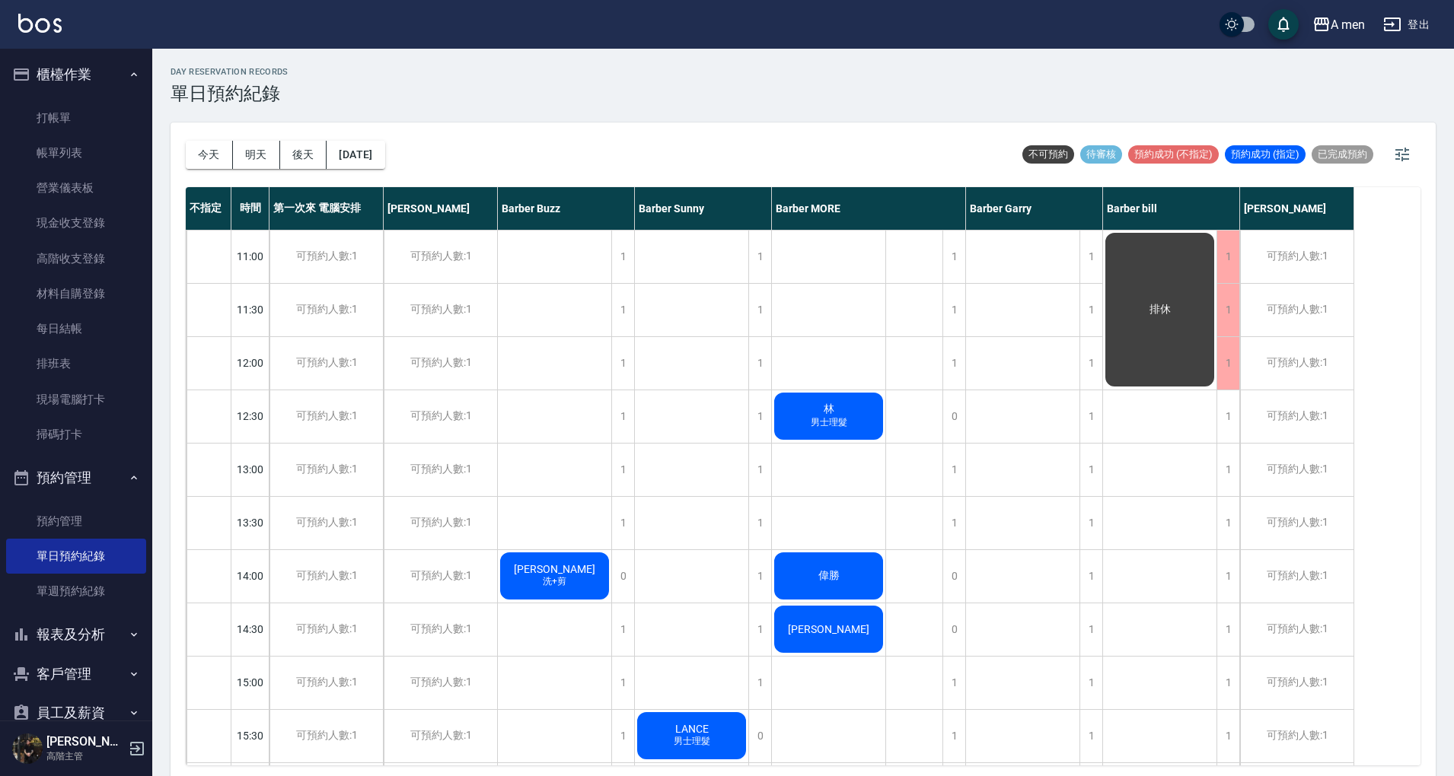
click at [846, 578] on div "偉勝" at bounding box center [828, 576] width 113 height 52
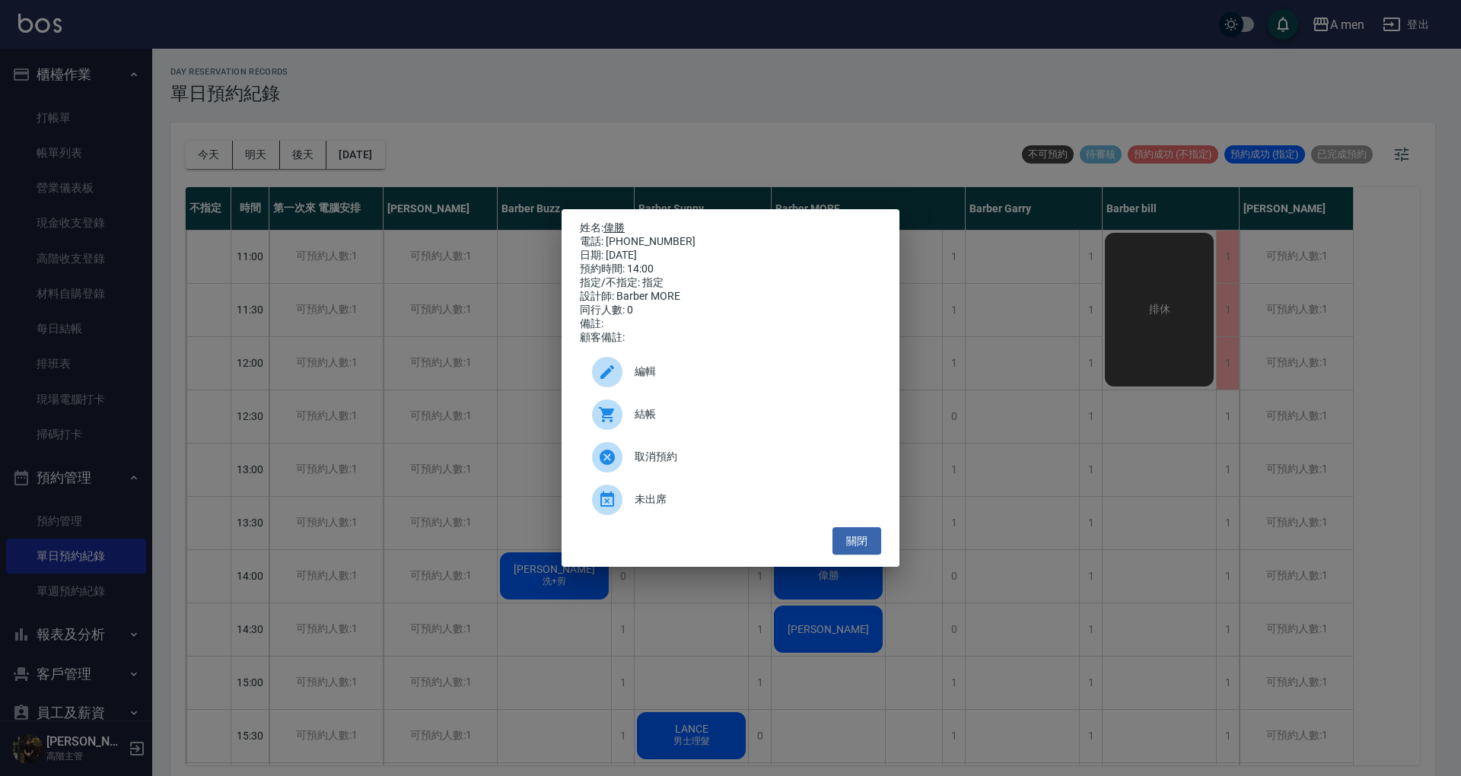
click at [612, 224] on link "偉勝" at bounding box center [614, 228] width 21 height 12
click at [859, 543] on button "關閉" at bounding box center [857, 541] width 49 height 28
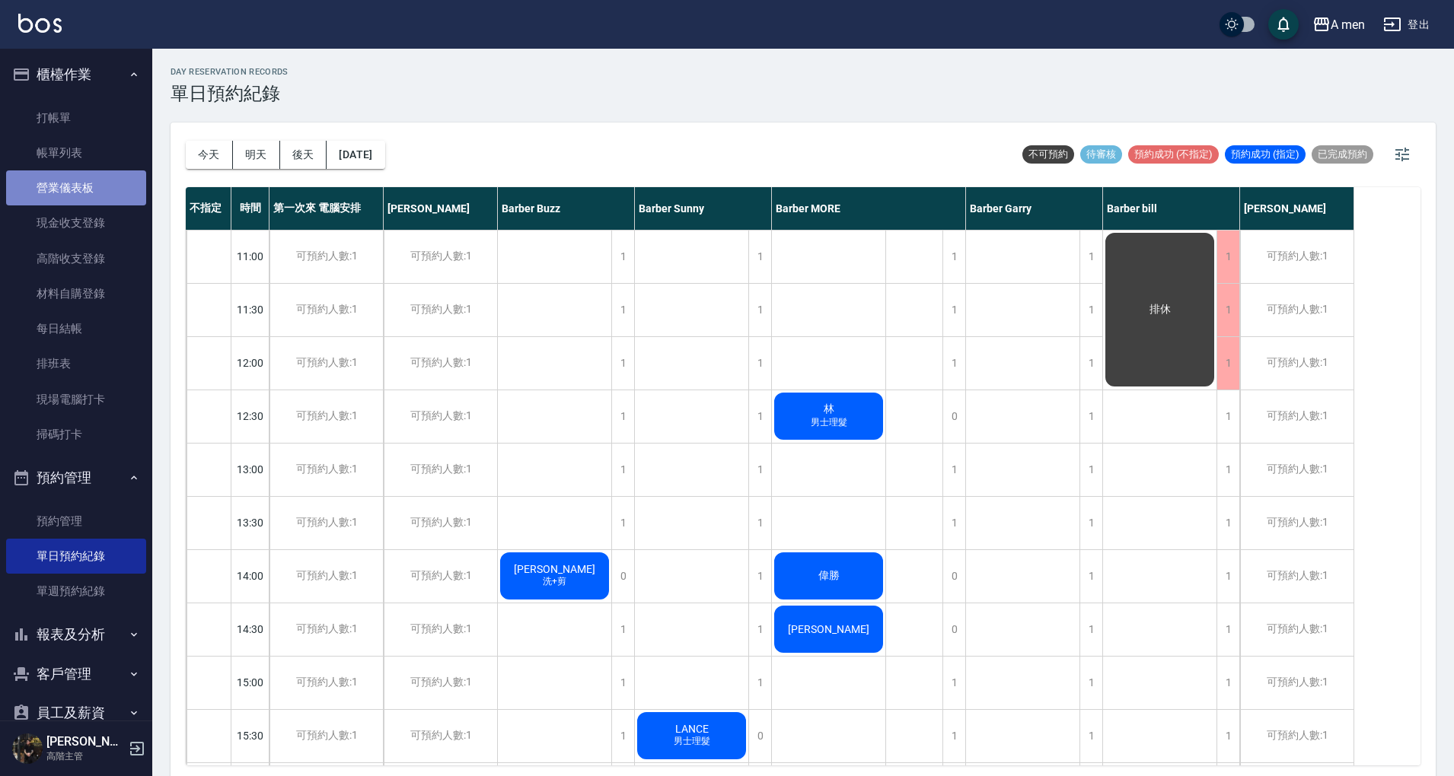
click at [119, 171] on link "營業儀表板" at bounding box center [76, 188] width 140 height 35
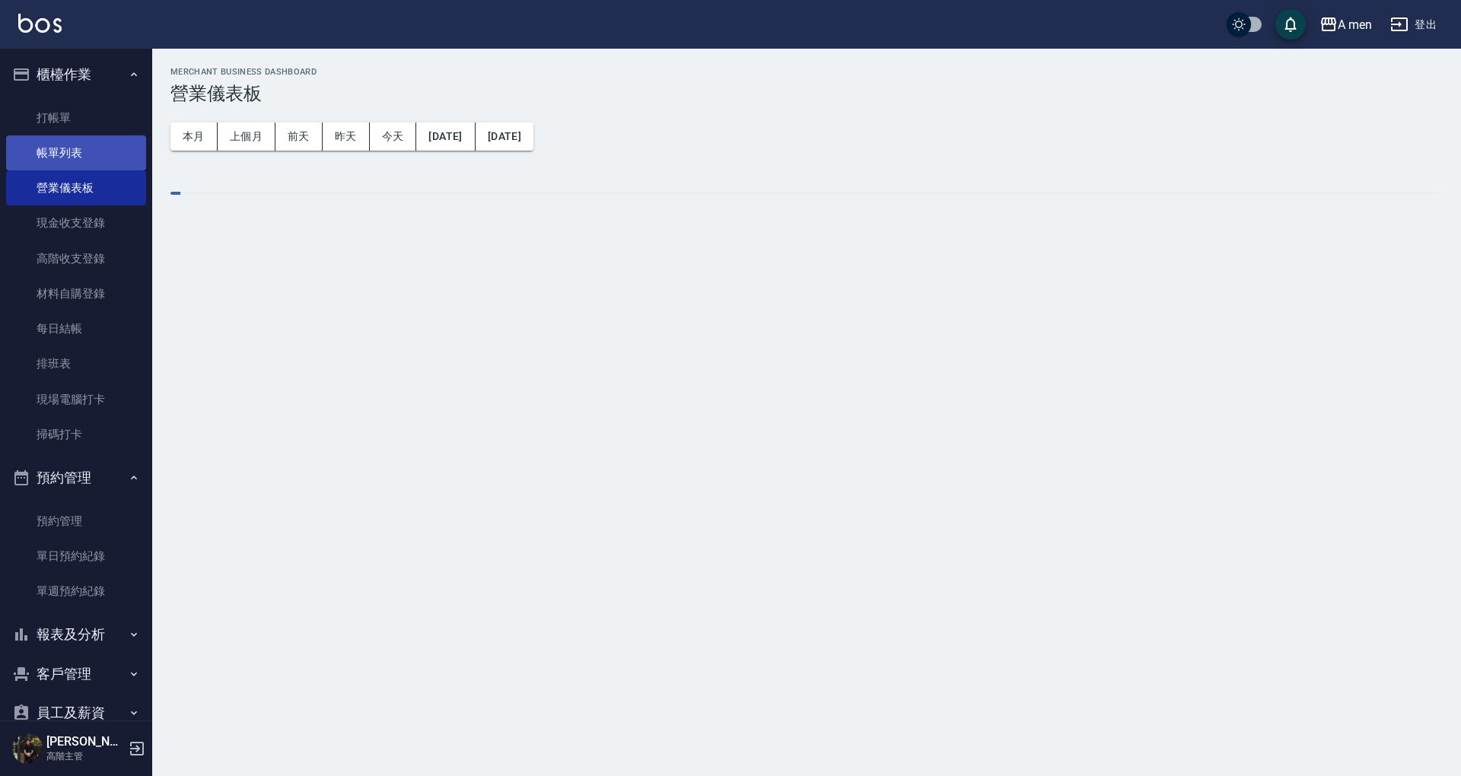
click at [108, 156] on link "帳單列表" at bounding box center [76, 152] width 140 height 35
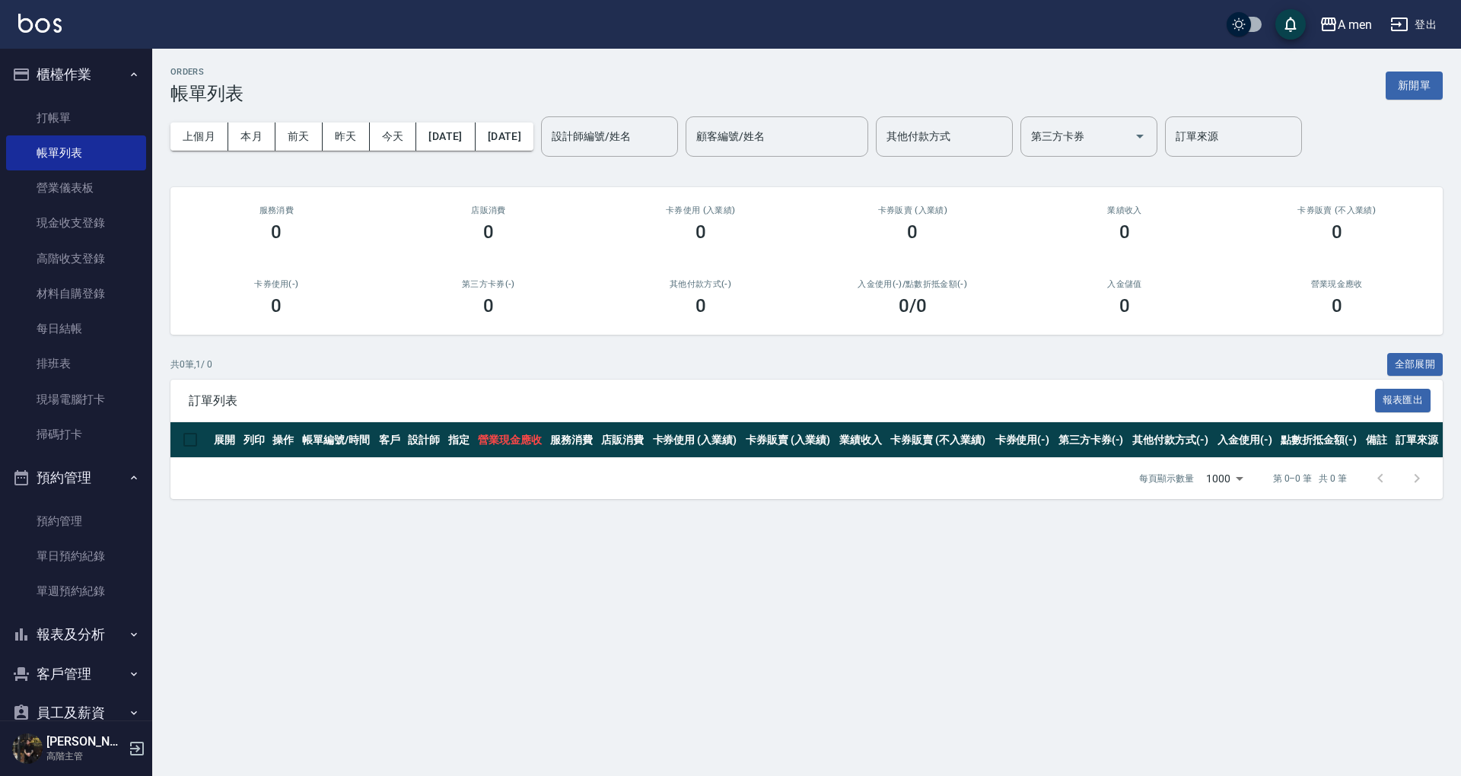
click at [423, 262] on div "第三方卡券(-) 0" at bounding box center [489, 298] width 212 height 74
click at [113, 70] on button "櫃檯作業" at bounding box center [76, 75] width 140 height 40
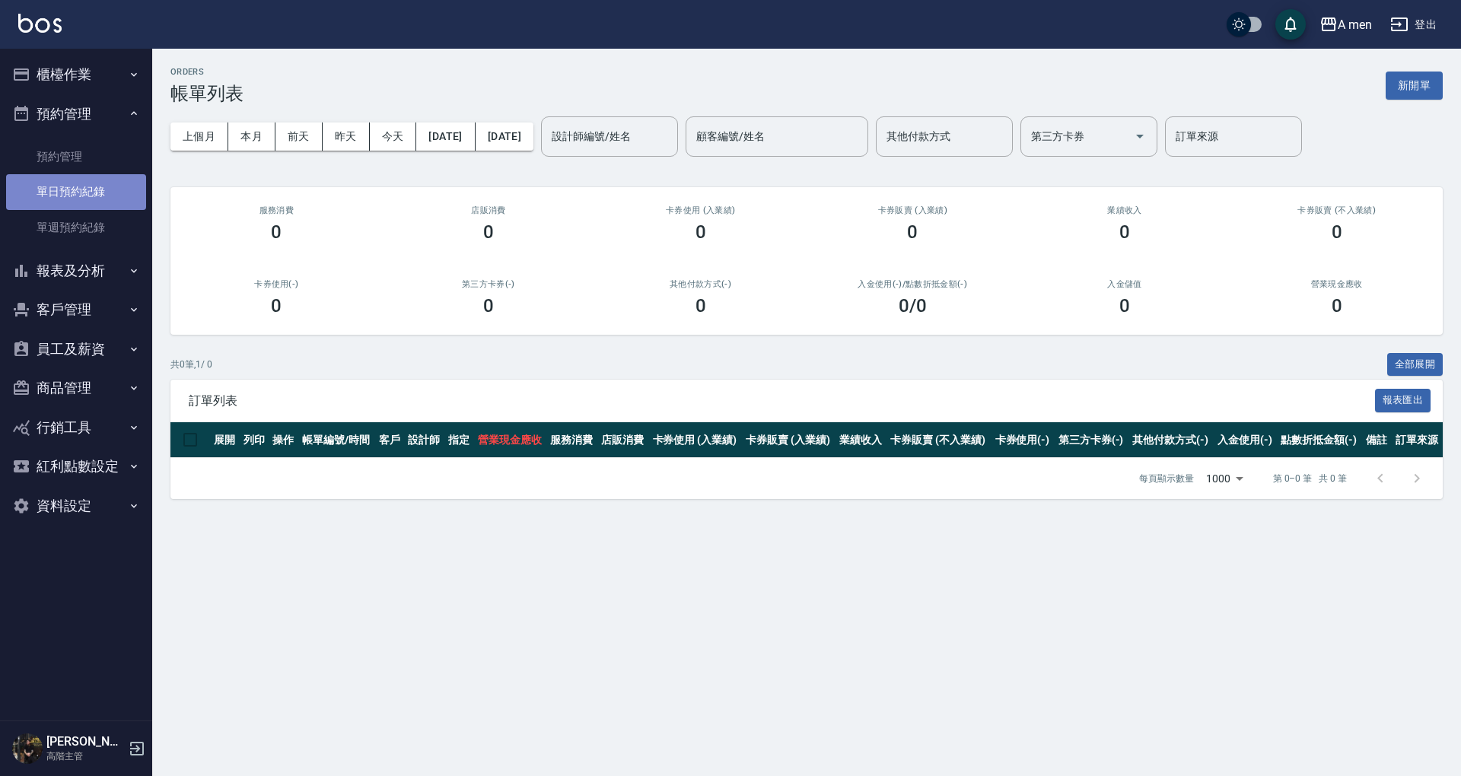
click at [93, 187] on link "單日預約紀錄" at bounding box center [76, 191] width 140 height 35
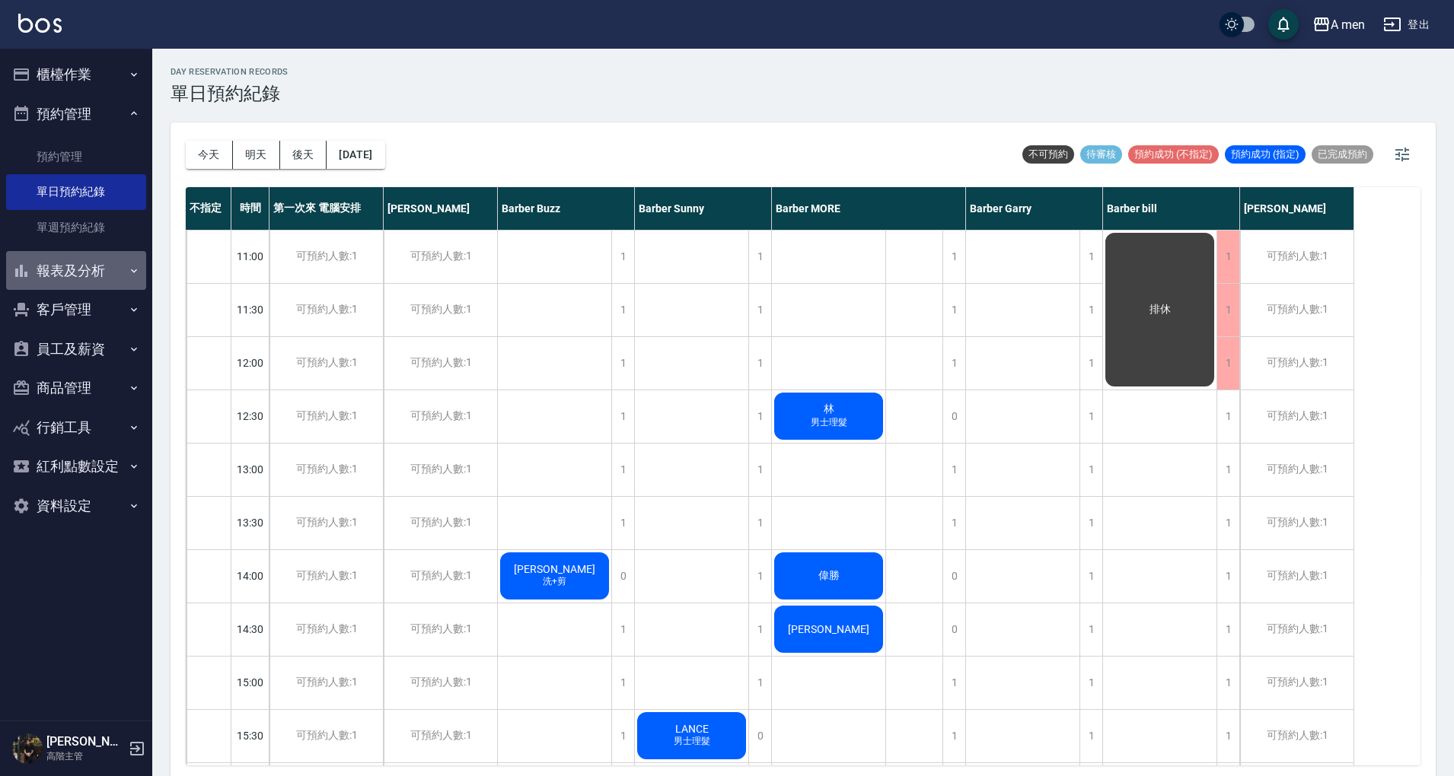
click at [84, 276] on button "報表及分析" at bounding box center [76, 271] width 140 height 40
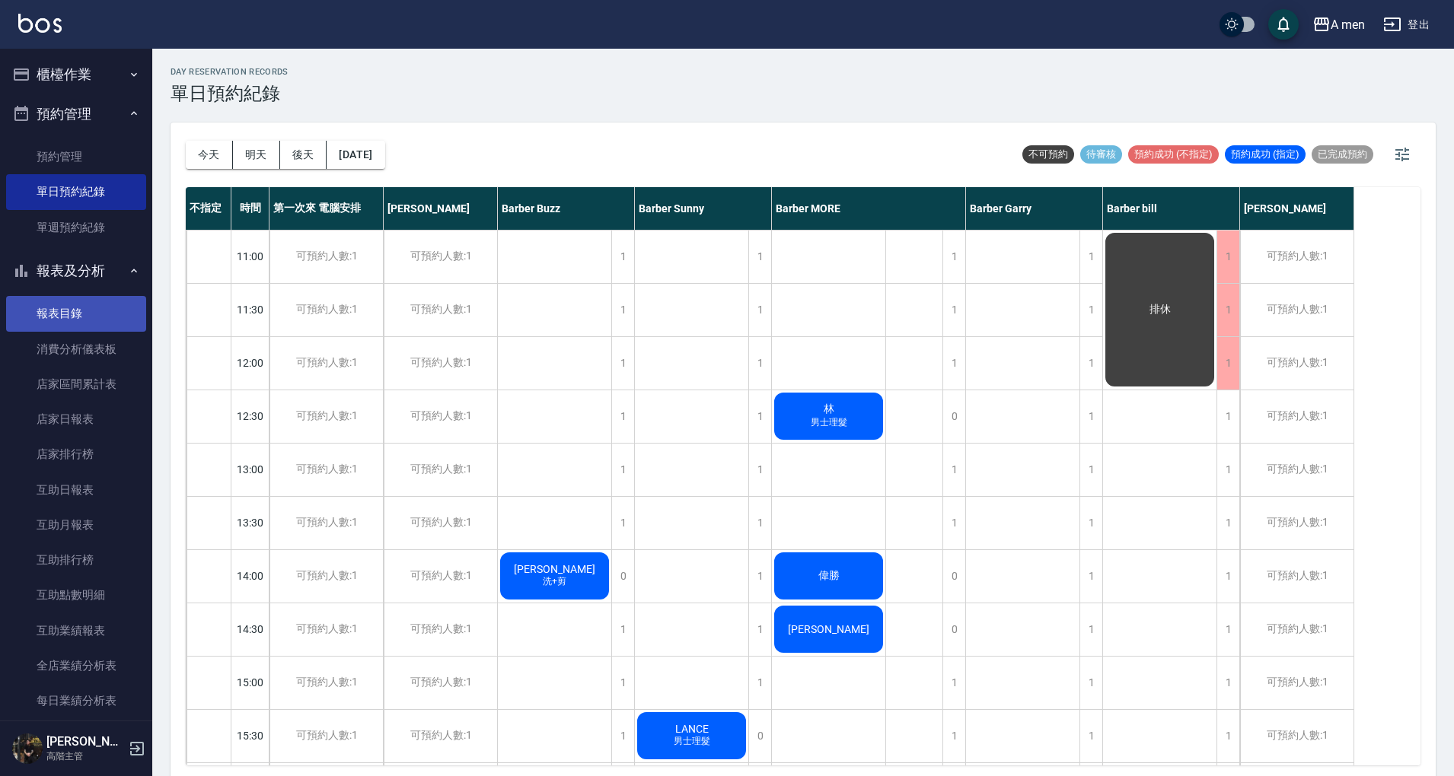
click at [87, 298] on link "報表目錄" at bounding box center [76, 313] width 140 height 35
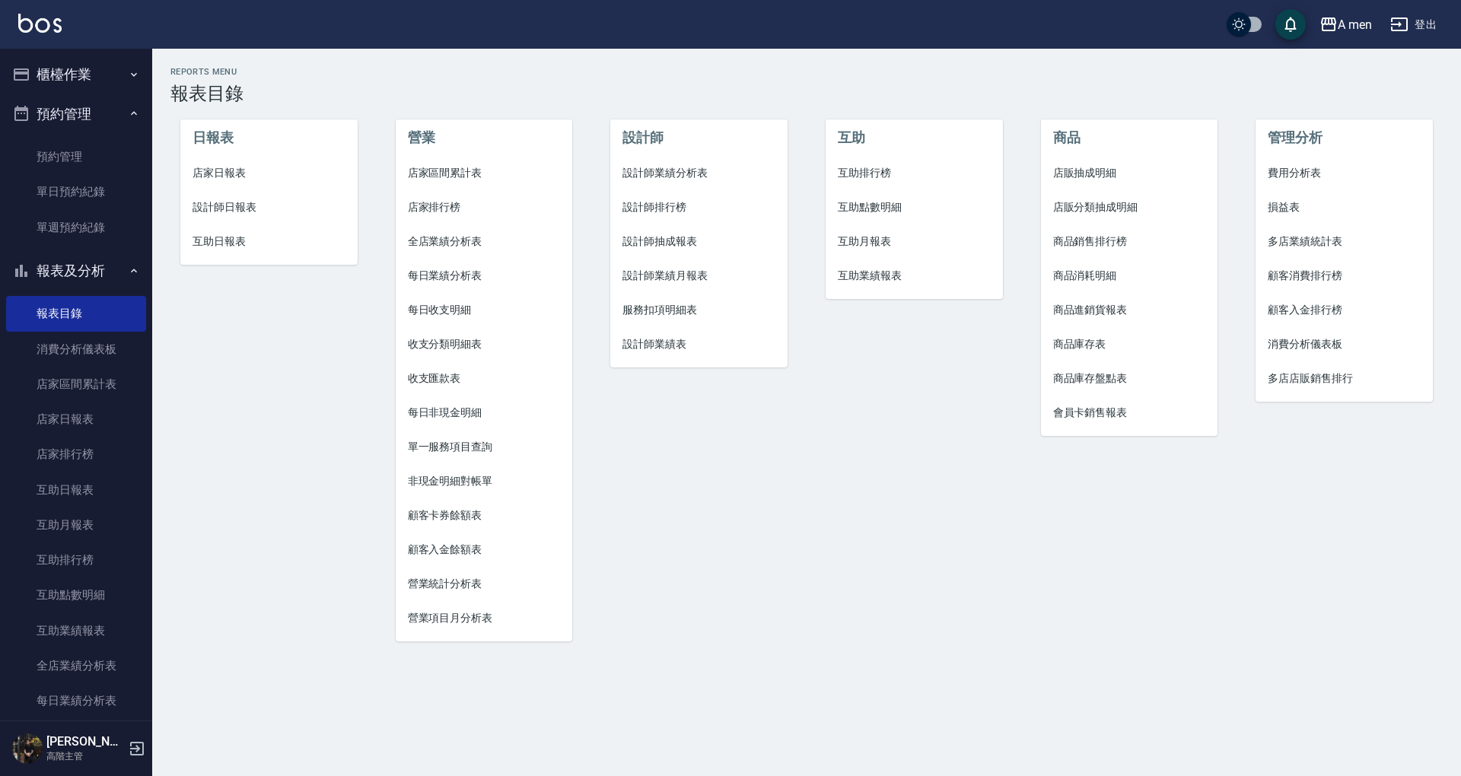
click at [895, 196] on li "互助點數明細" at bounding box center [914, 207] width 177 height 34
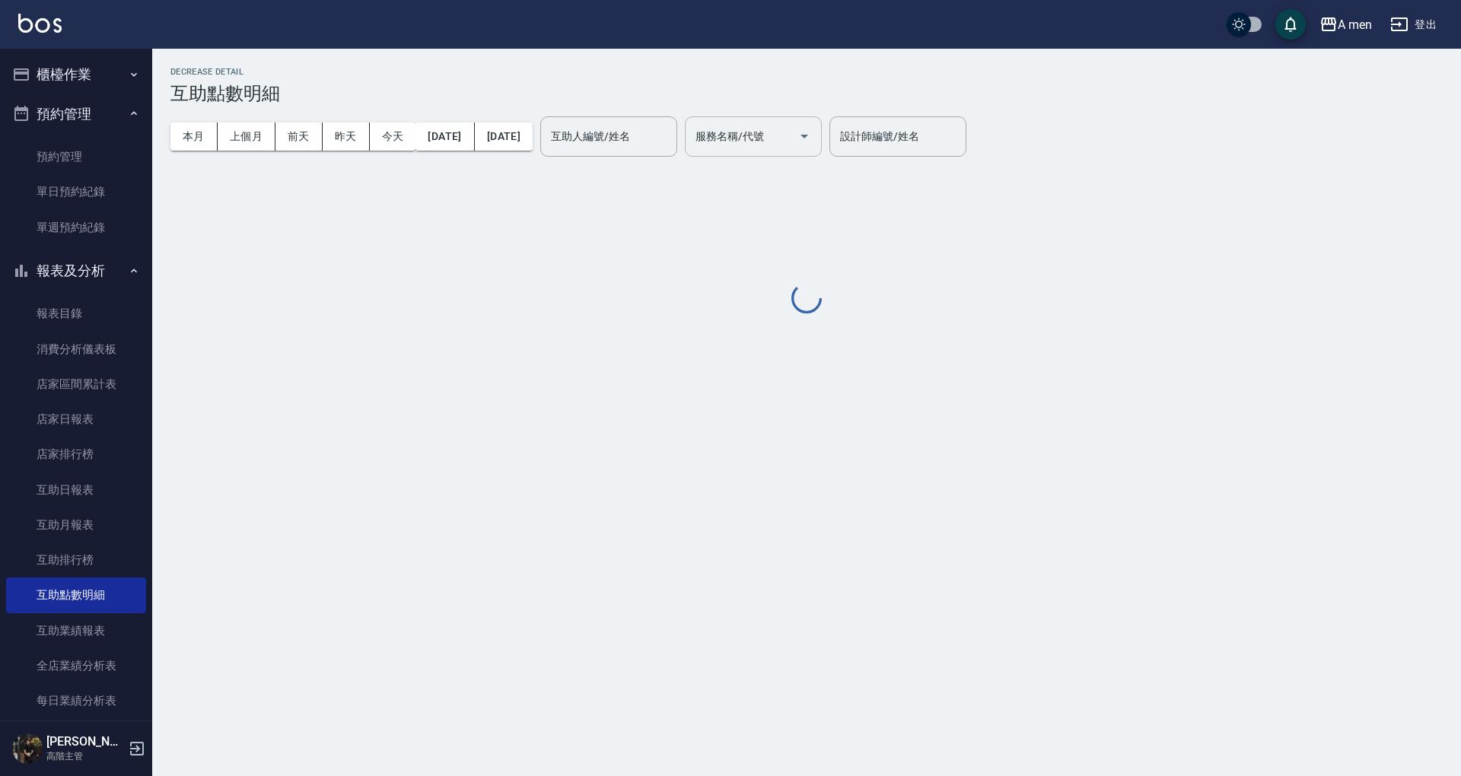
click at [782, 136] on input "服務名稱/代號" at bounding box center [742, 136] width 100 height 27
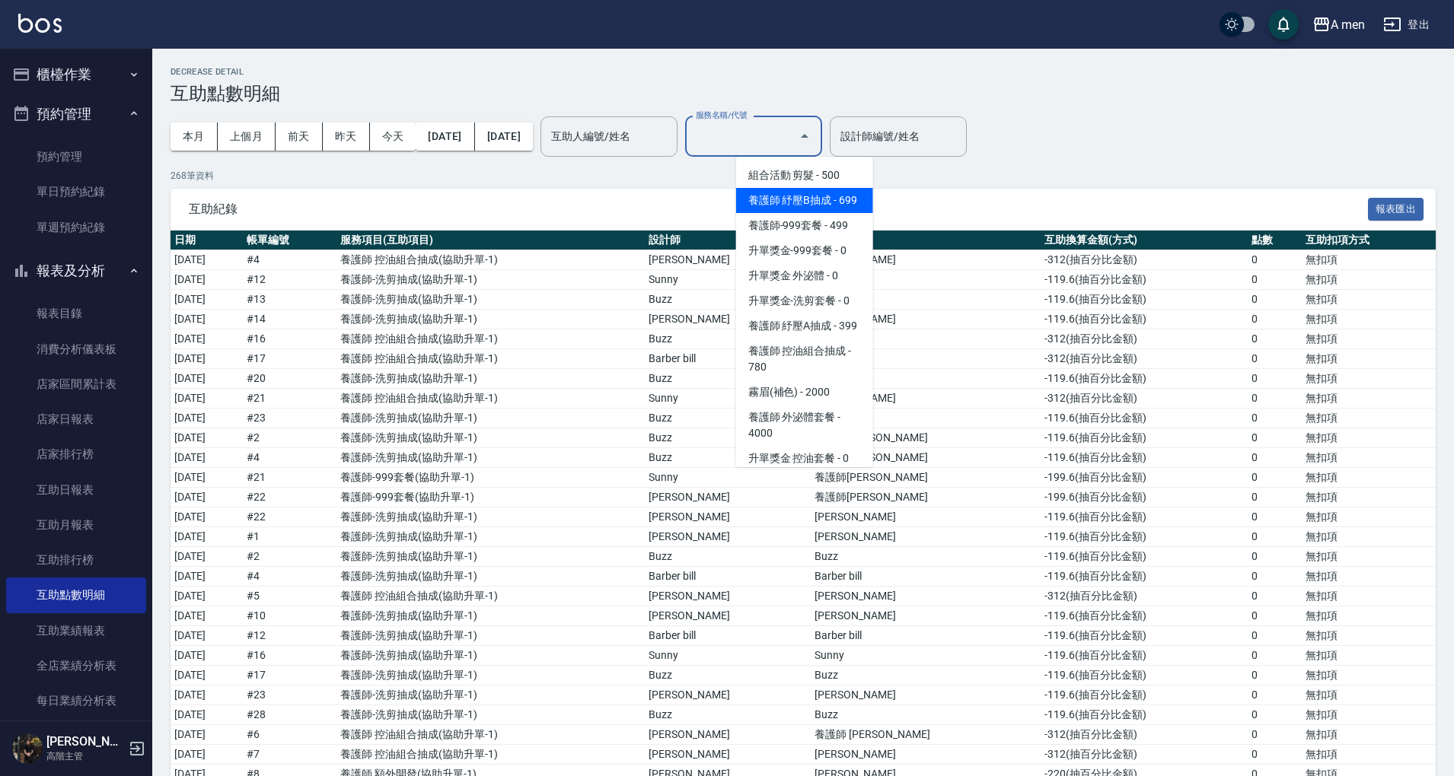
click at [799, 213] on span "養護師 紓壓B抽成 - 699" at bounding box center [804, 200] width 137 height 25
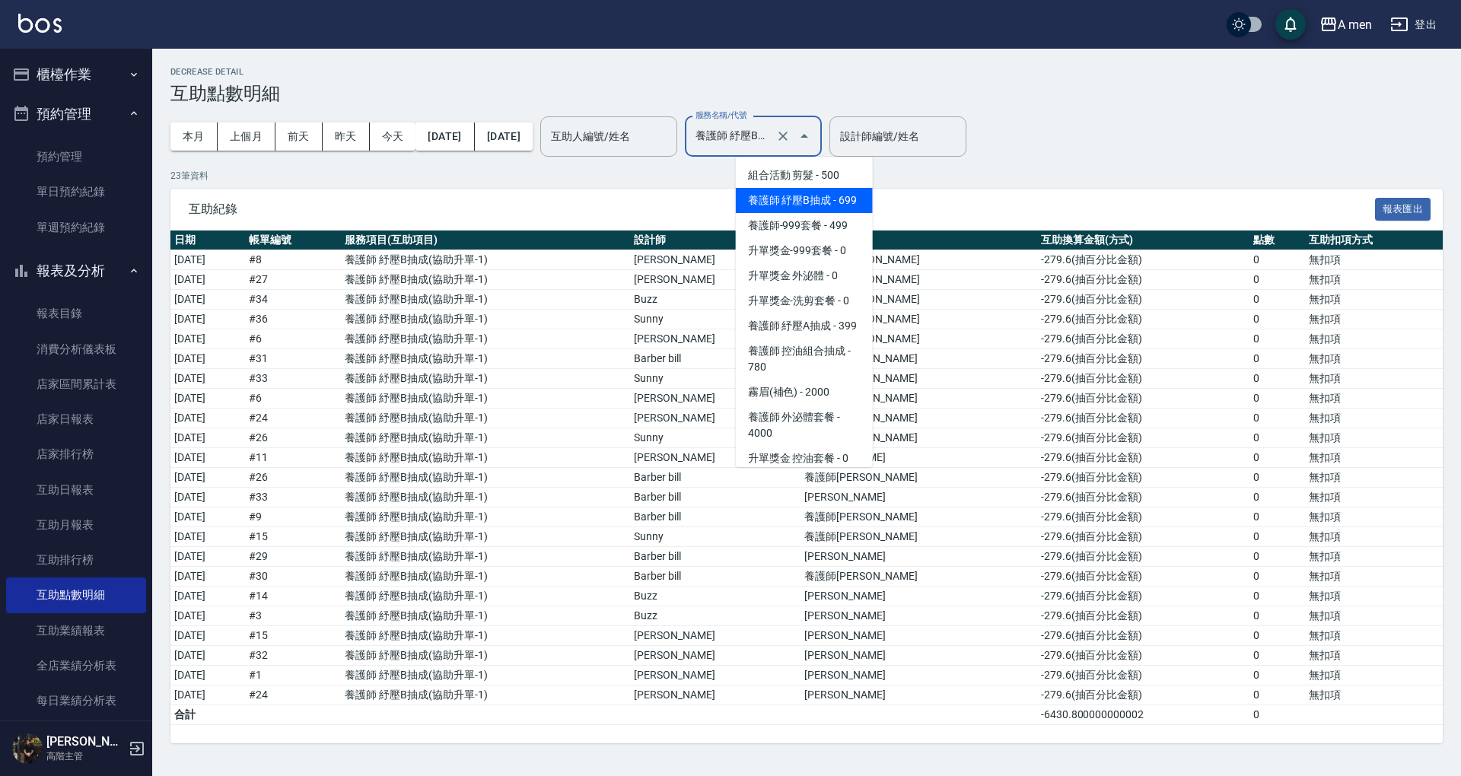
click at [773, 128] on input "養護師 紓壓B抽成" at bounding box center [732, 136] width 81 height 27
click at [822, 339] on span "養護師 紓壓A抽成 - 399" at bounding box center [804, 326] width 137 height 25
type input "養護師 紓壓A抽成"
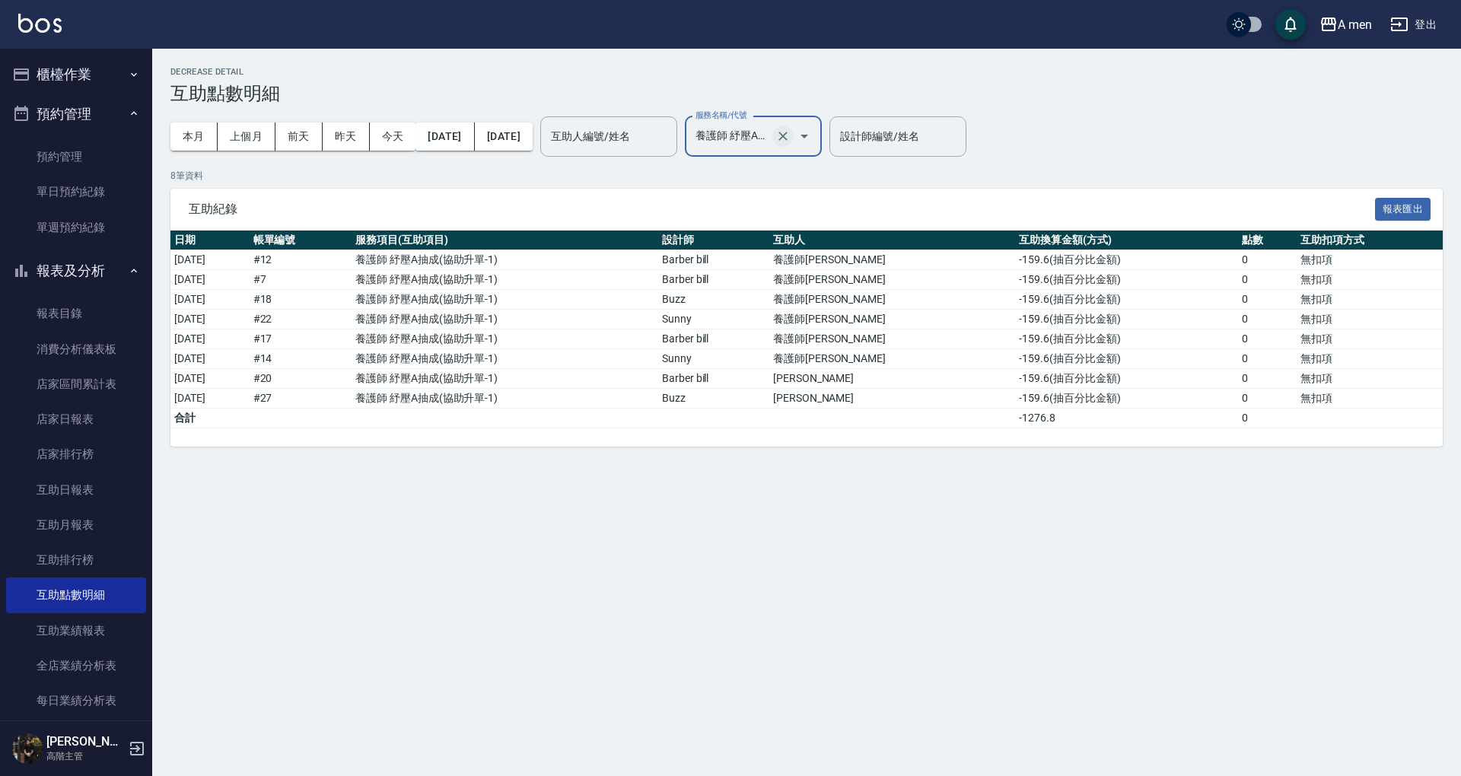
click at [788, 139] on icon "Clear" at bounding box center [783, 136] width 9 height 9
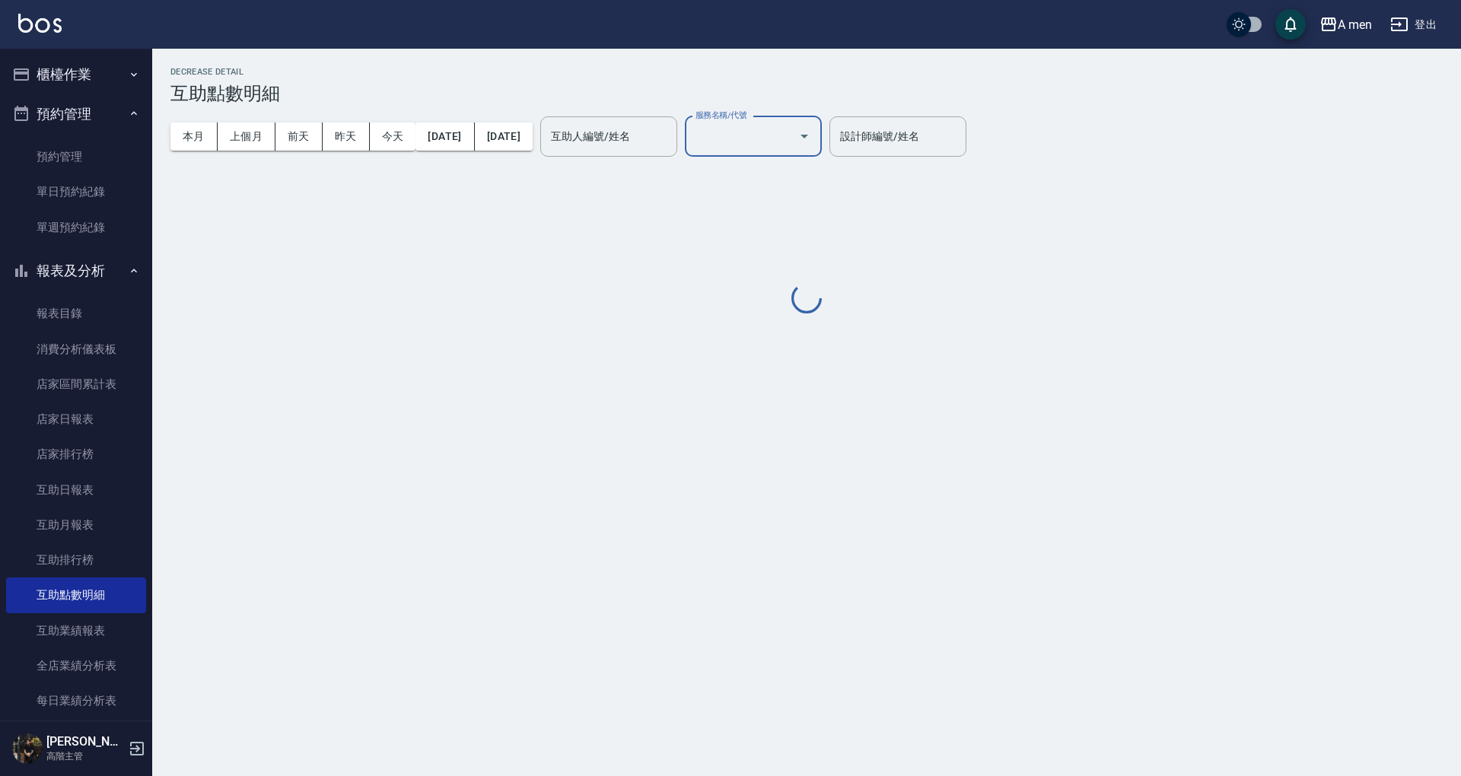
click at [751, 85] on h3 "互助點數明細" at bounding box center [807, 93] width 1273 height 21
